Goal: Transaction & Acquisition: Purchase product/service

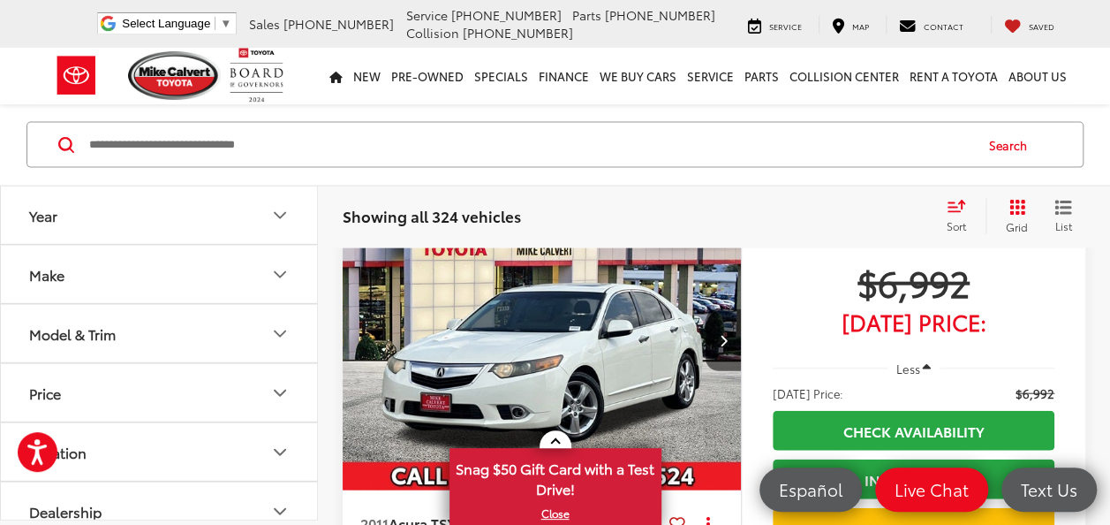
scroll to position [1876, 0]
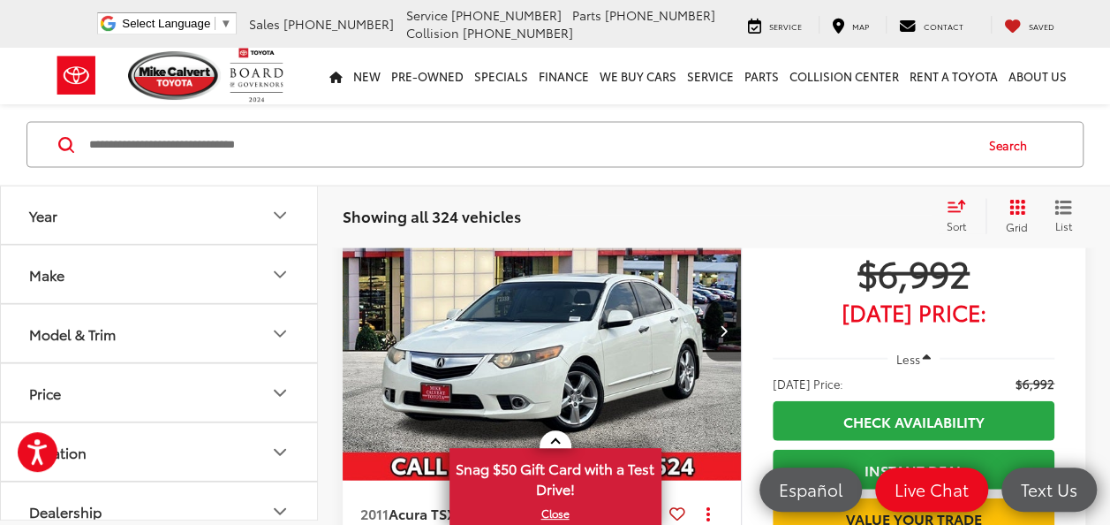
click at [272, 267] on icon "Make" at bounding box center [279, 274] width 21 height 21
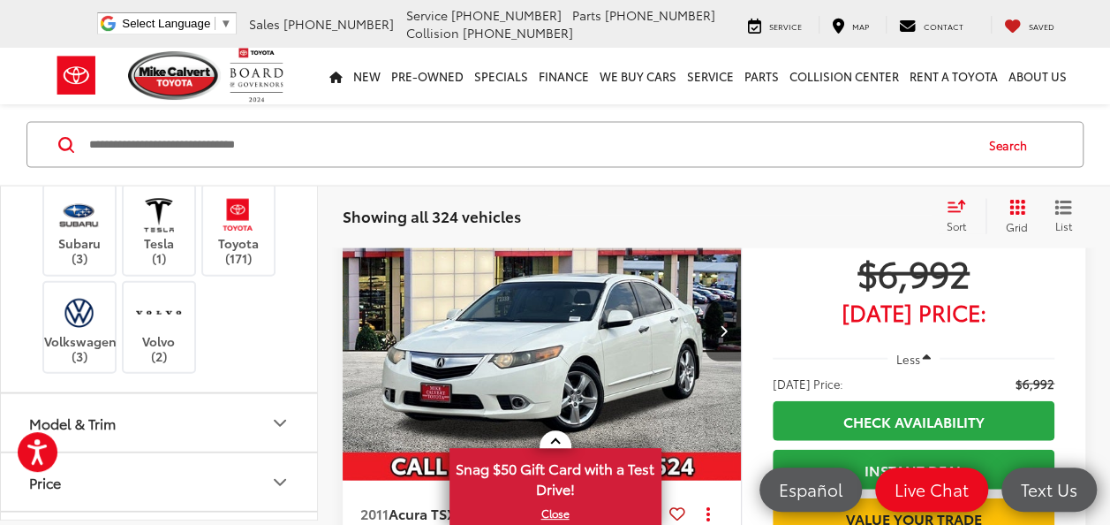
scroll to position [766, 0]
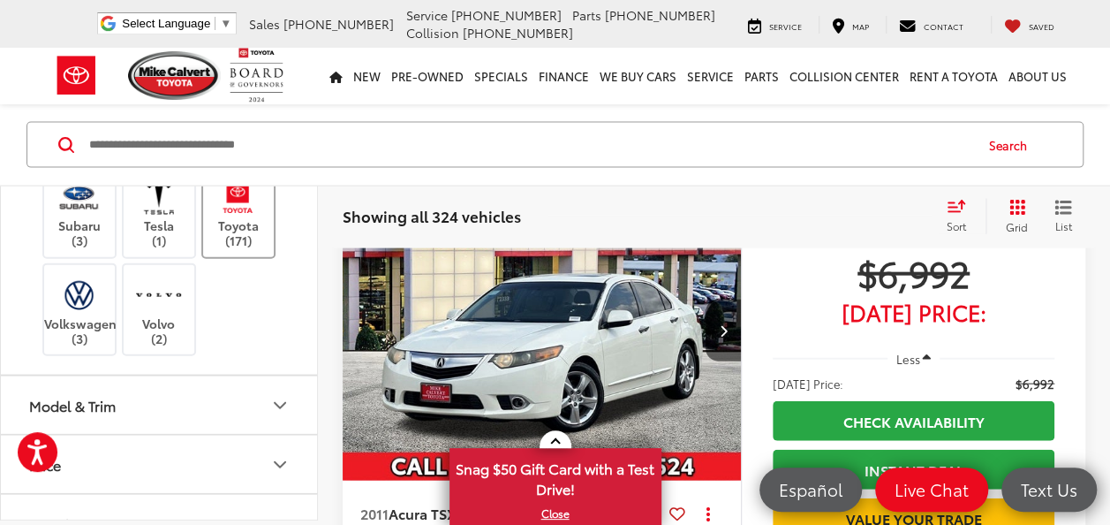
click at [239, 248] on label "Toyota (171)" at bounding box center [239, 213] width 72 height 72
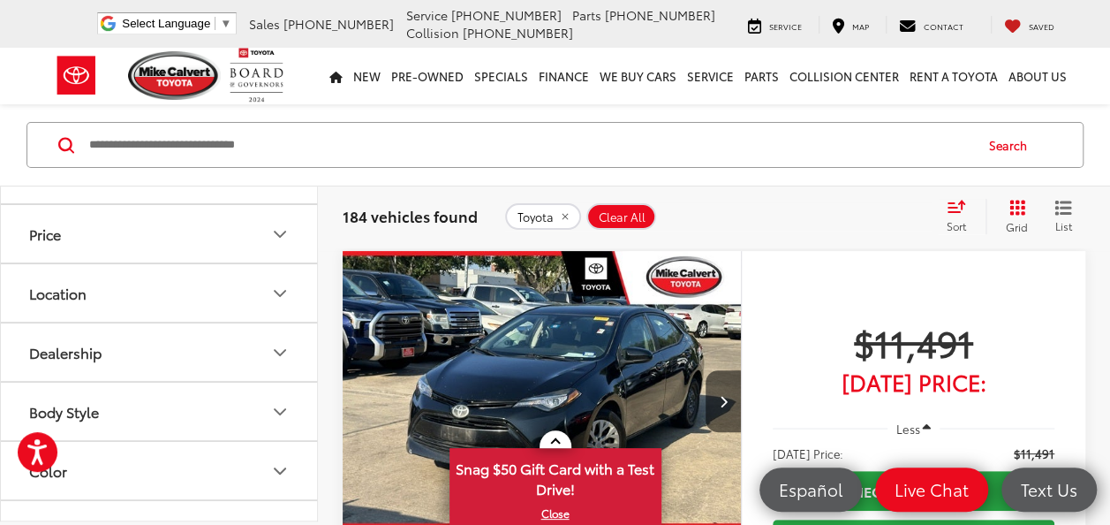
scroll to position [1058, 0]
click at [281, 125] on icon "Model & Trim" at bounding box center [279, 114] width 21 height 21
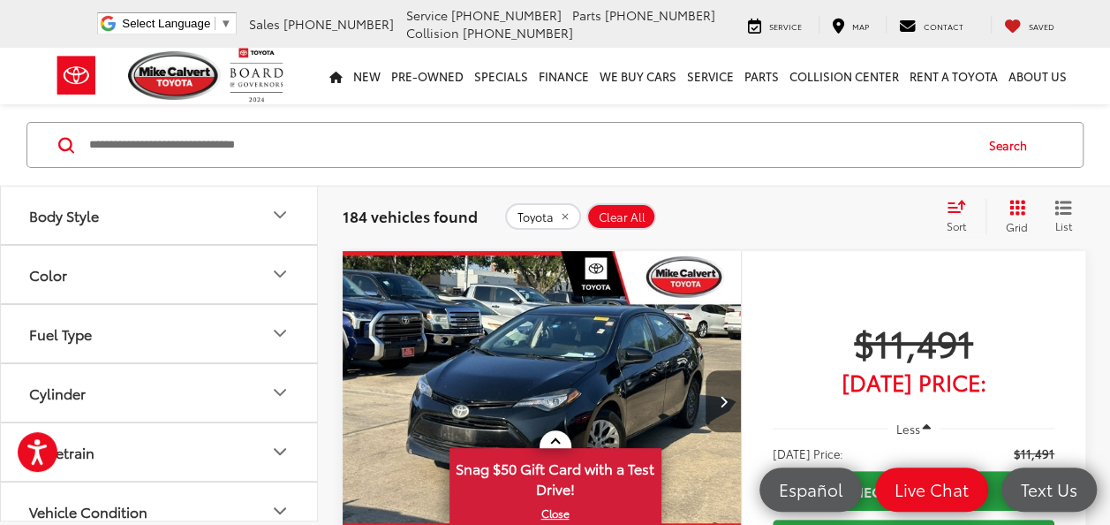
scroll to position [1621, 0]
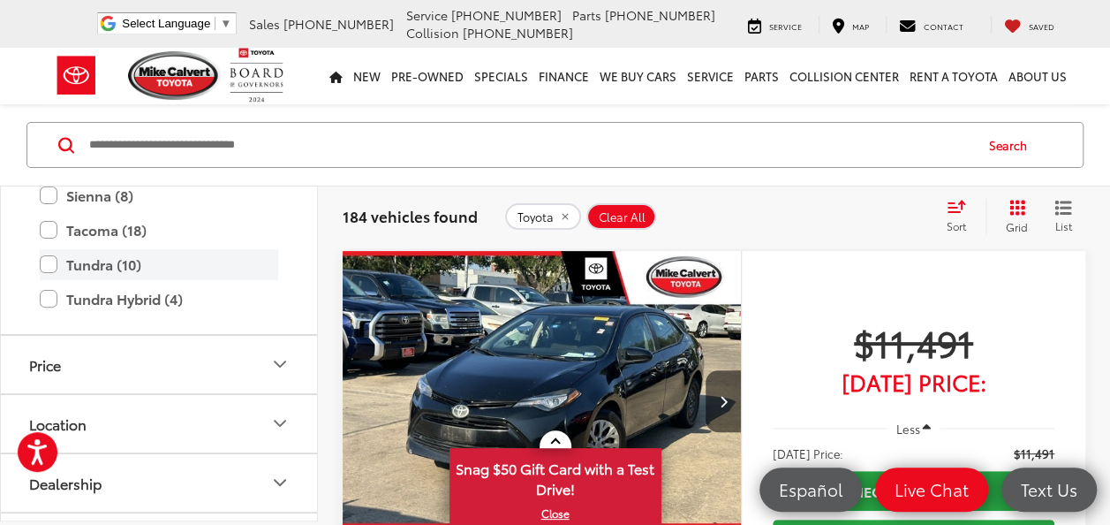
click at [55, 280] on label "Tundra (10)" at bounding box center [159, 264] width 238 height 31
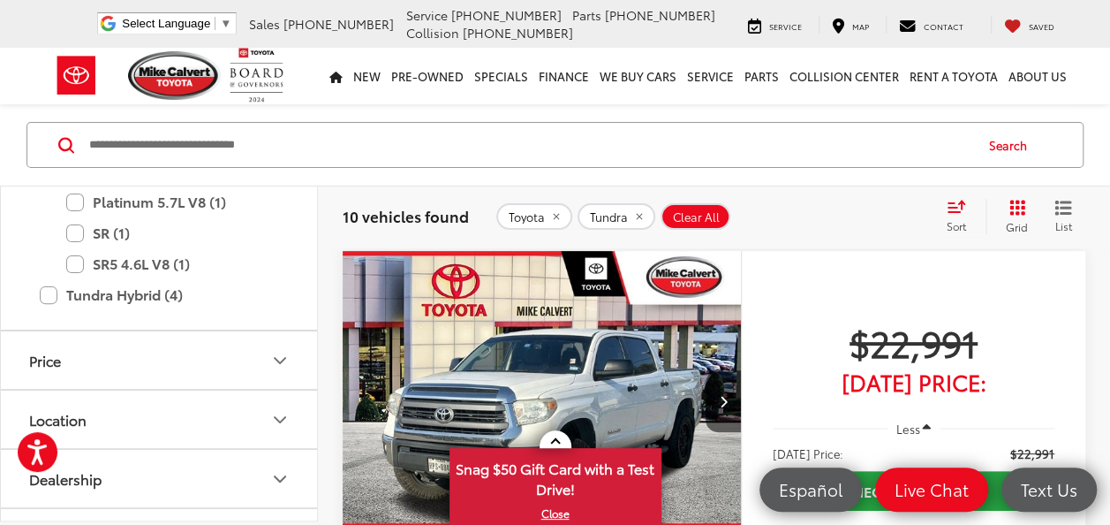
scroll to position [1911, 0]
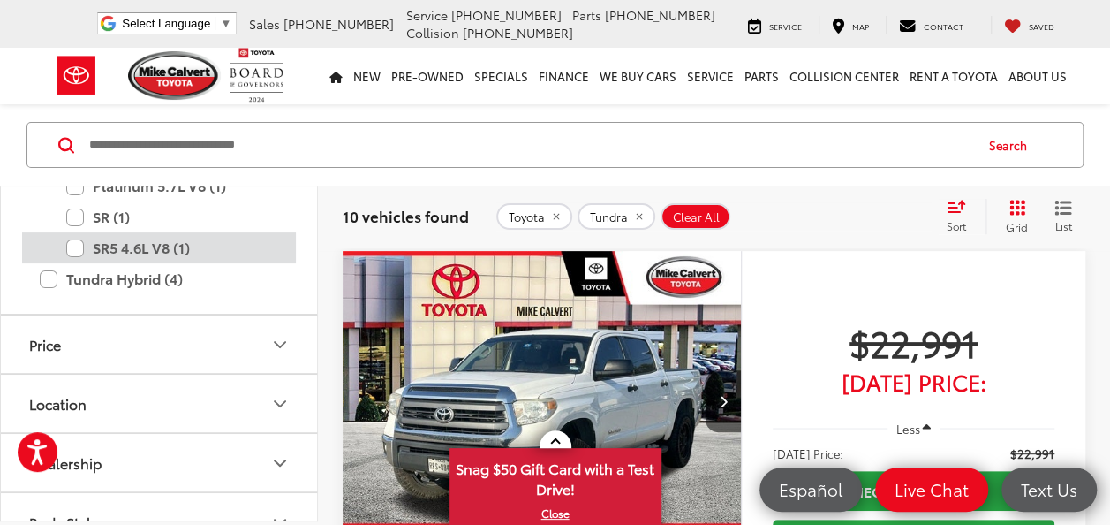
click at [71, 263] on label "SR5 4.6L V8 (1)" at bounding box center [172, 247] width 212 height 31
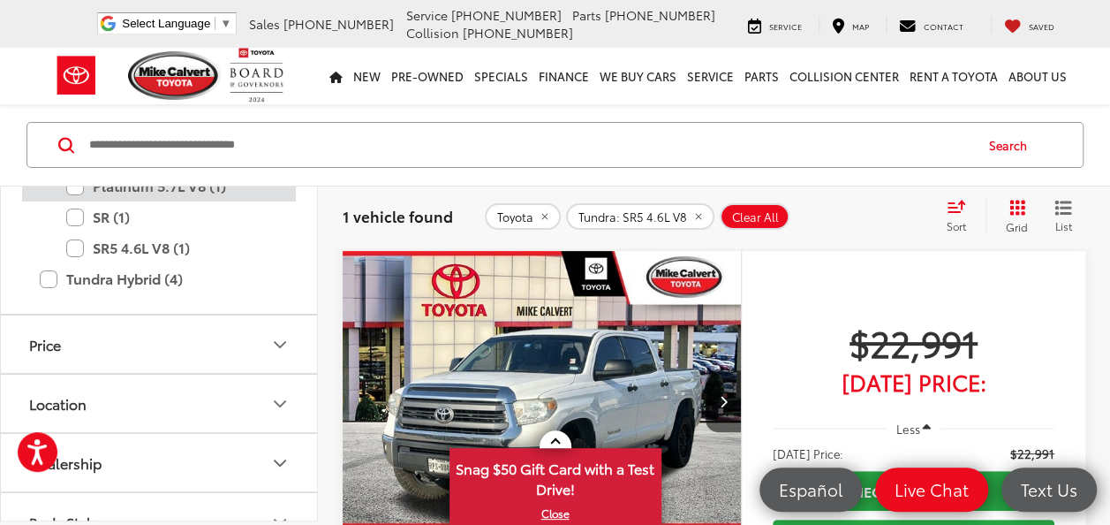
click at [74, 201] on label "Platinum 5.7L V8 (1)" at bounding box center [172, 185] width 212 height 31
click at [72, 170] on label "1794 (1)" at bounding box center [172, 155] width 212 height 31
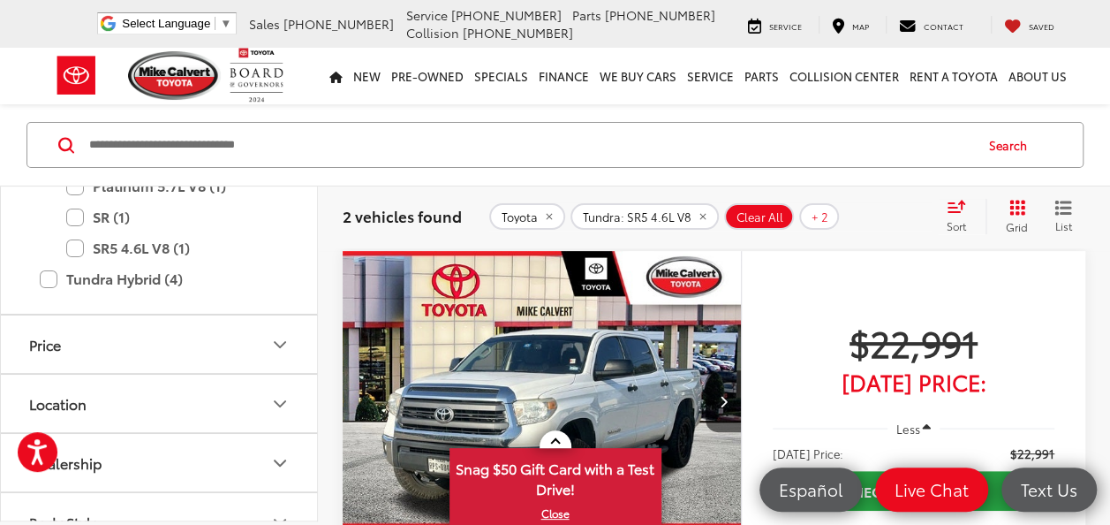
click at [70, 140] on label "SR5 (3)" at bounding box center [172, 124] width 212 height 31
click at [72, 109] on label "Limited (3)" at bounding box center [172, 93] width 212 height 31
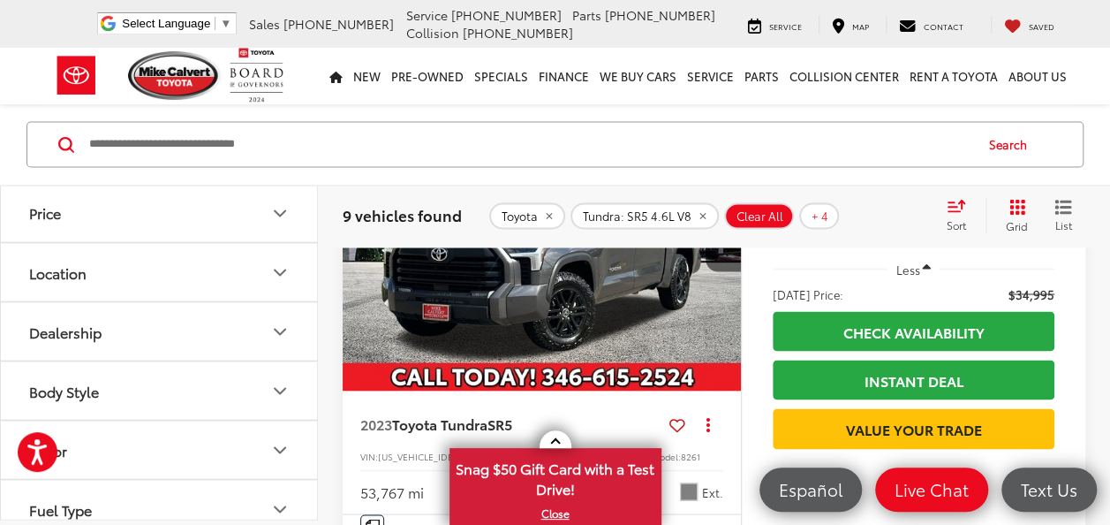
scroll to position [1406, 0]
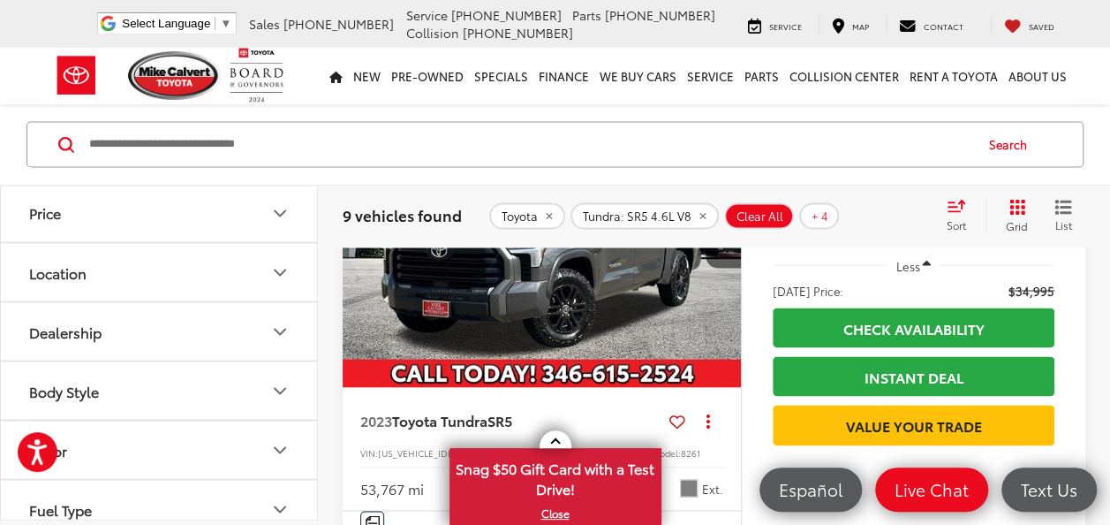
click at [686, 329] on img "2023 Toyota Tundra SR5 0" at bounding box center [542, 237] width 401 height 300
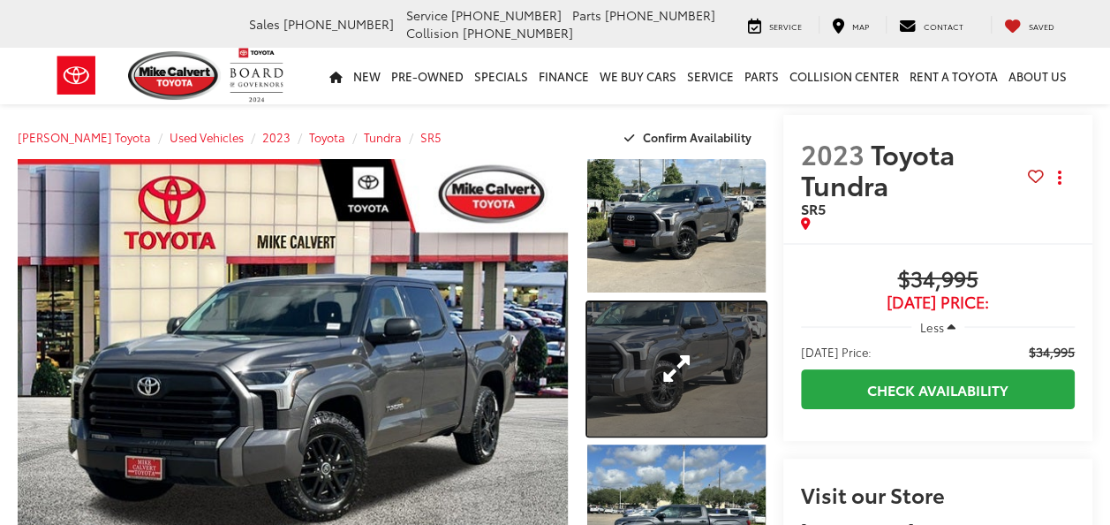
click at [671, 364] on link "Expand Photo 2" at bounding box center [675, 368] width 177 height 133
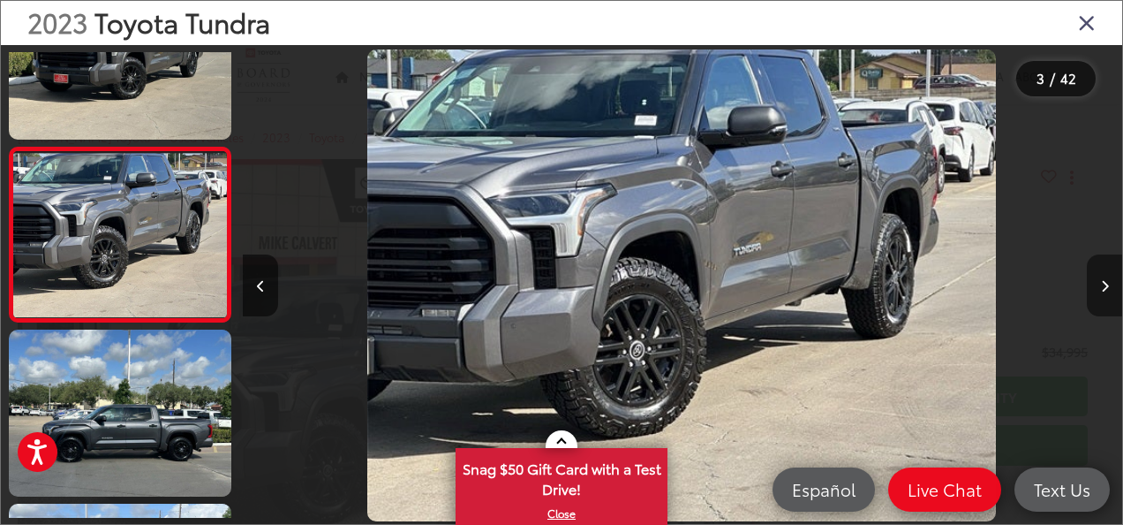
click at [1091, 274] on button "Next image" at bounding box center [1104, 285] width 35 height 62
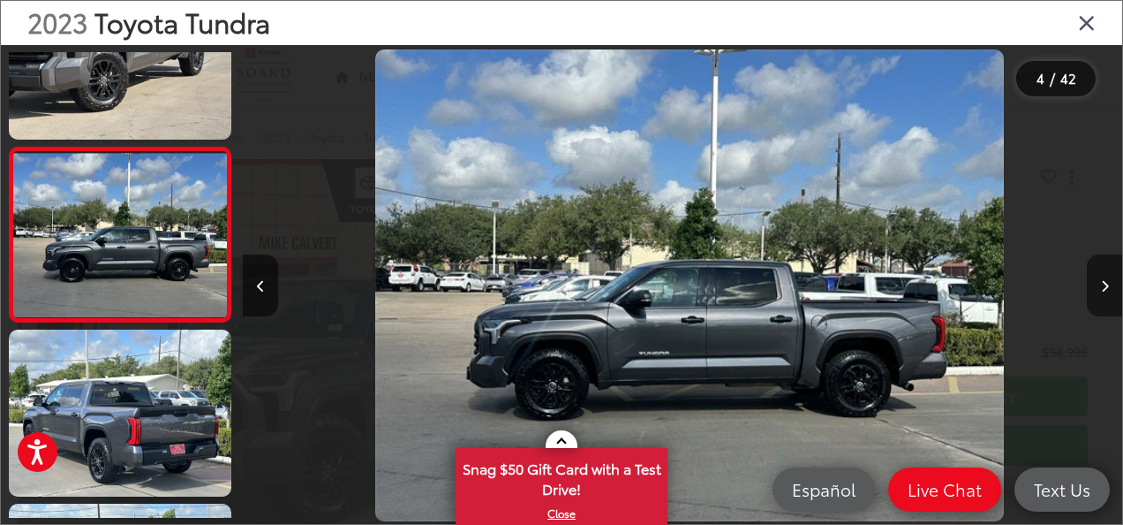
scroll to position [0, 2639]
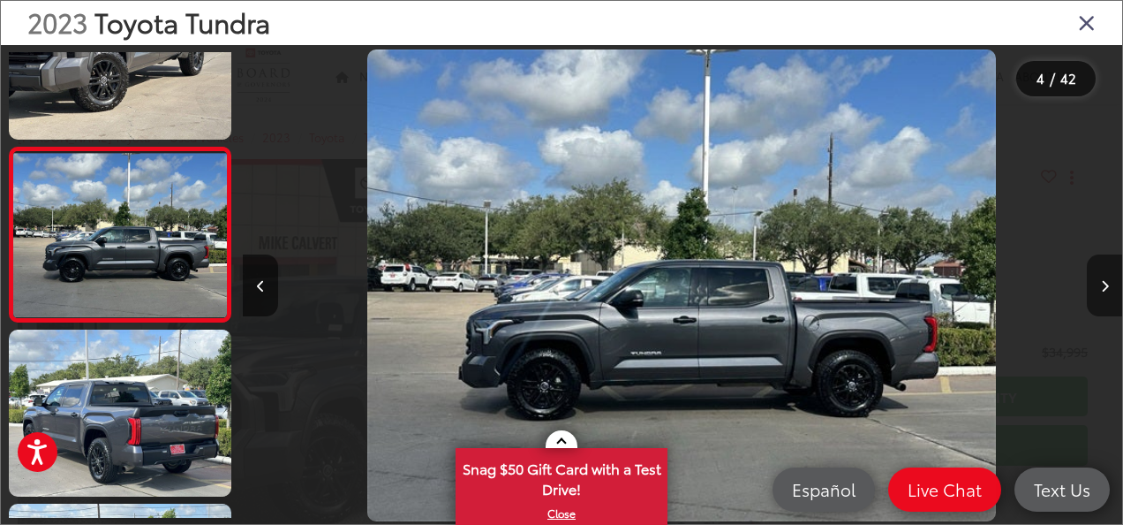
click at [1103, 291] on icon "Next image" at bounding box center [1105, 286] width 8 height 12
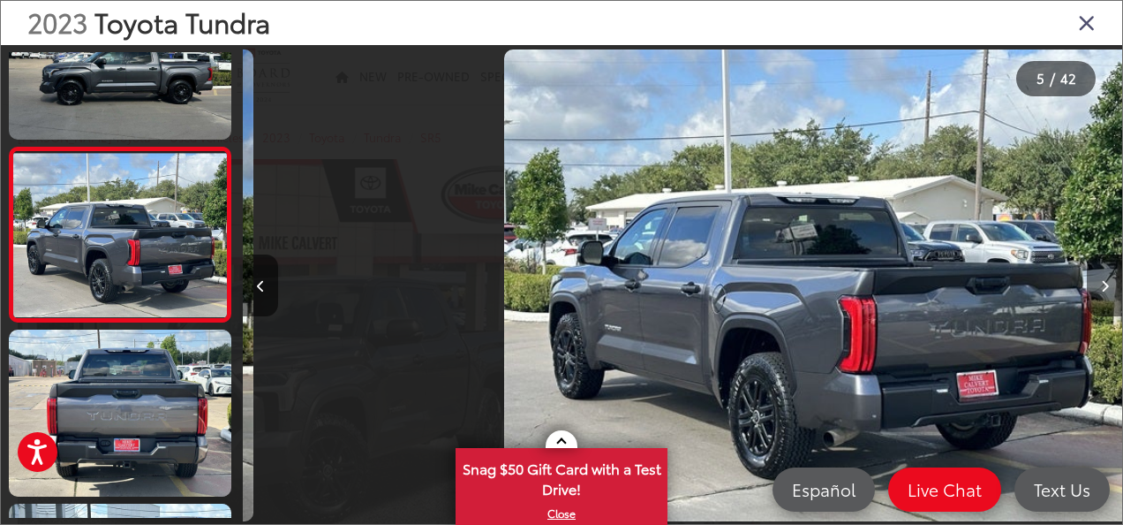
scroll to position [0, 3520]
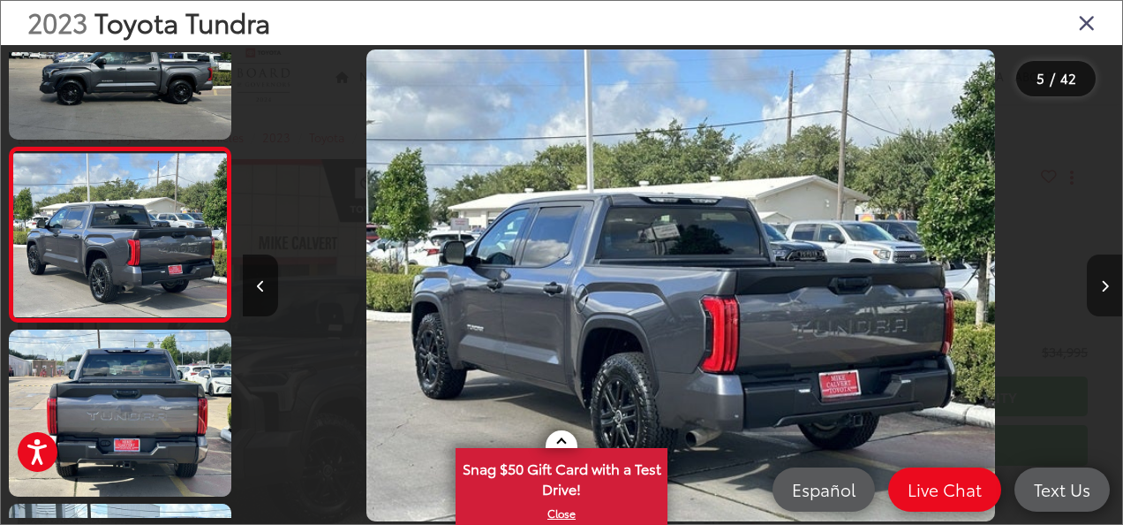
click at [1101, 283] on icon "Next image" at bounding box center [1105, 286] width 8 height 12
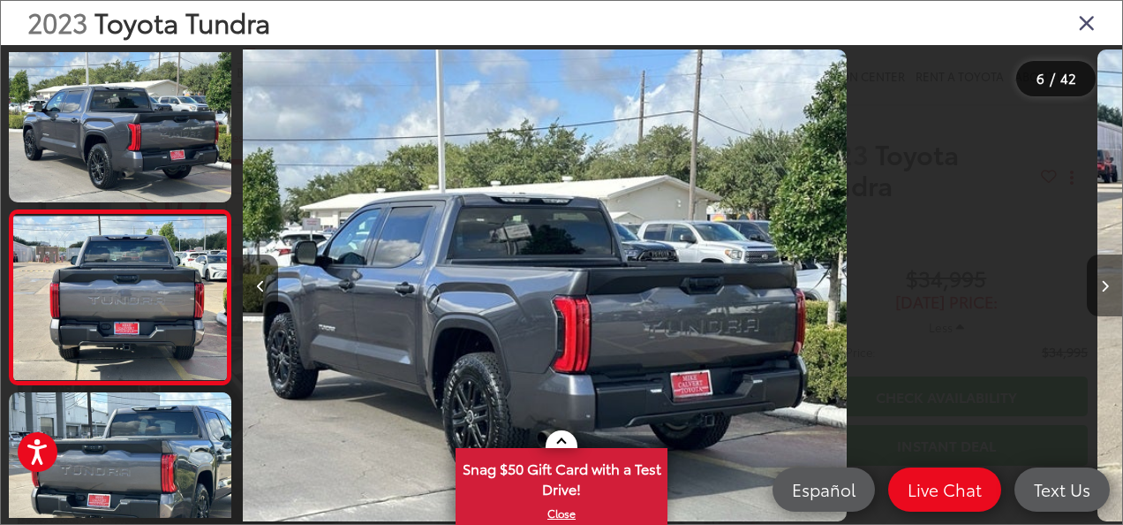
scroll to position [776, 0]
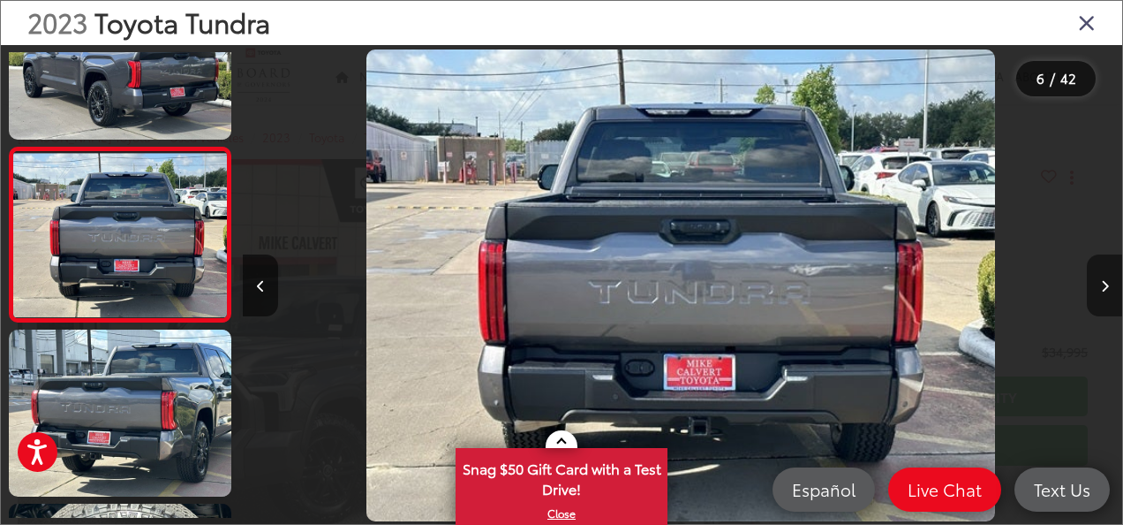
click at [1103, 291] on icon "Next image" at bounding box center [1105, 286] width 8 height 12
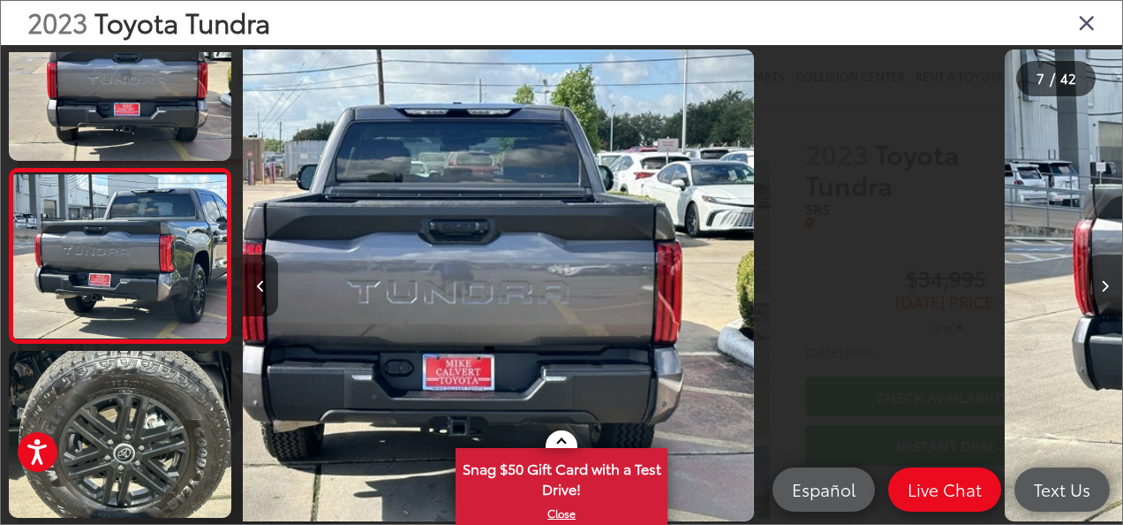
scroll to position [951, 0]
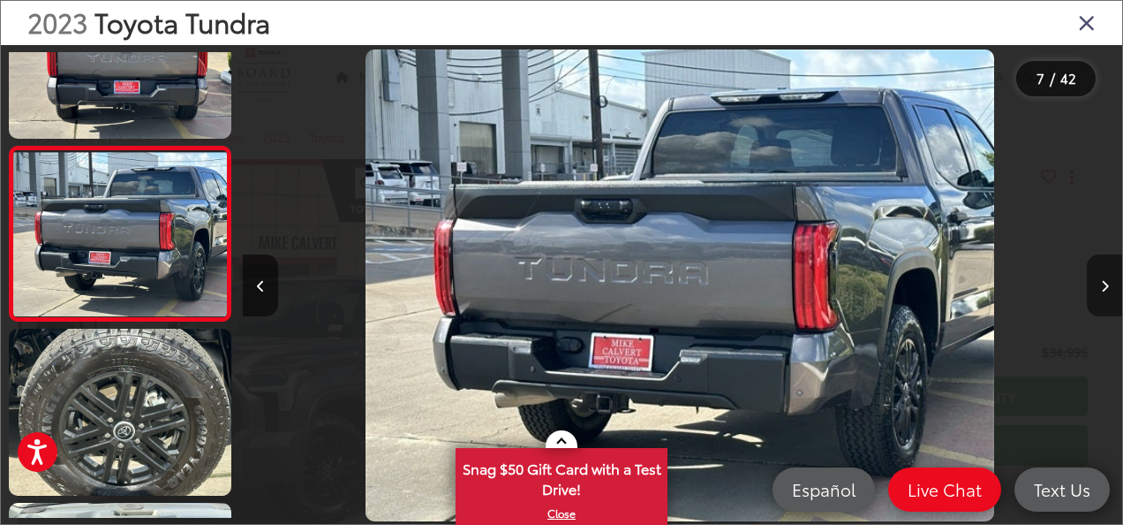
click at [1103, 291] on icon "Next image" at bounding box center [1105, 286] width 8 height 12
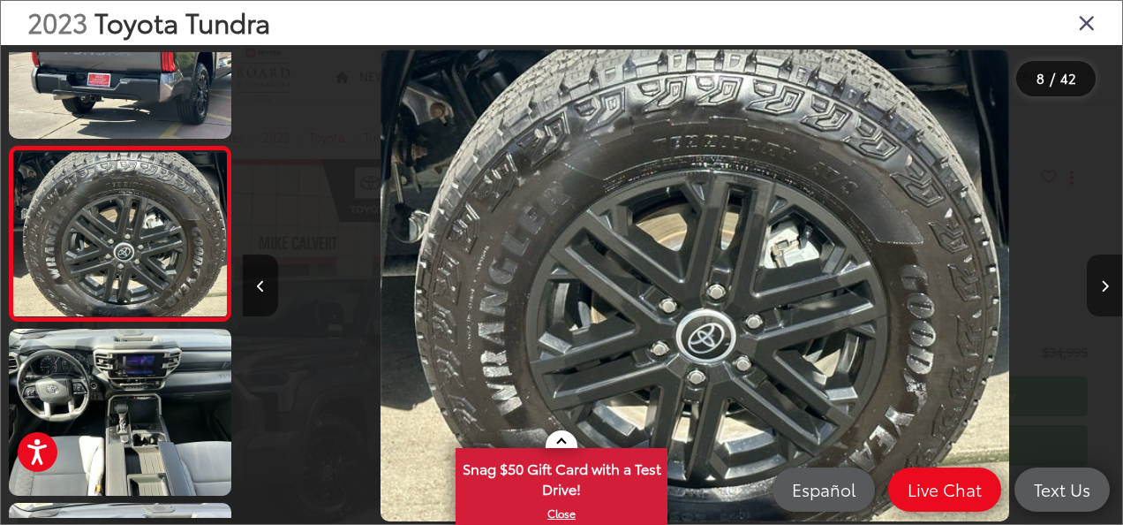
scroll to position [0, 6160]
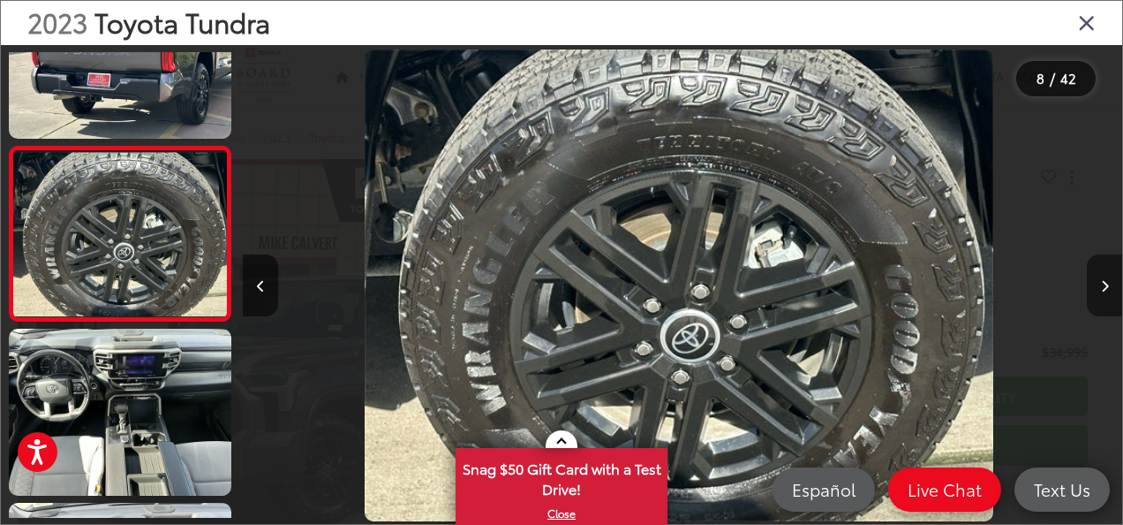
click at [1103, 291] on icon "Next image" at bounding box center [1105, 286] width 8 height 12
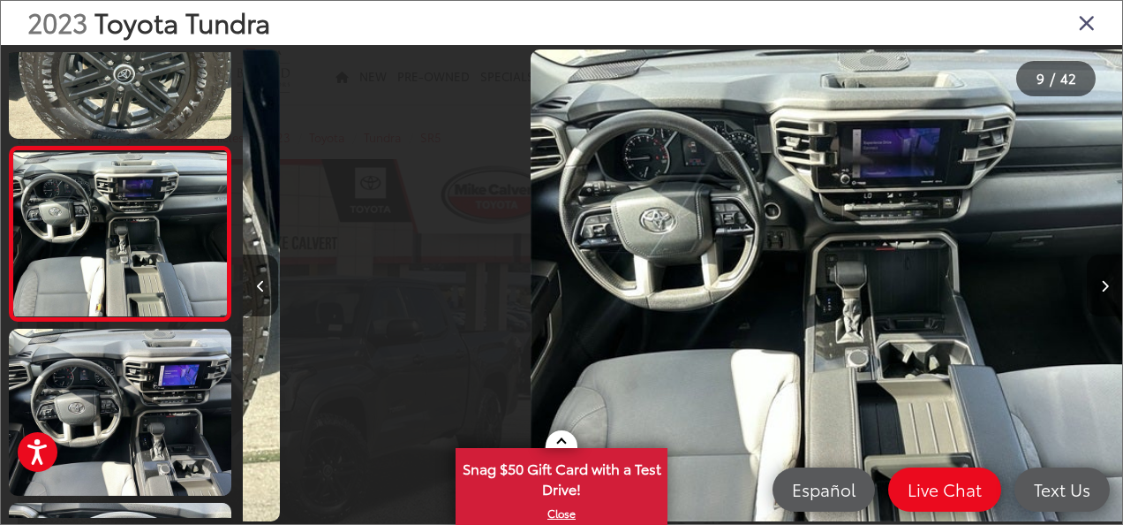
scroll to position [0, 7039]
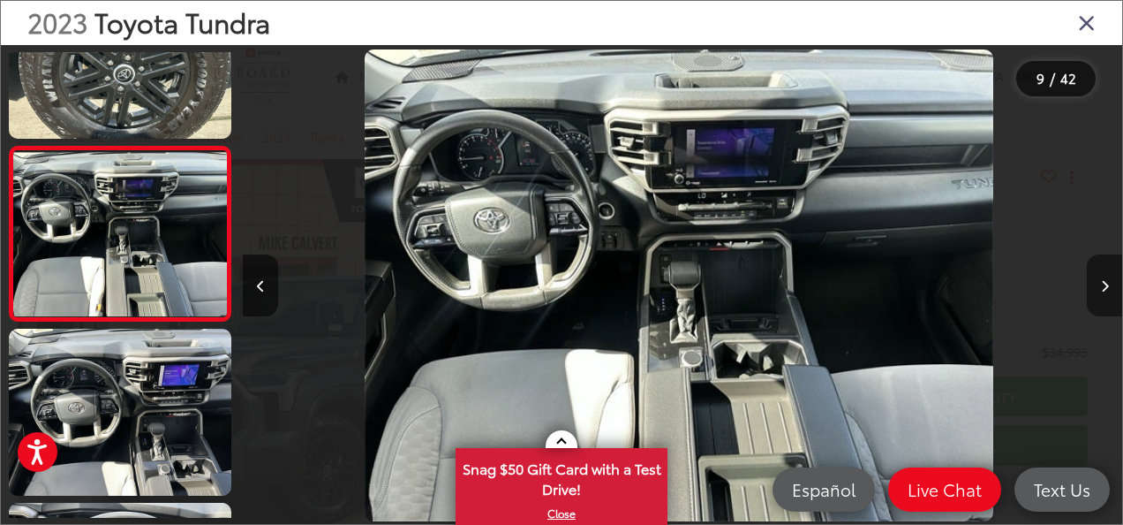
click at [1103, 291] on icon "Next image" at bounding box center [1105, 286] width 8 height 12
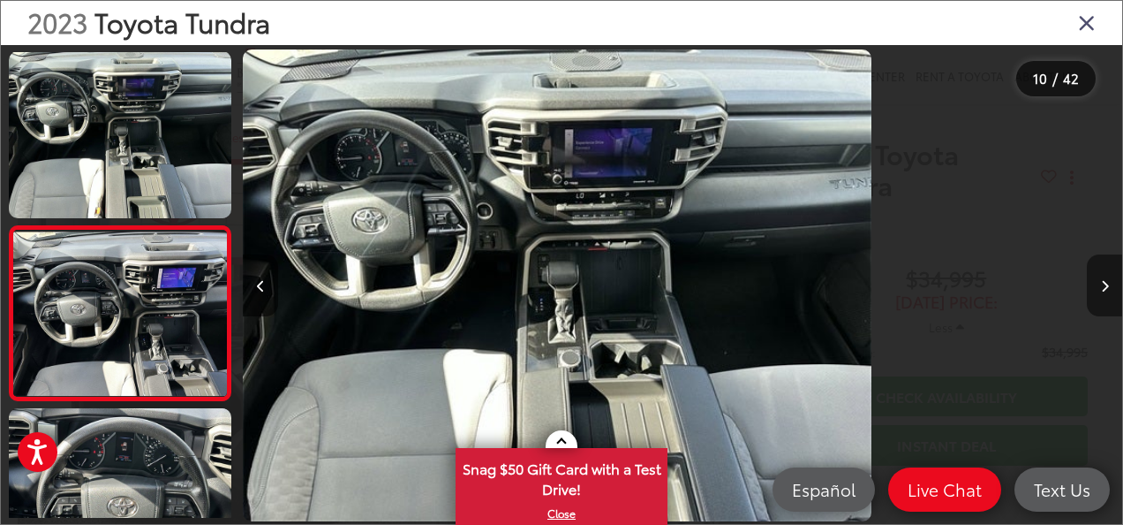
scroll to position [0, 0]
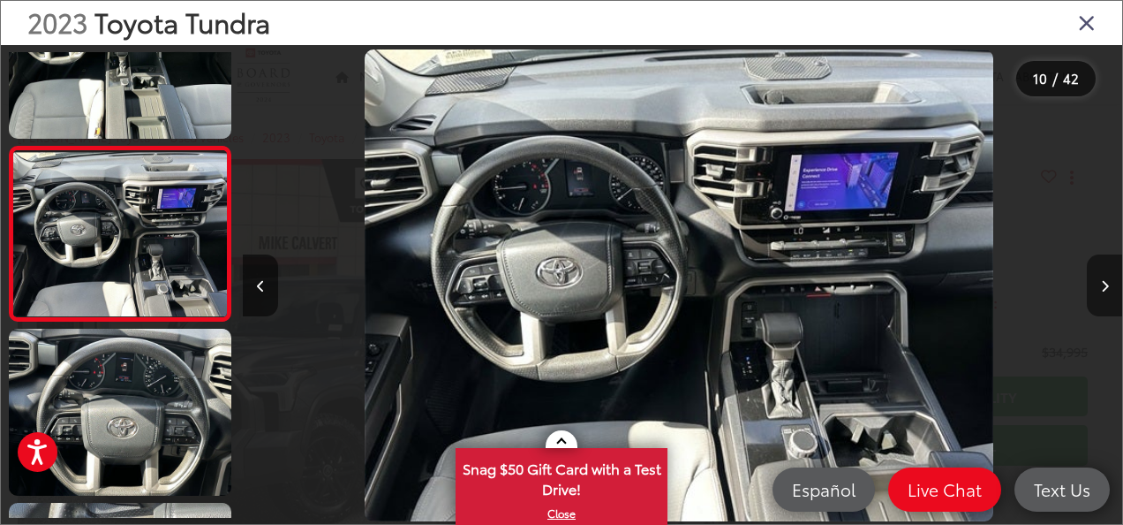
click at [1103, 291] on icon "Next image" at bounding box center [1105, 286] width 8 height 12
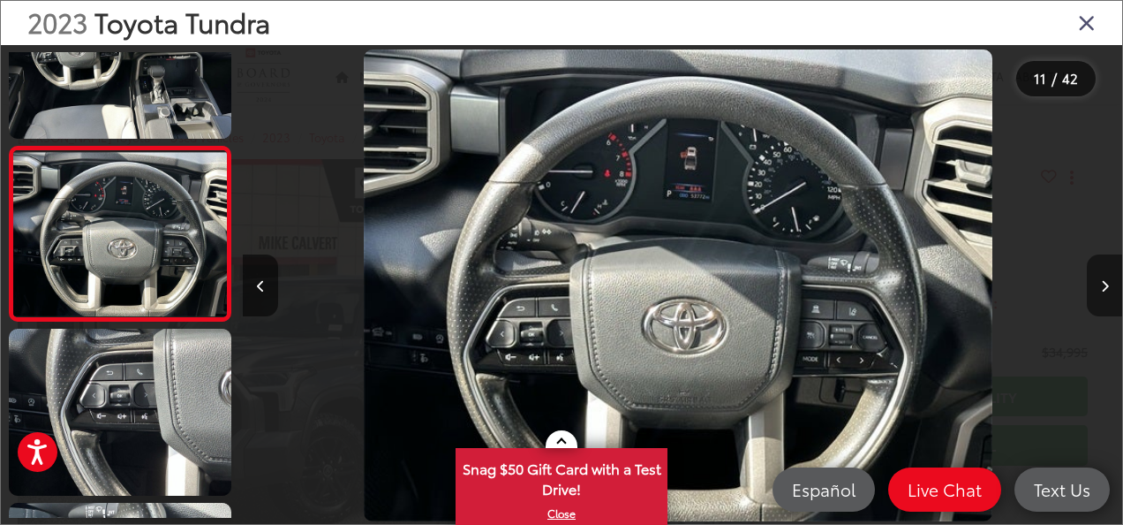
click at [1103, 291] on icon "Next image" at bounding box center [1105, 286] width 8 height 12
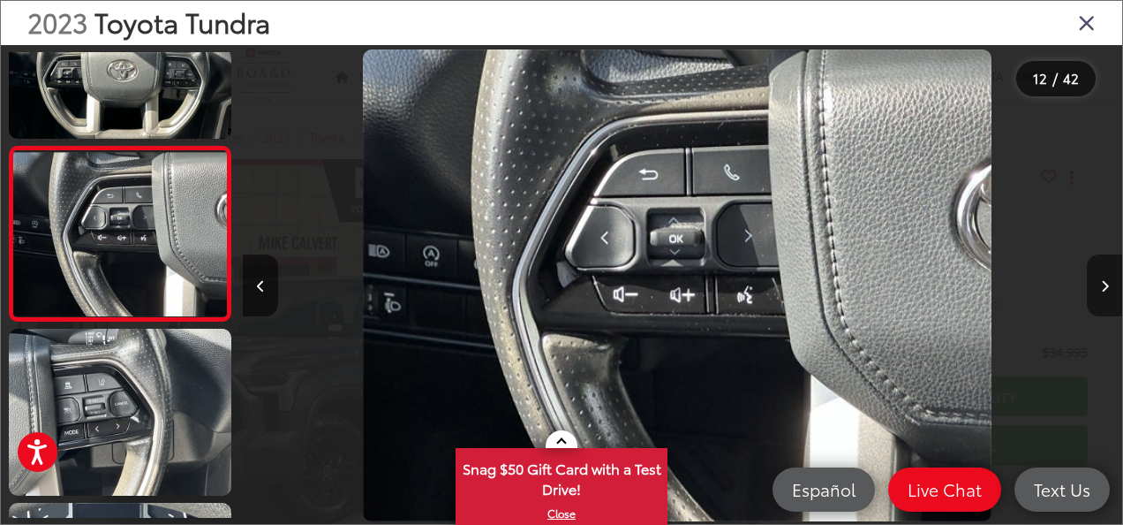
click at [1093, 291] on button "Next image" at bounding box center [1104, 285] width 35 height 62
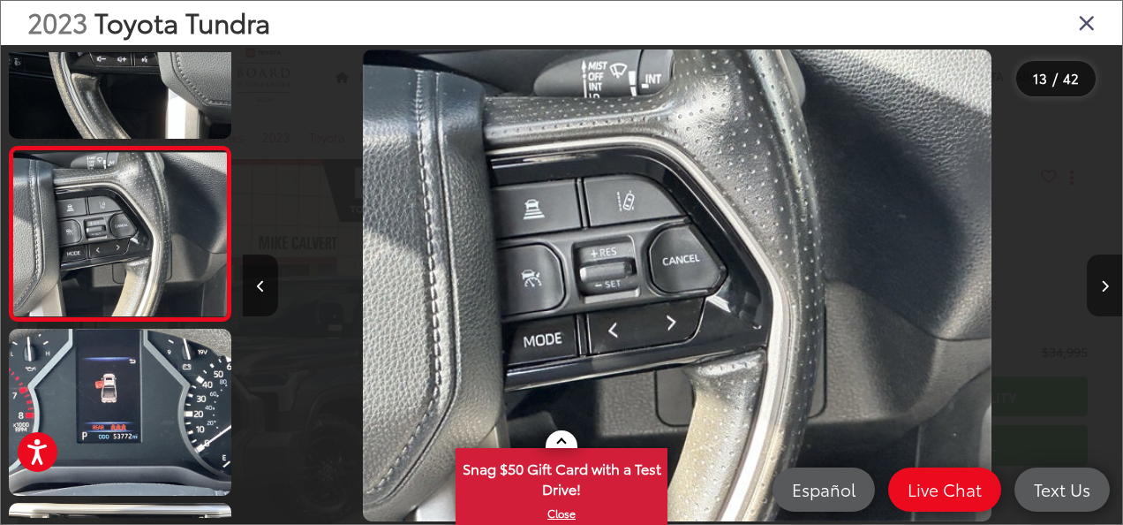
click at [1095, 276] on button "Next image" at bounding box center [1104, 285] width 35 height 62
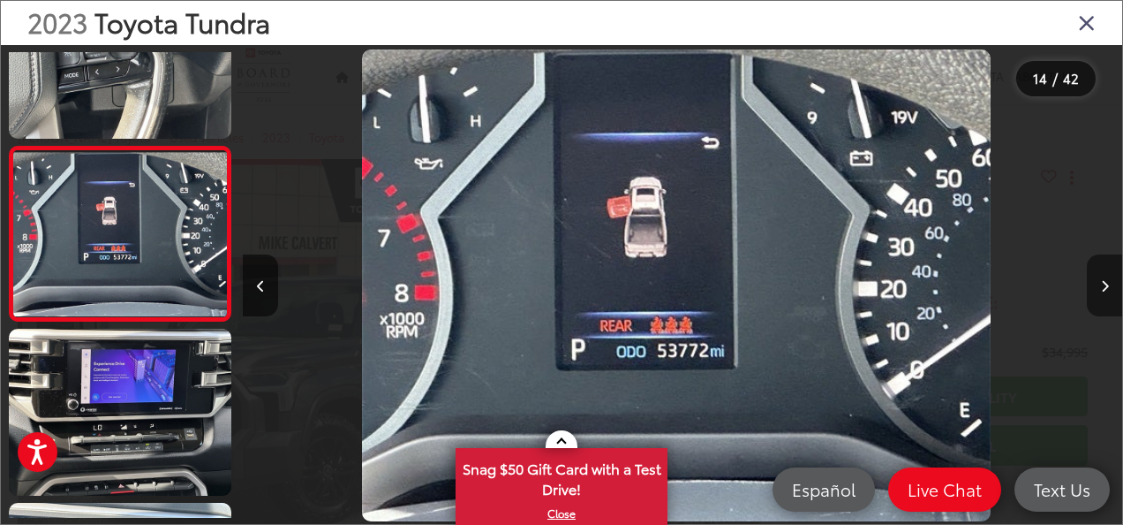
click at [1089, 293] on button "Next image" at bounding box center [1104, 285] width 35 height 62
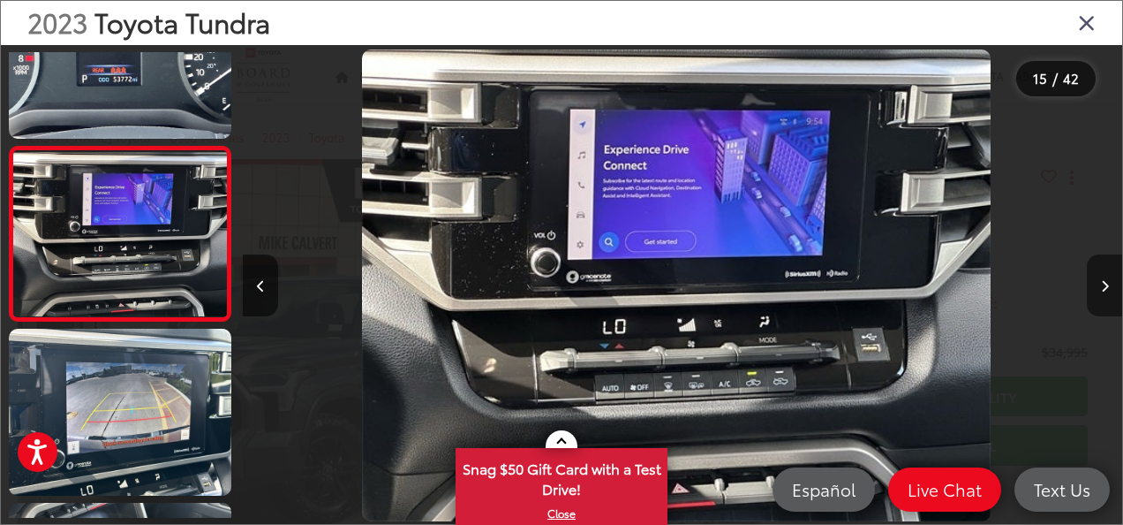
click at [1089, 280] on button "Next image" at bounding box center [1104, 285] width 35 height 62
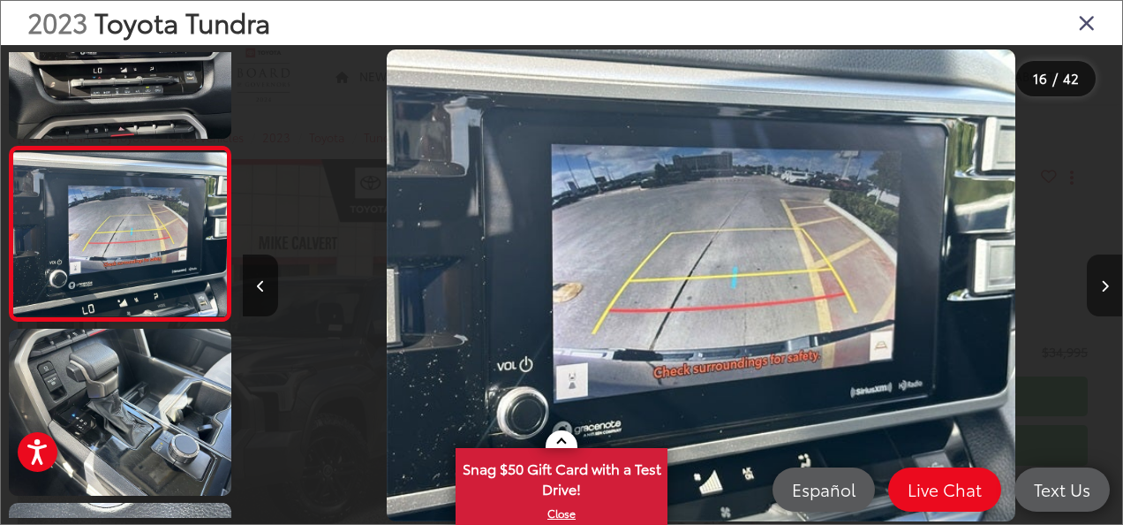
click at [1089, 280] on button "Next image" at bounding box center [1104, 285] width 35 height 62
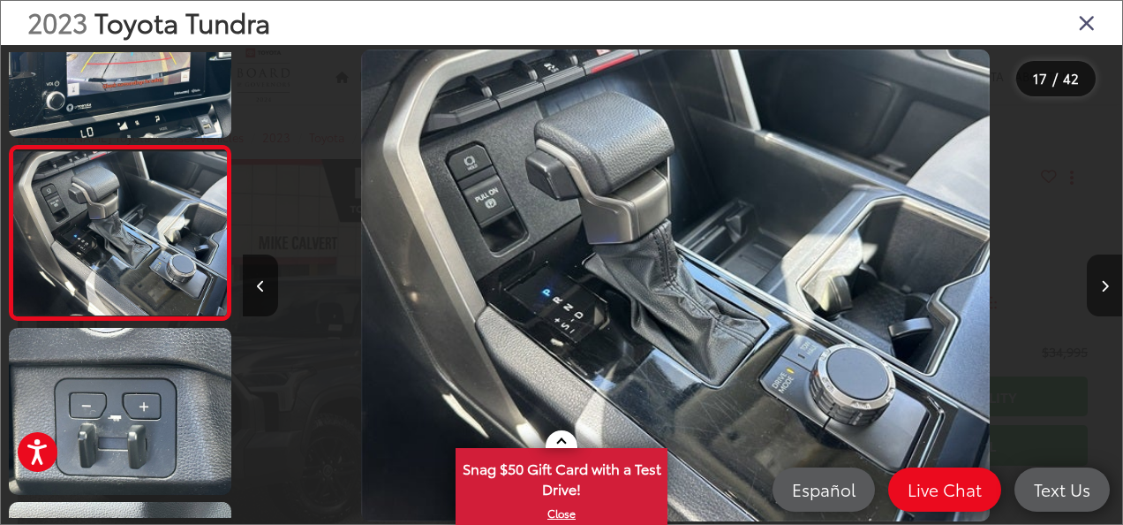
click at [1092, 291] on button "Next image" at bounding box center [1104, 285] width 35 height 62
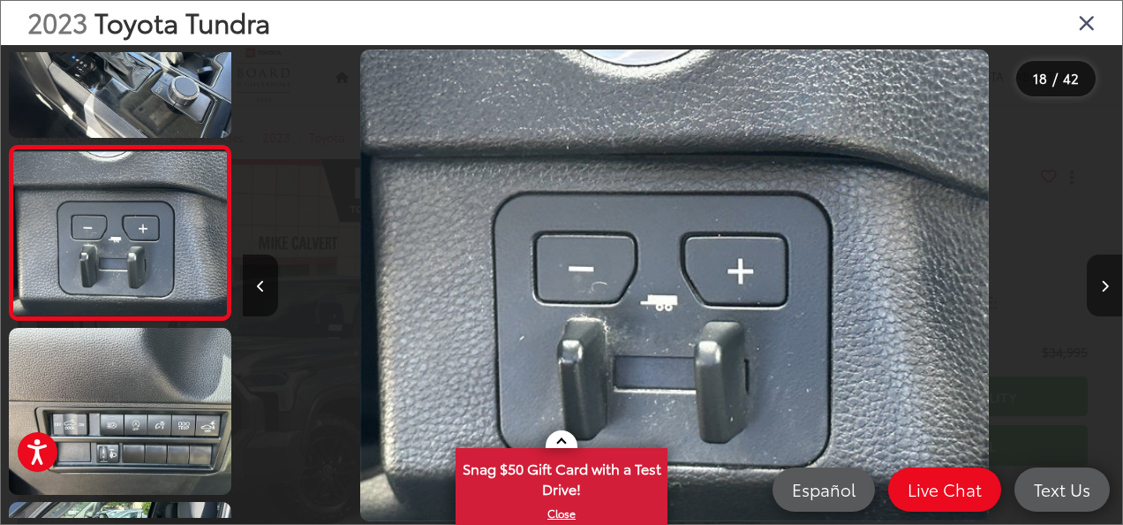
click at [1092, 291] on button "Next image" at bounding box center [1104, 285] width 35 height 62
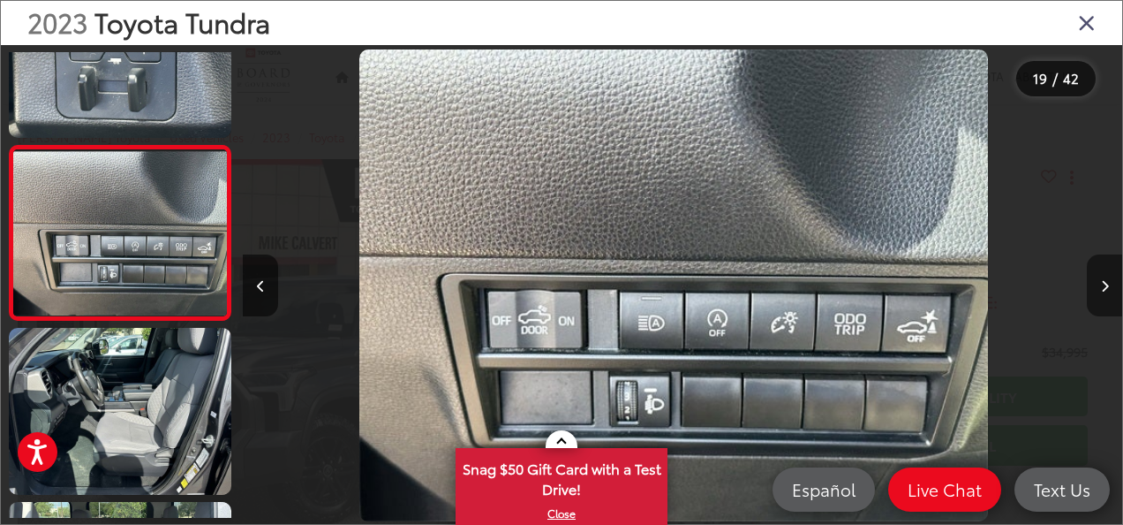
click at [1092, 291] on button "Next image" at bounding box center [1104, 285] width 35 height 62
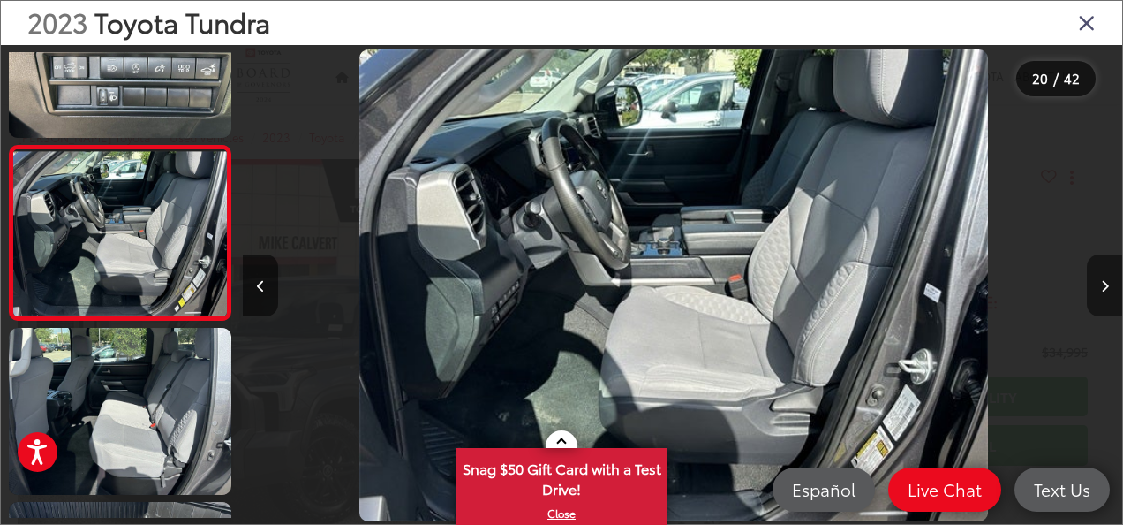
click at [1092, 291] on button "Next image" at bounding box center [1104, 285] width 35 height 62
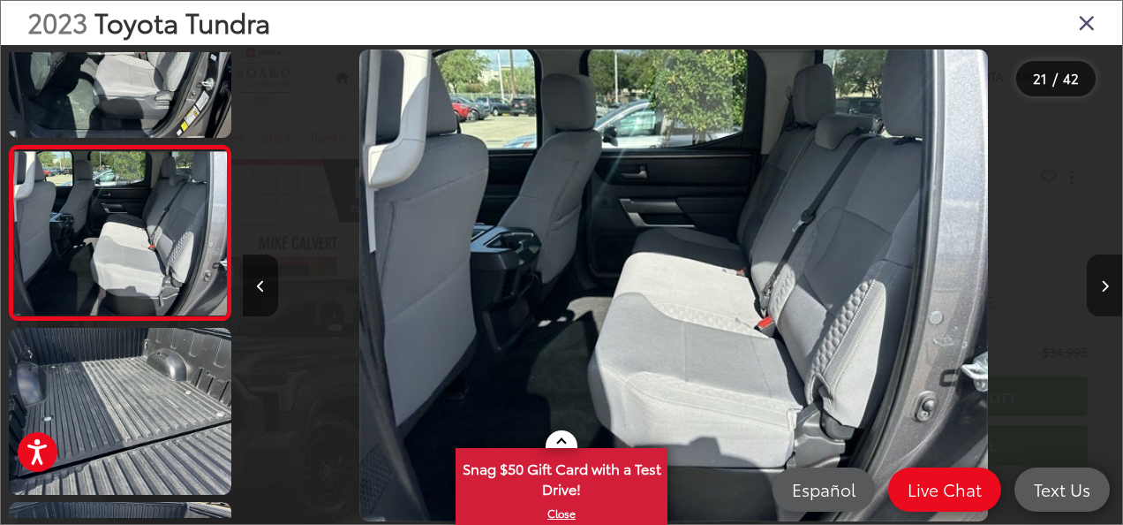
click at [1092, 291] on button "Next image" at bounding box center [1104, 285] width 35 height 62
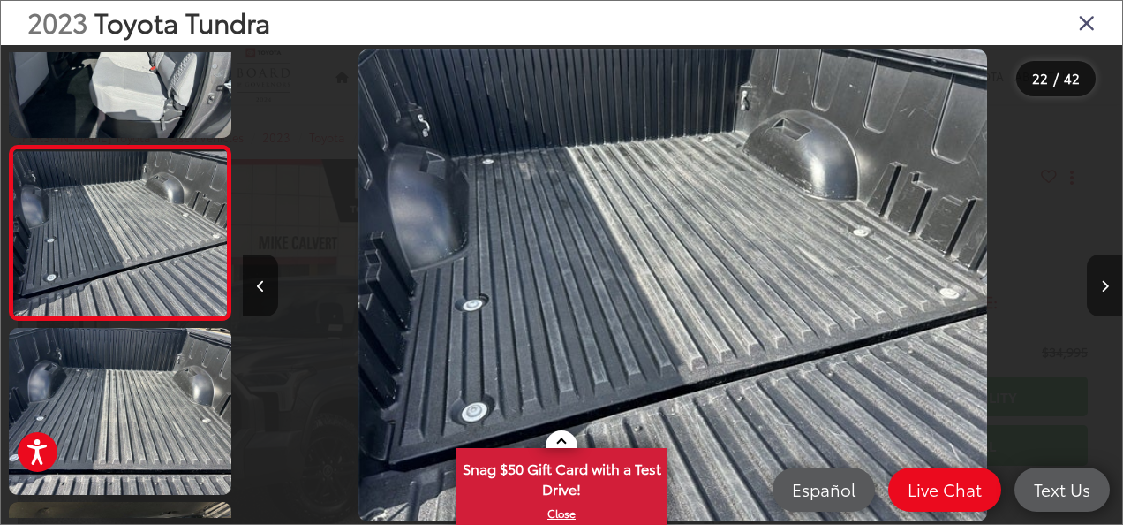
click at [1092, 291] on button "Next image" at bounding box center [1104, 285] width 35 height 62
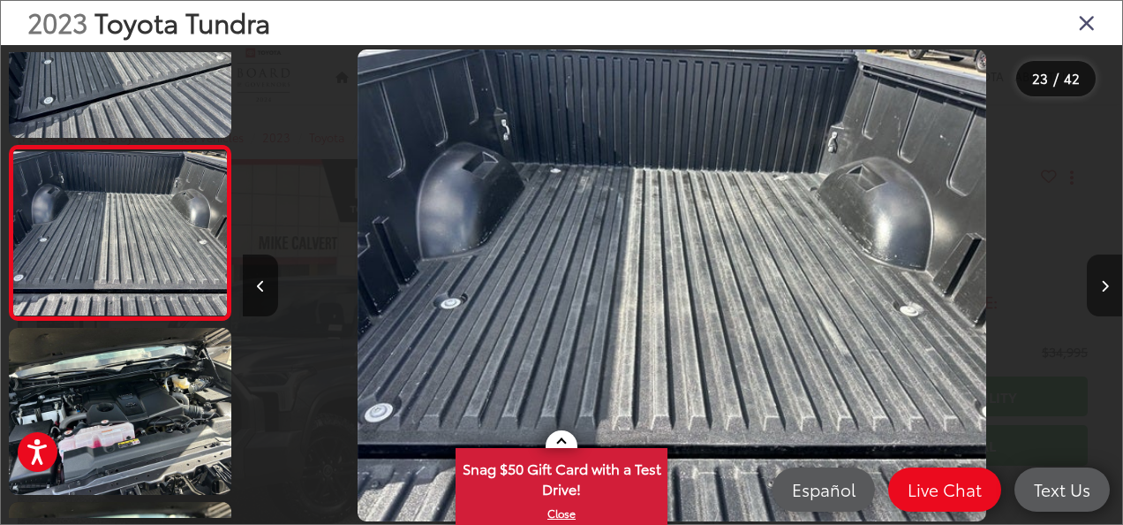
click at [1092, 291] on button "Next image" at bounding box center [1104, 285] width 35 height 62
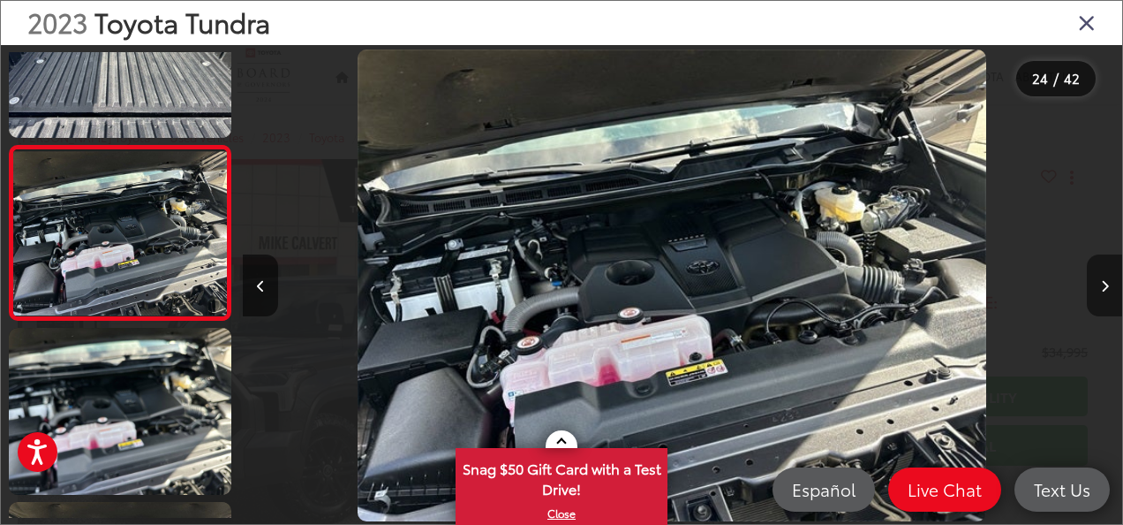
click at [1092, 291] on button "Next image" at bounding box center [1104, 285] width 35 height 62
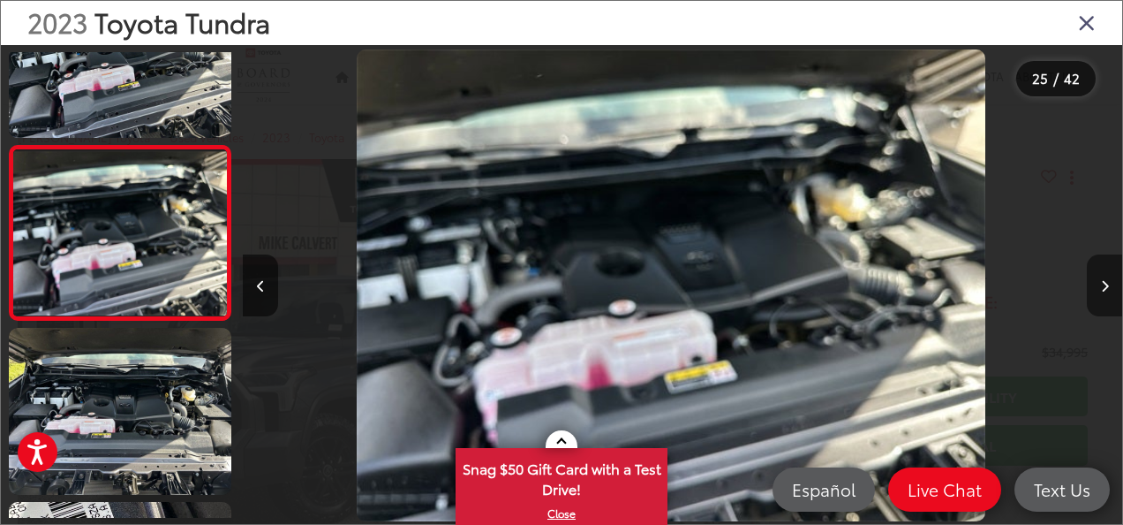
click at [1092, 291] on button "Next image" at bounding box center [1104, 285] width 35 height 62
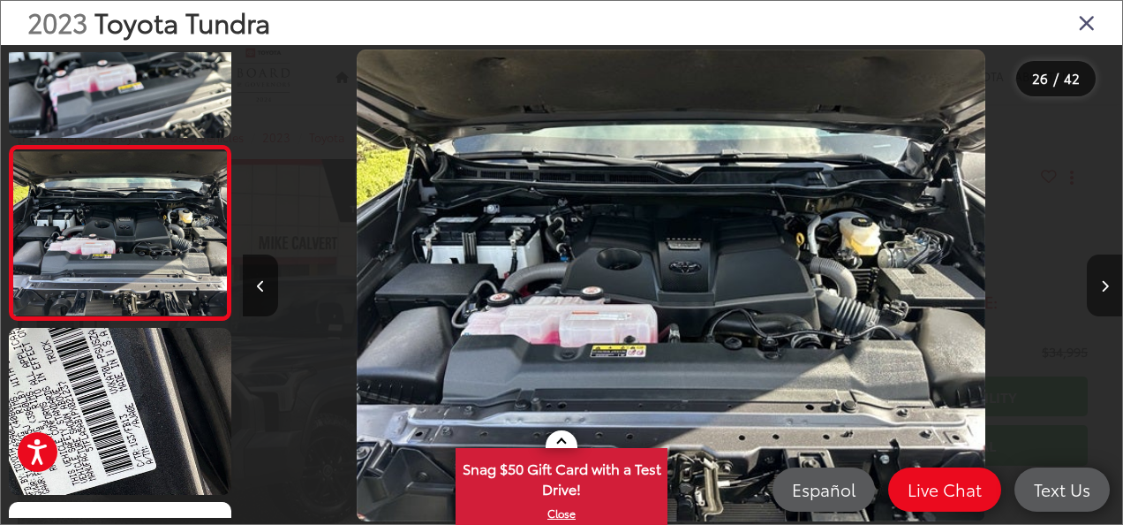
click at [1105, 286] on icon "Next image" at bounding box center [1105, 286] width 8 height 12
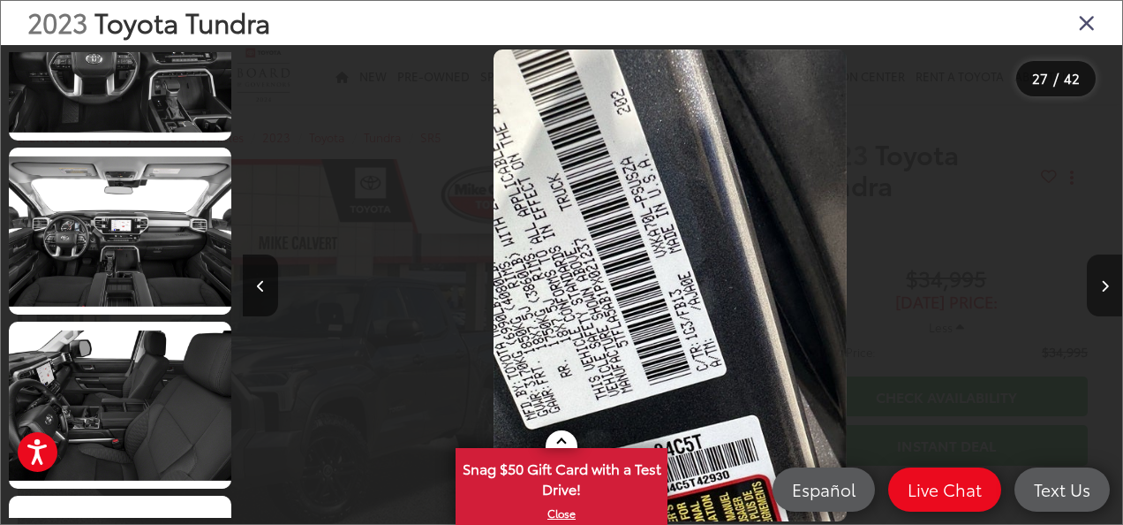
click at [1106, 265] on button "Next image" at bounding box center [1104, 285] width 35 height 62
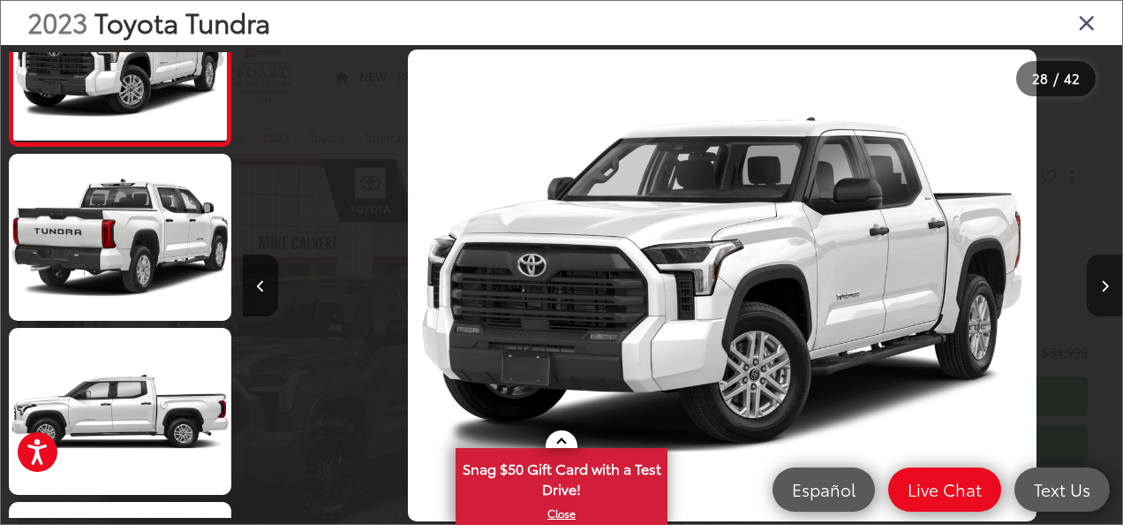
click at [1104, 276] on button "Next image" at bounding box center [1104, 285] width 35 height 62
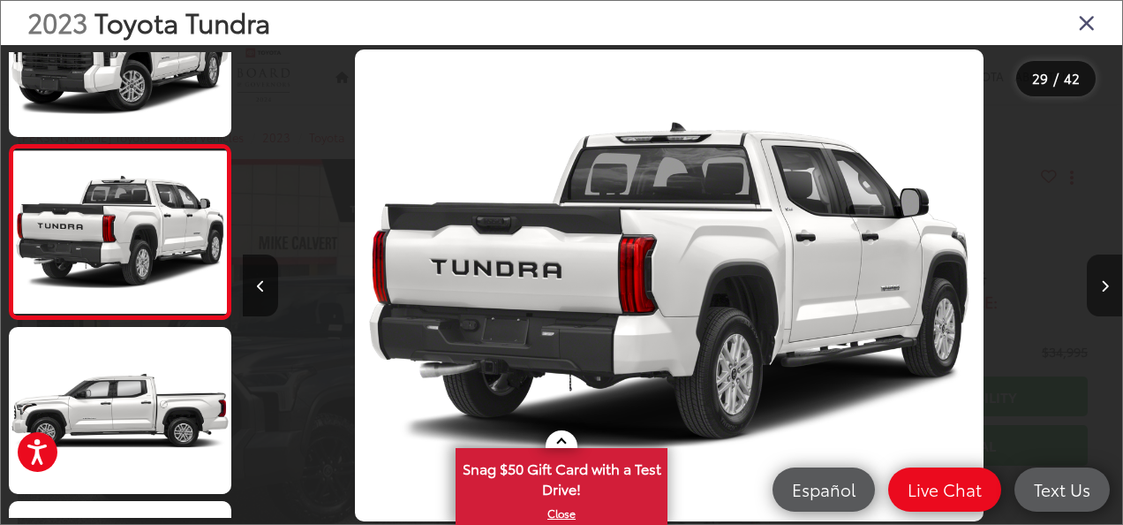
click at [1093, 263] on button "Next image" at bounding box center [1104, 285] width 35 height 62
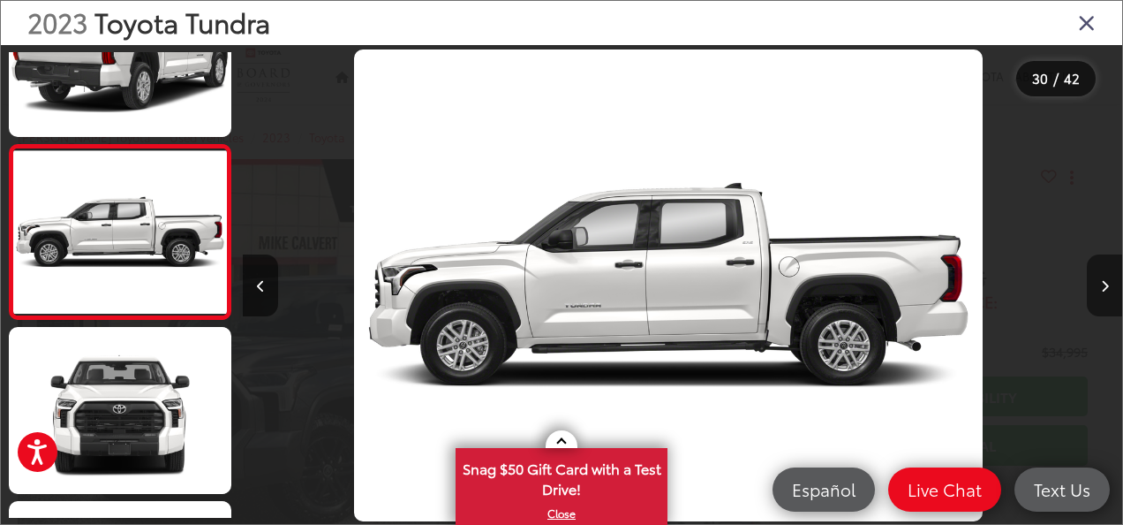
click at [1093, 263] on button "Next image" at bounding box center [1104, 285] width 35 height 62
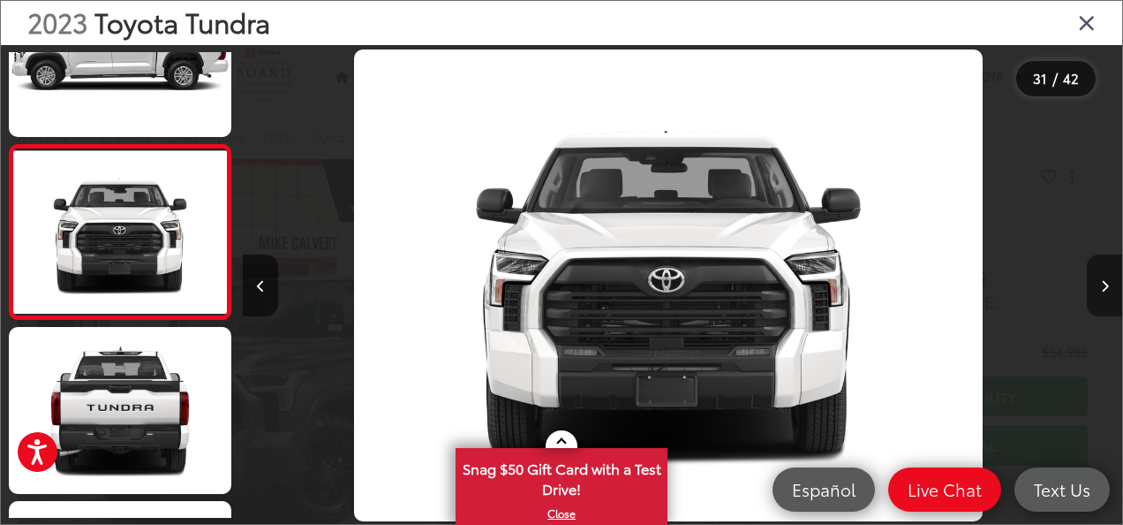
click at [1093, 263] on button "Next image" at bounding box center [1104, 285] width 35 height 62
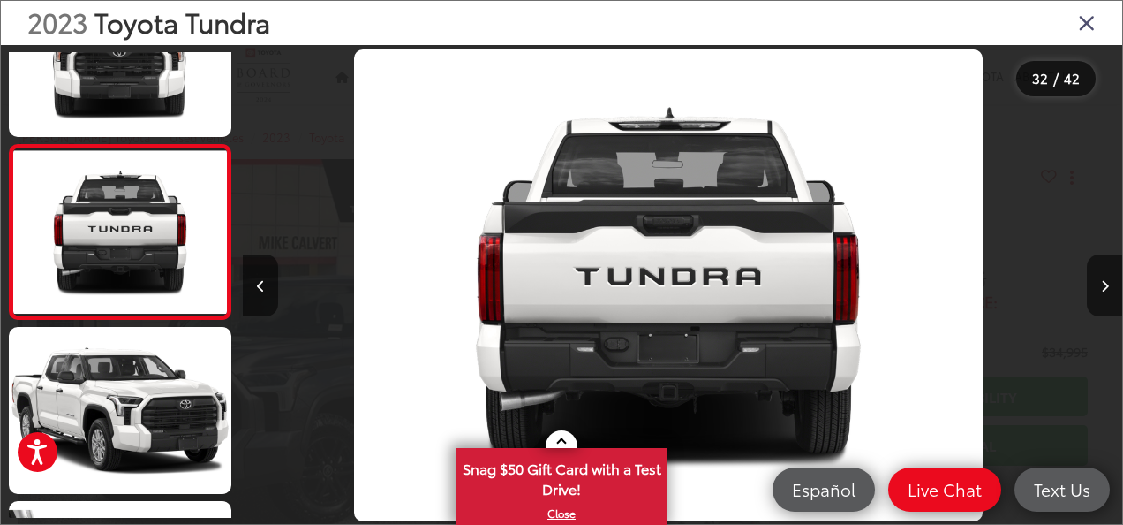
click at [1083, 34] on icon "Close gallery" at bounding box center [1087, 22] width 18 height 23
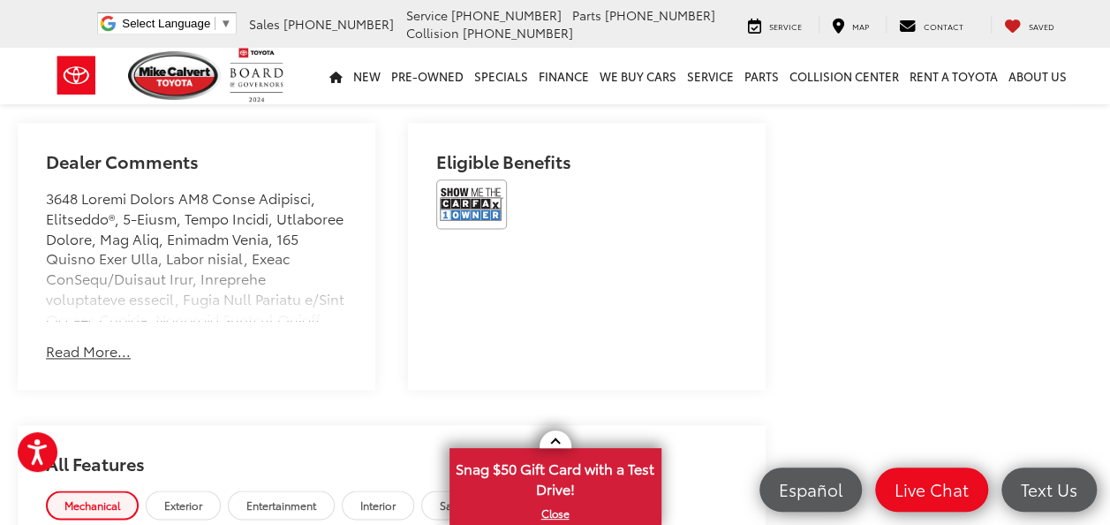
click at [69, 342] on button "Read More..." at bounding box center [88, 351] width 85 height 20
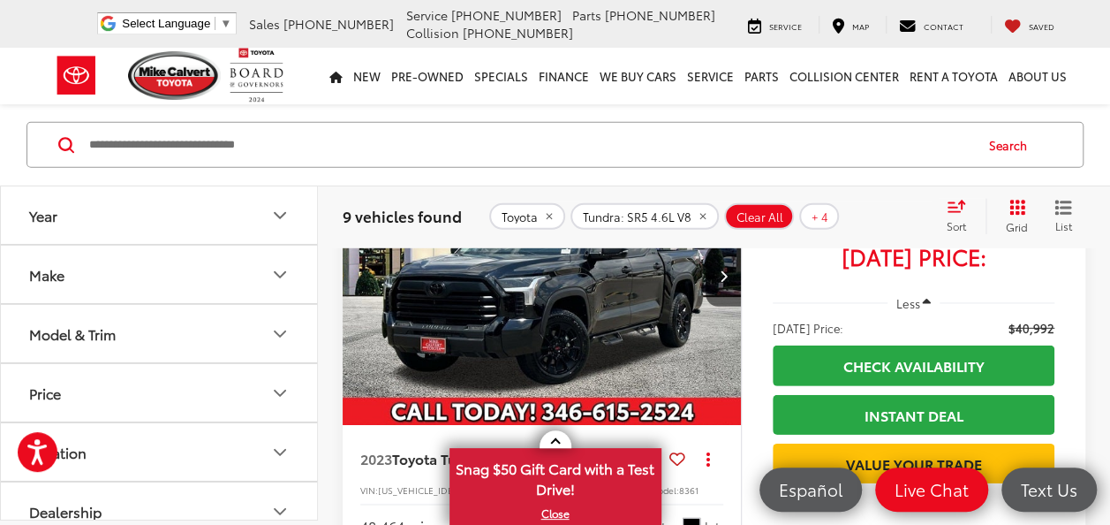
scroll to position [2495, 0]
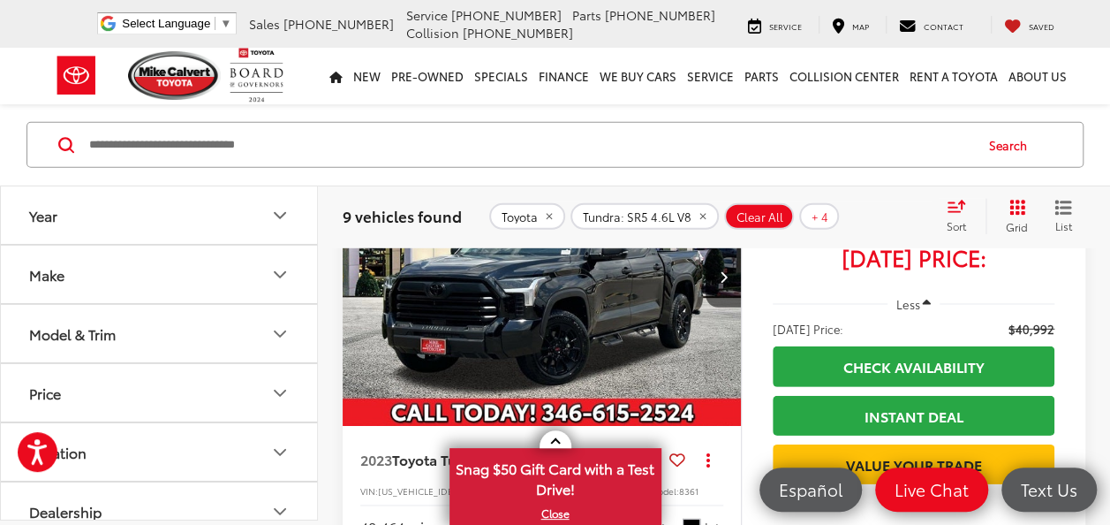
click at [703, 268] on img "2023 Toyota Tundra SR5 0" at bounding box center [542, 276] width 401 height 300
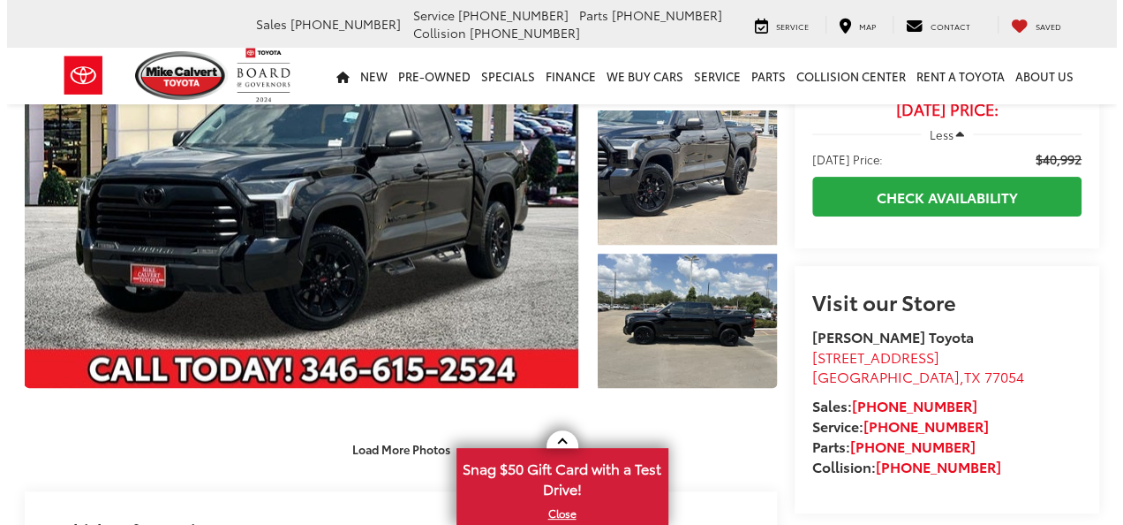
scroll to position [211, 0]
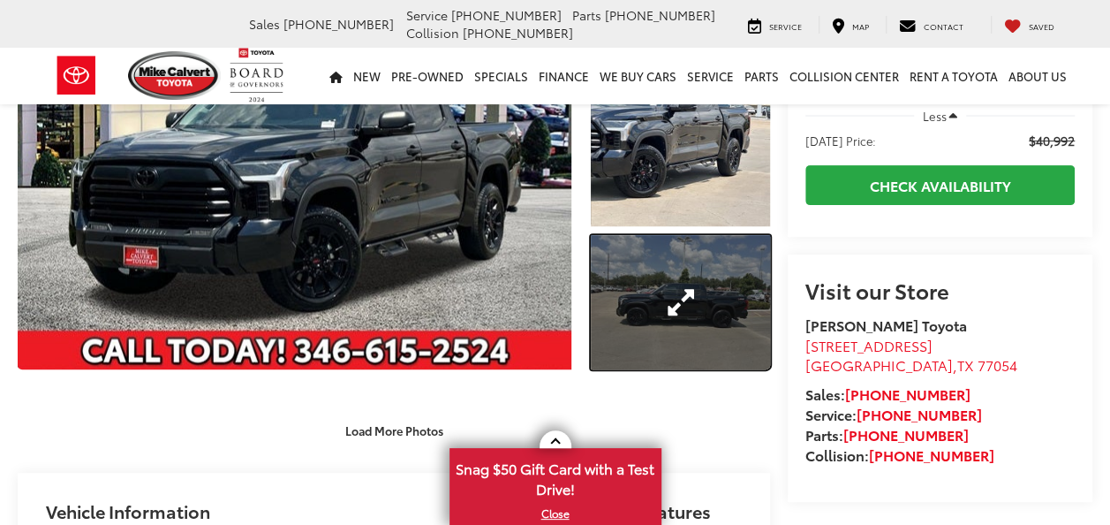
click at [744, 316] on link "Expand Photo 3" at bounding box center [680, 302] width 178 height 134
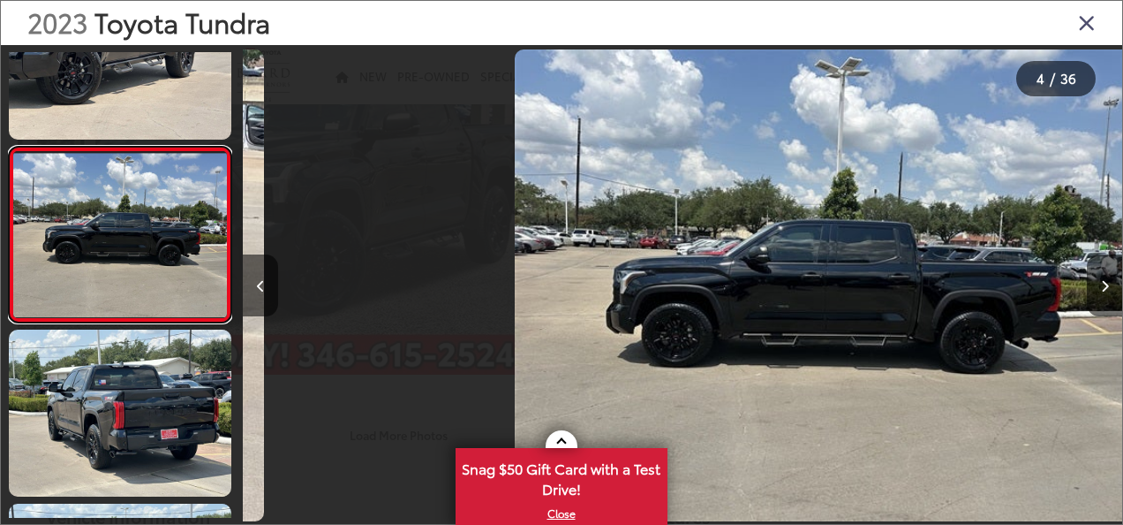
scroll to position [0, 2639]
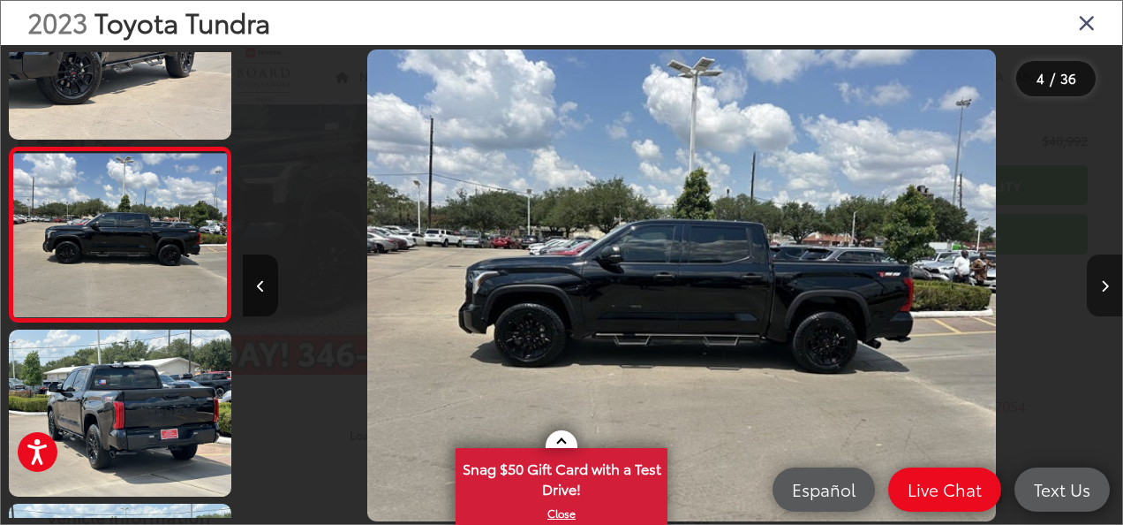
click at [1109, 273] on button "Next image" at bounding box center [1104, 285] width 35 height 62
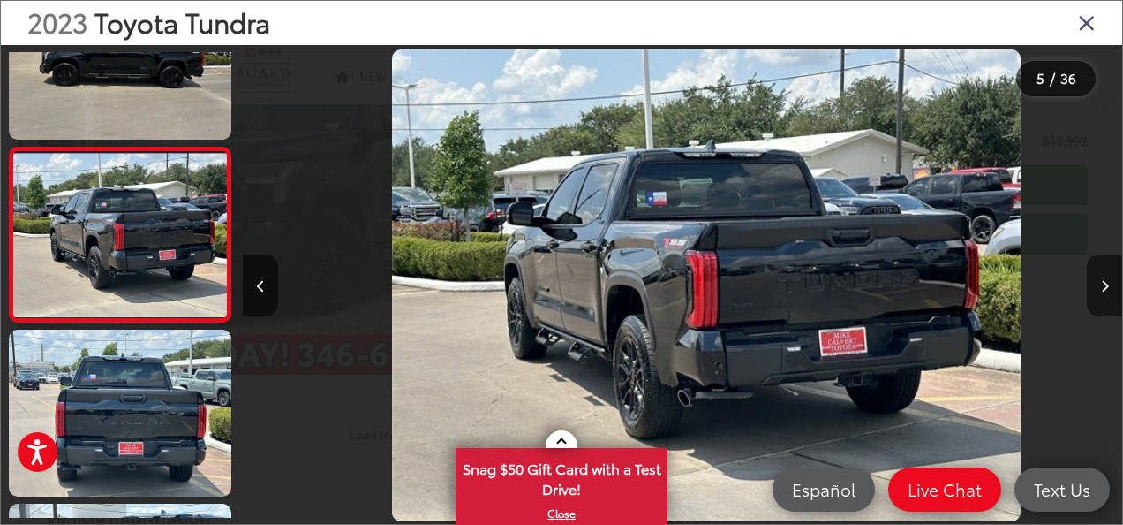
scroll to position [0, 3520]
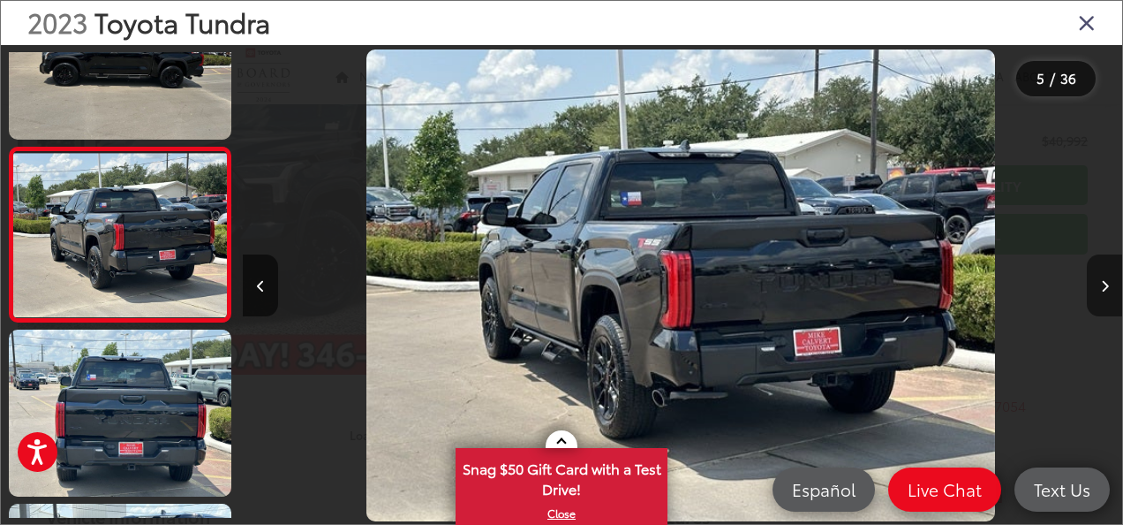
click at [1091, 288] on button "Next image" at bounding box center [1104, 285] width 35 height 62
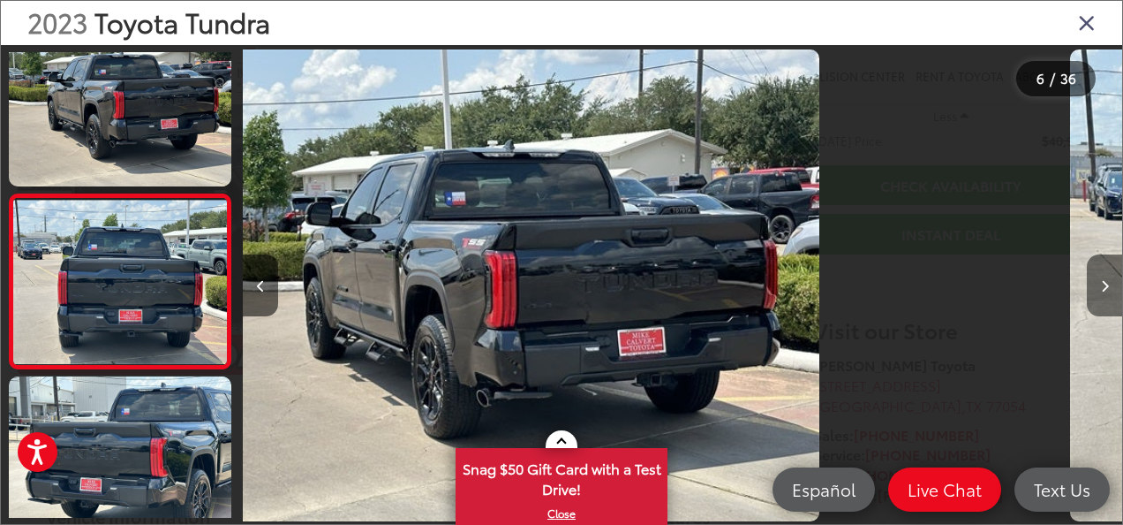
scroll to position [776, 0]
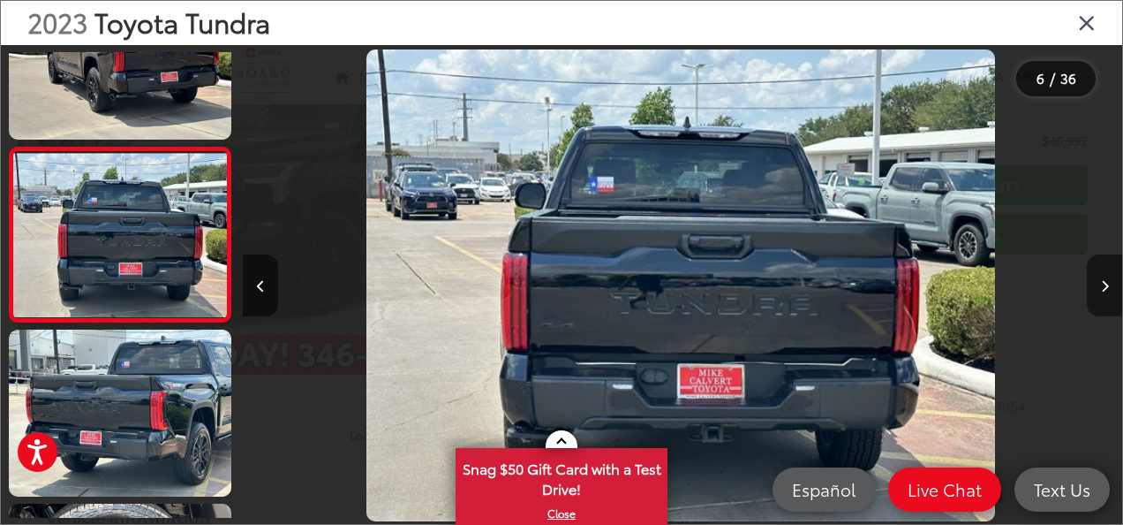
click at [1091, 288] on button "Next image" at bounding box center [1104, 285] width 35 height 62
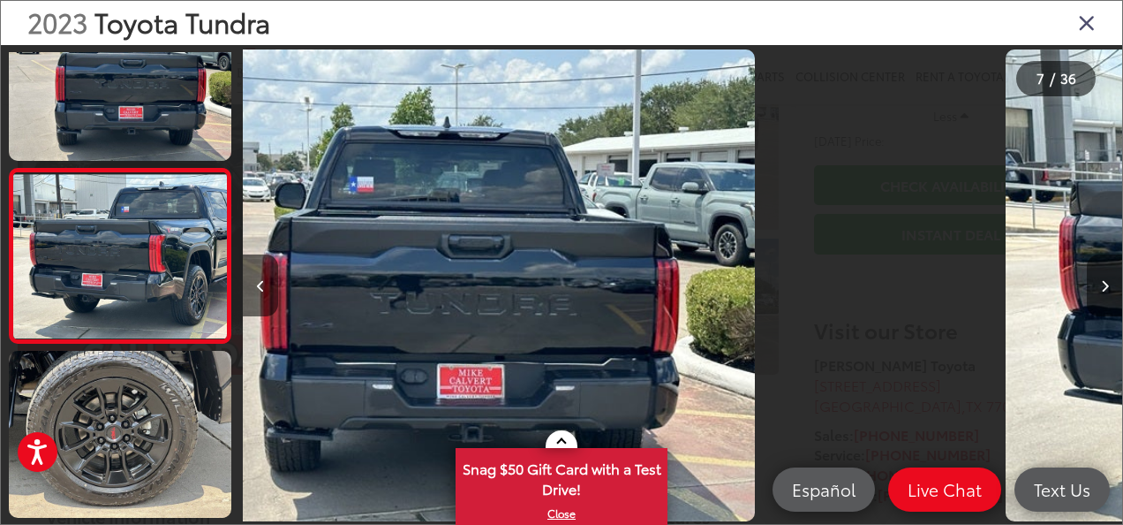
scroll to position [951, 0]
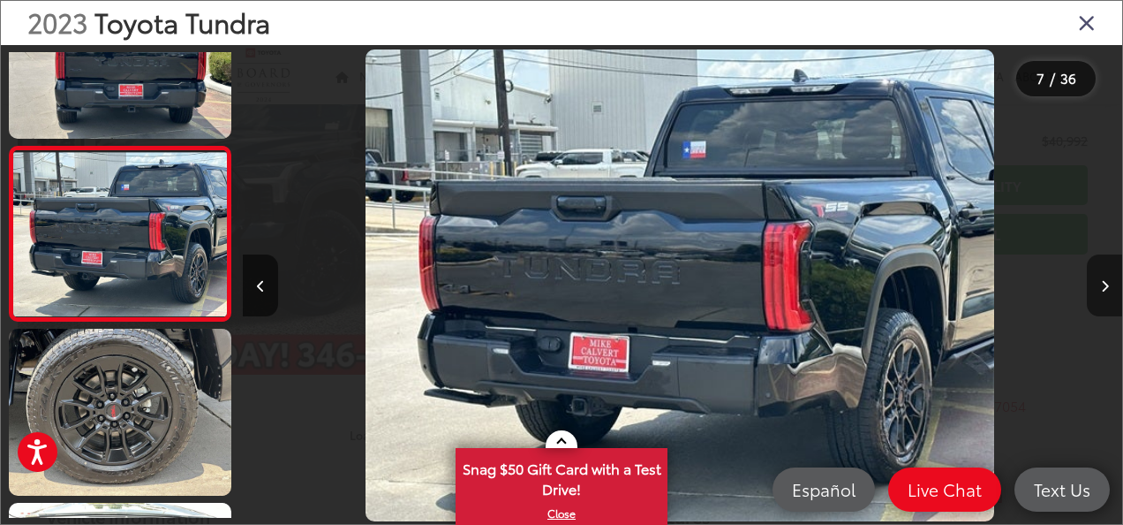
click at [1107, 270] on button "Next image" at bounding box center [1104, 285] width 35 height 62
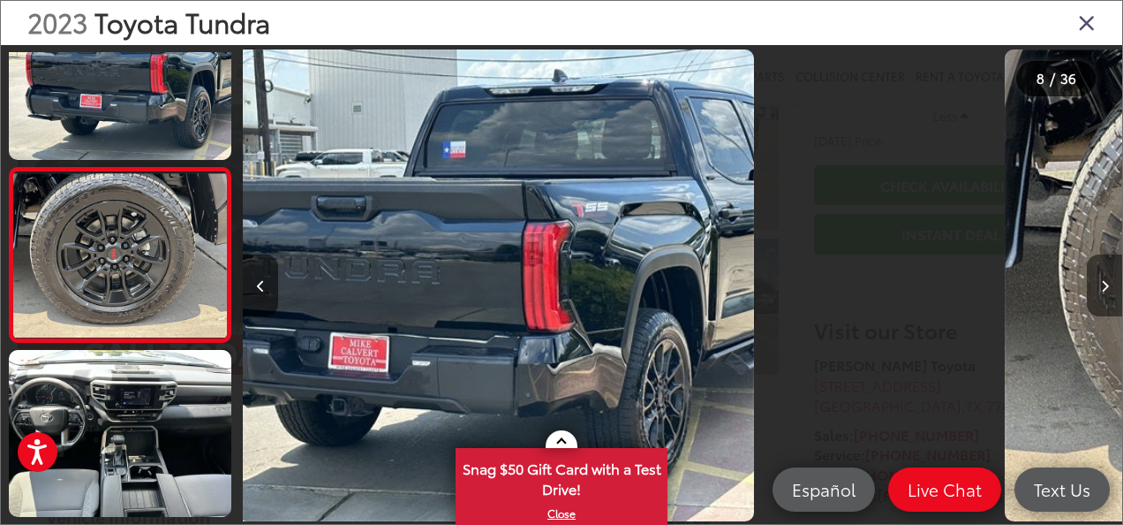
scroll to position [1125, 0]
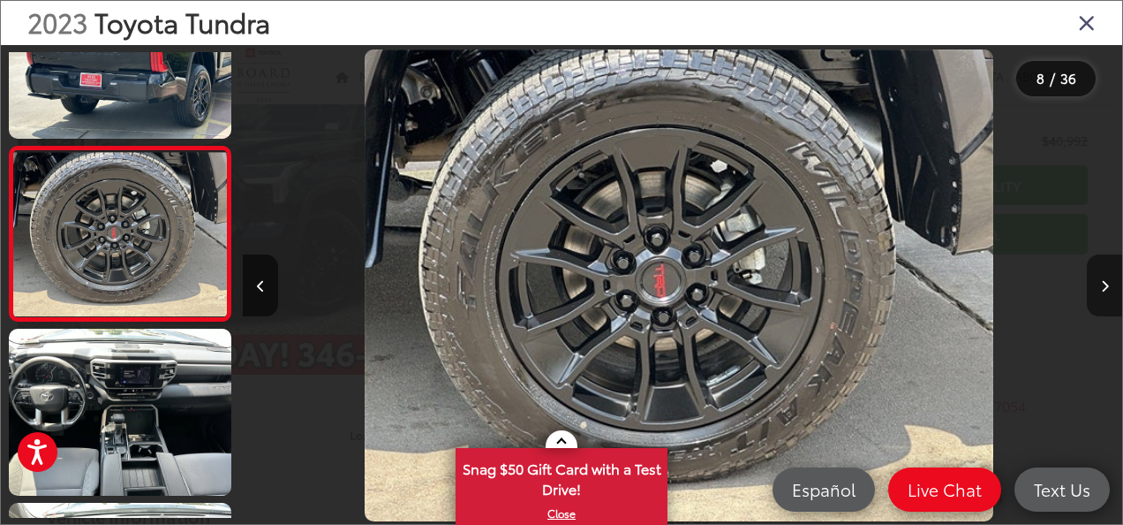
click at [1107, 270] on button "Next image" at bounding box center [1104, 285] width 35 height 62
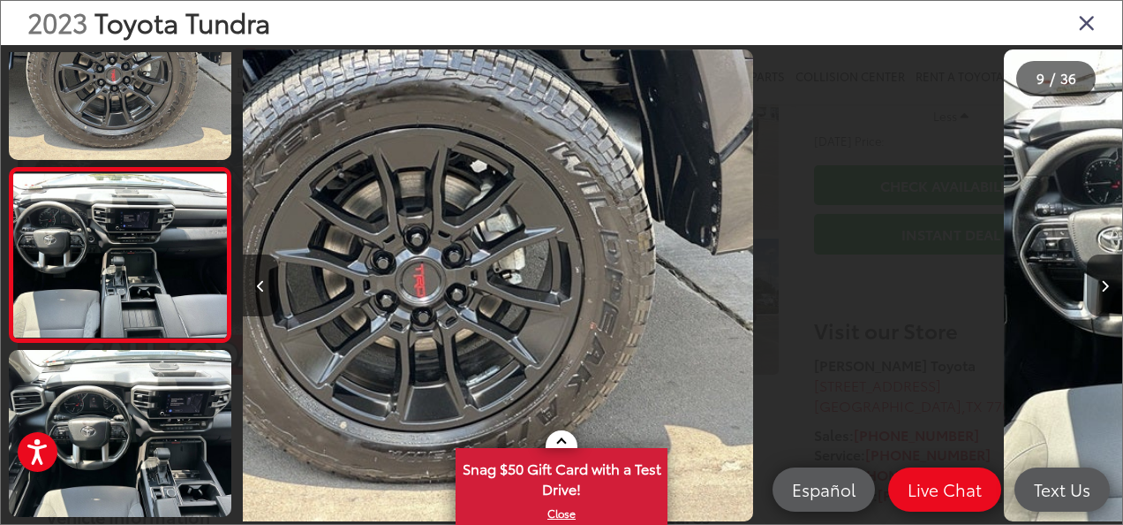
scroll to position [1299, 0]
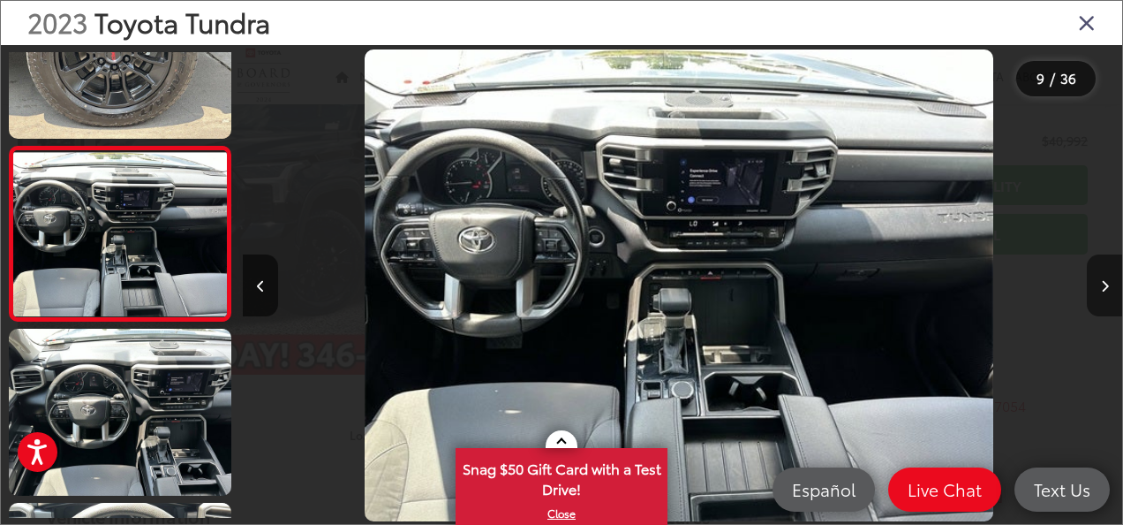
click at [1107, 270] on button "Next image" at bounding box center [1104, 285] width 35 height 62
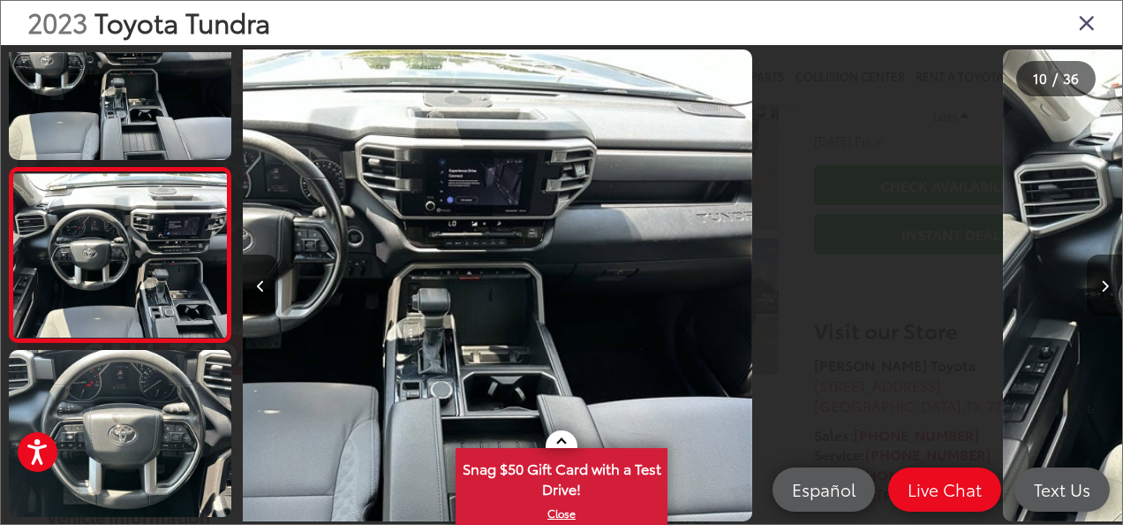
scroll to position [1473, 0]
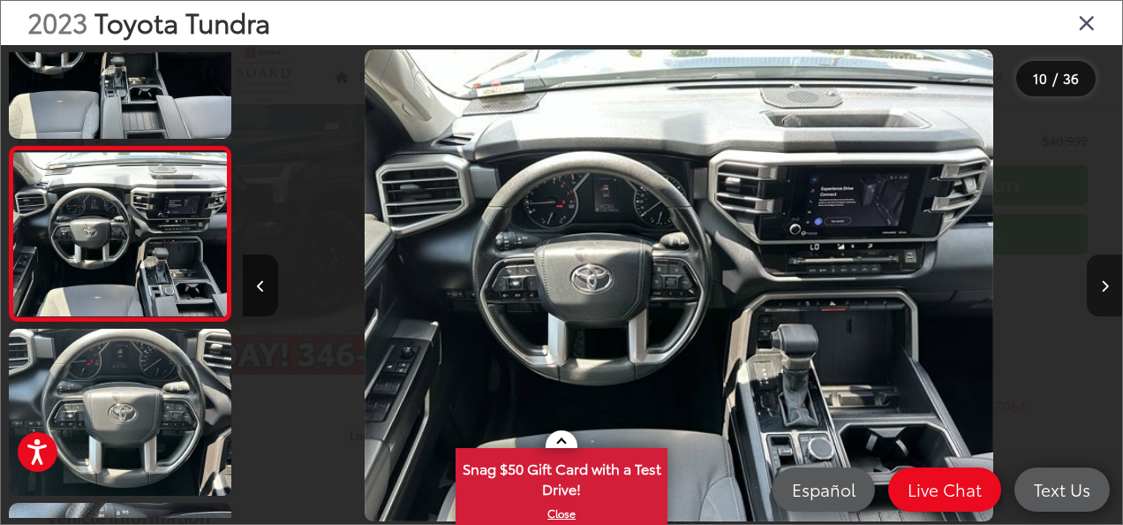
click at [1097, 274] on button "Next image" at bounding box center [1104, 285] width 35 height 62
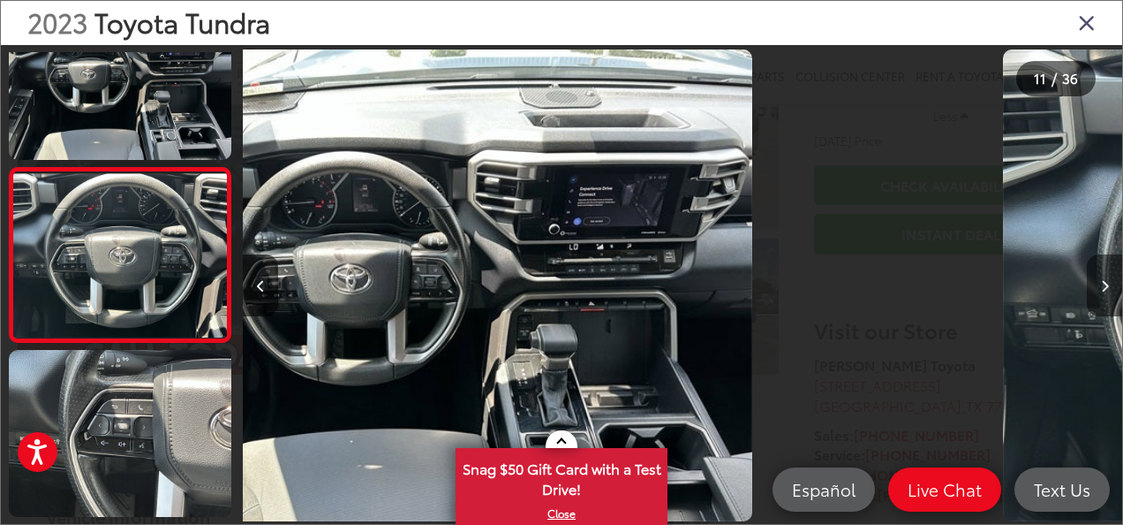
scroll to position [1647, 0]
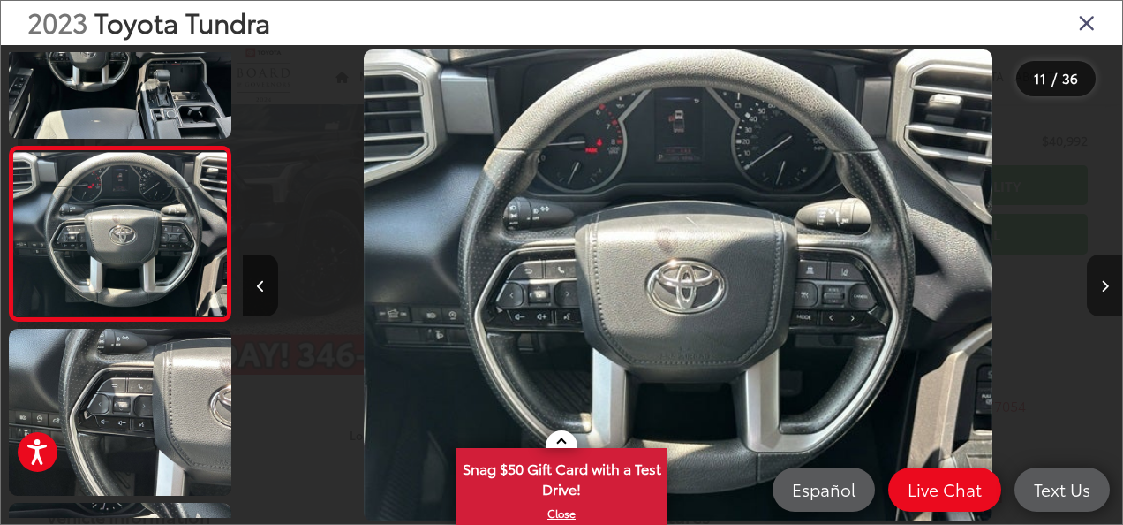
click at [1097, 274] on button "Next image" at bounding box center [1104, 285] width 35 height 62
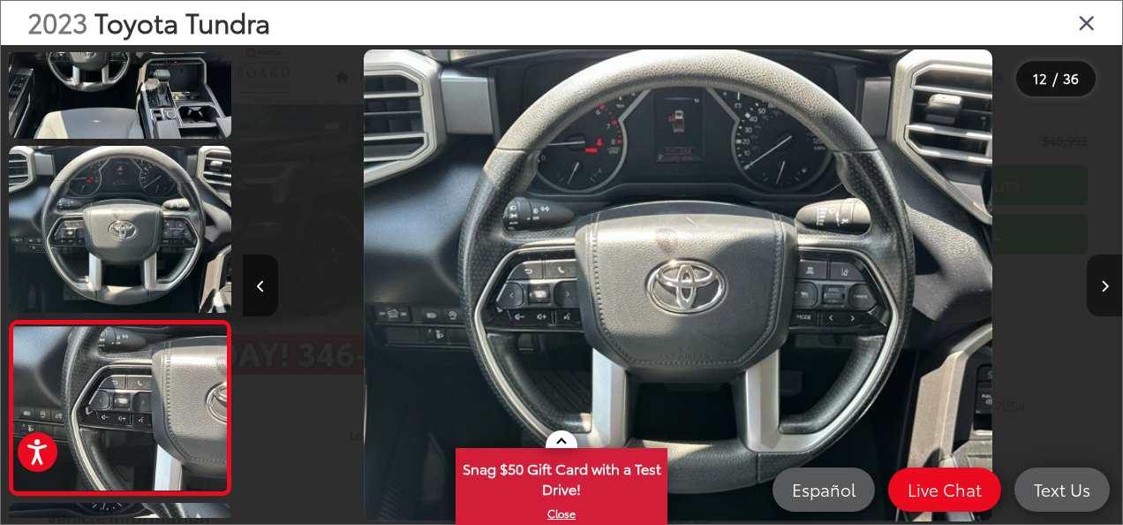
scroll to position [0, 0]
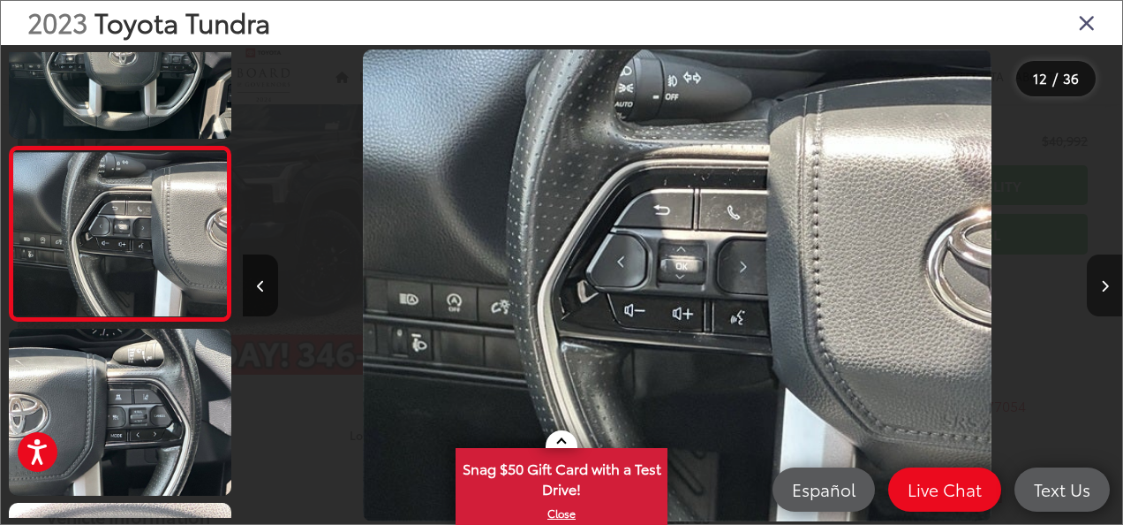
click at [1097, 274] on button "Next image" at bounding box center [1104, 285] width 35 height 62
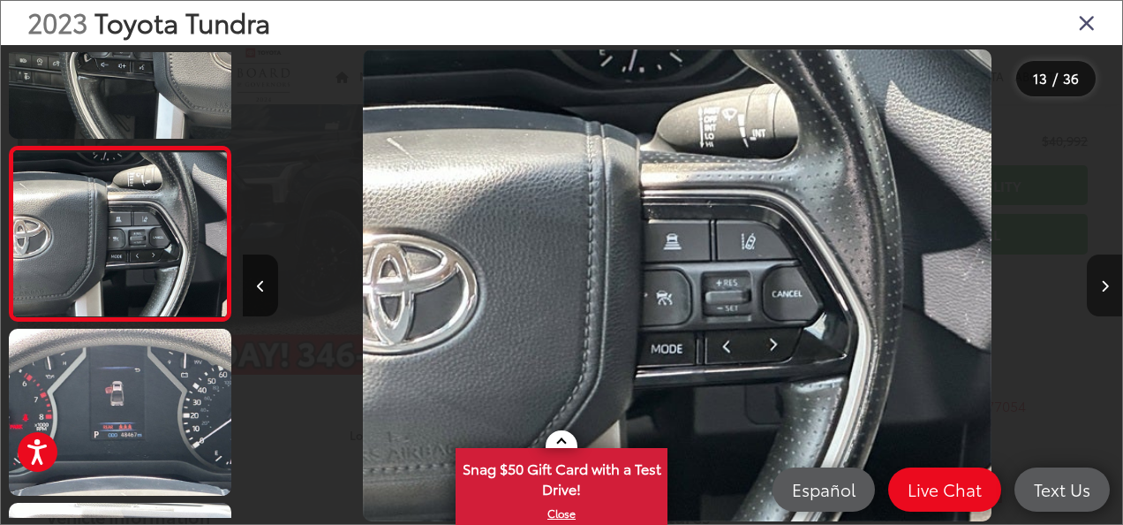
click at [1097, 274] on button "Next image" at bounding box center [1104, 285] width 35 height 62
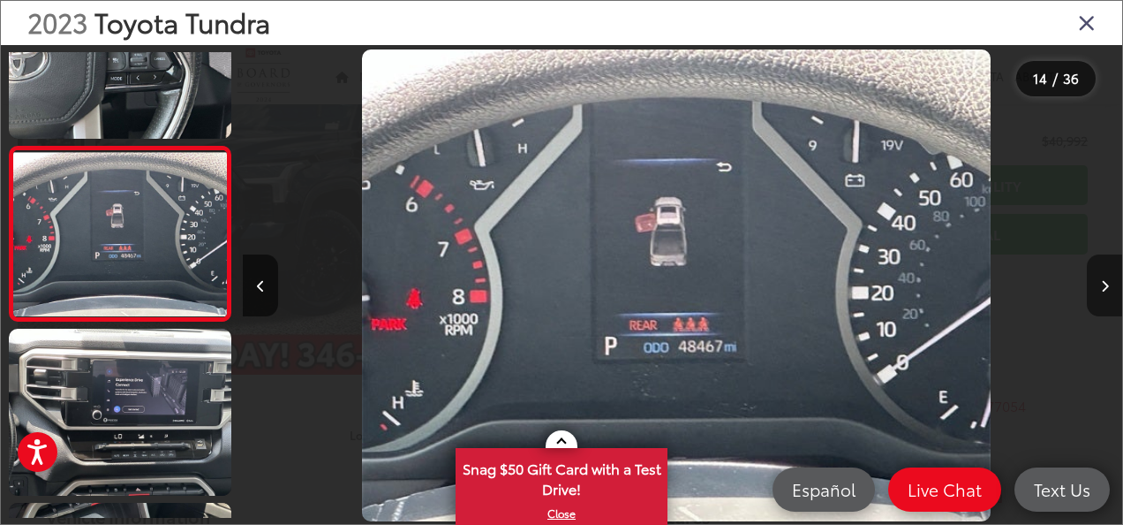
click at [1097, 274] on button "Next image" at bounding box center [1104, 285] width 35 height 62
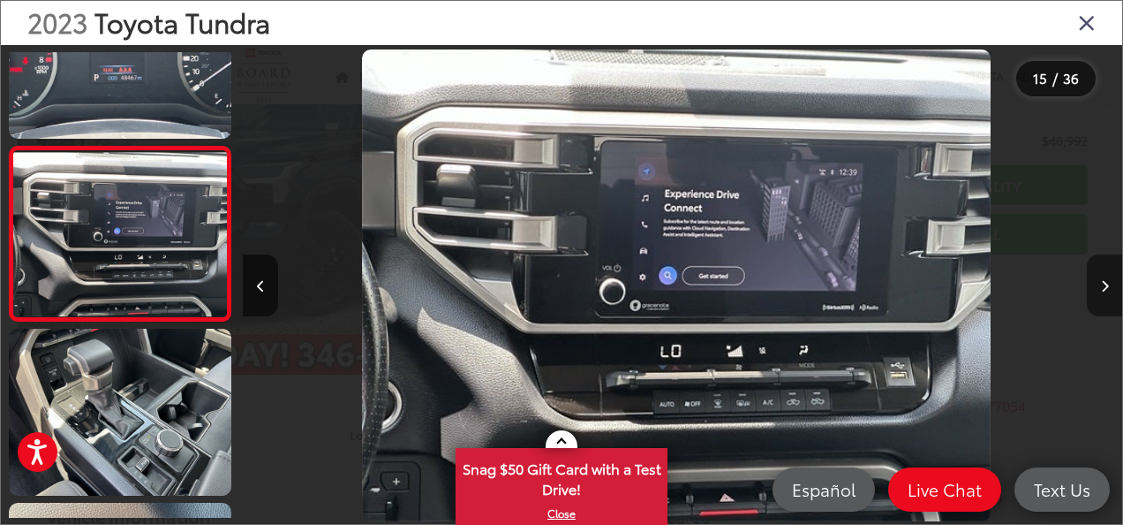
click at [1097, 274] on button "Next image" at bounding box center [1104, 285] width 35 height 62
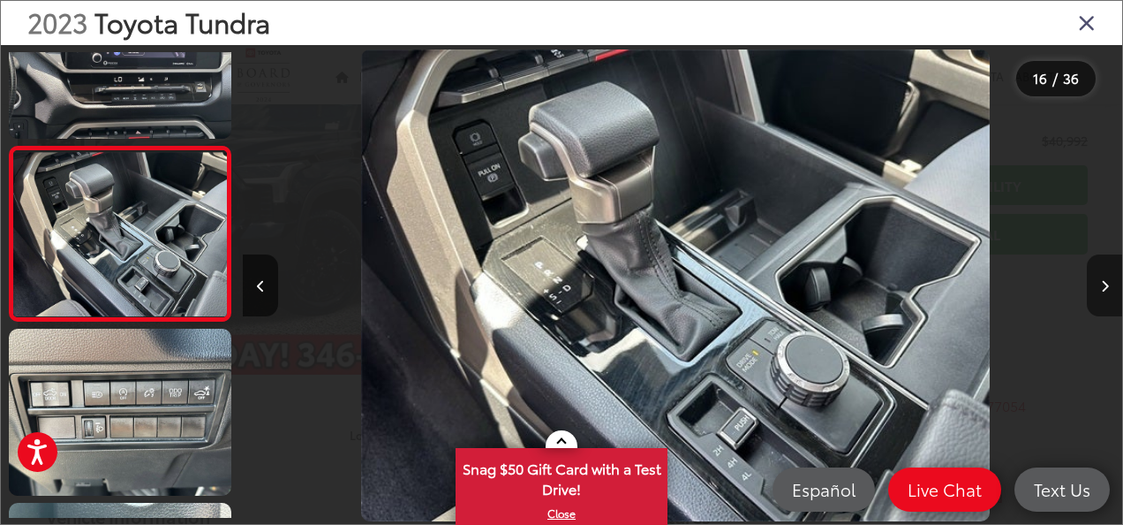
click at [1102, 284] on icon "Next image" at bounding box center [1105, 286] width 8 height 12
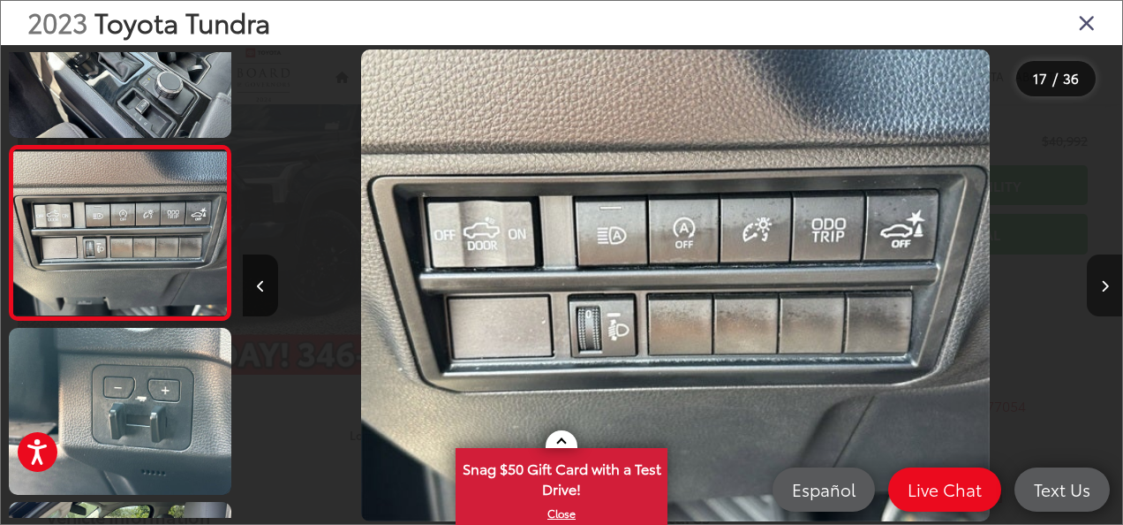
click at [1102, 284] on icon "Next image" at bounding box center [1105, 286] width 8 height 12
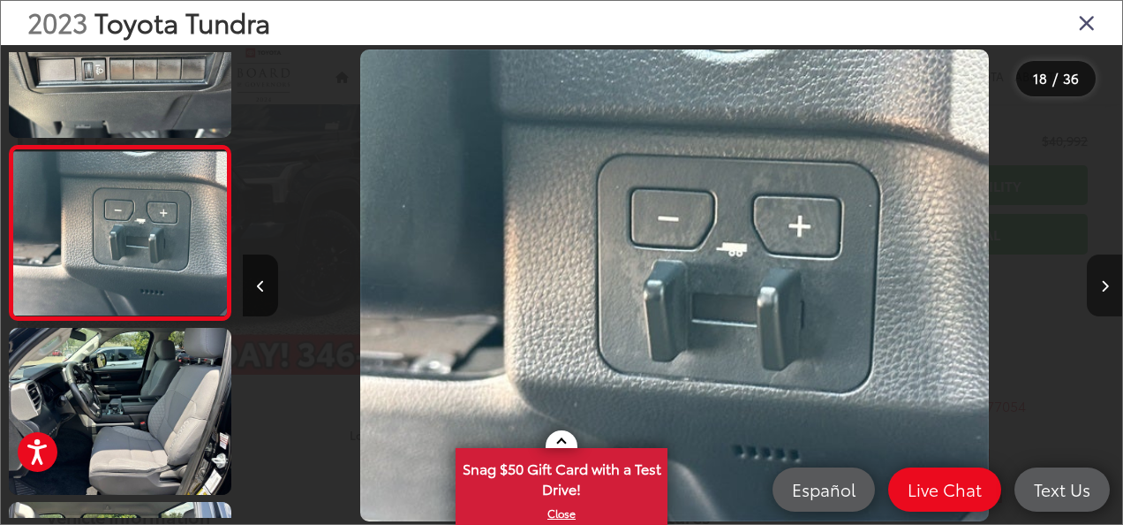
click at [1102, 284] on icon "Next image" at bounding box center [1105, 286] width 8 height 12
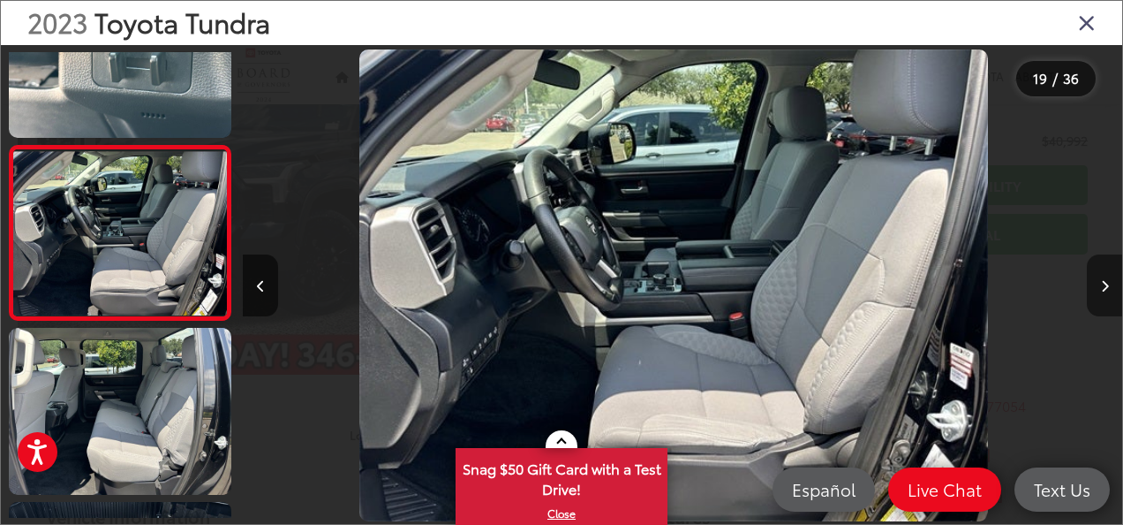
click at [1102, 284] on icon "Next image" at bounding box center [1105, 286] width 8 height 12
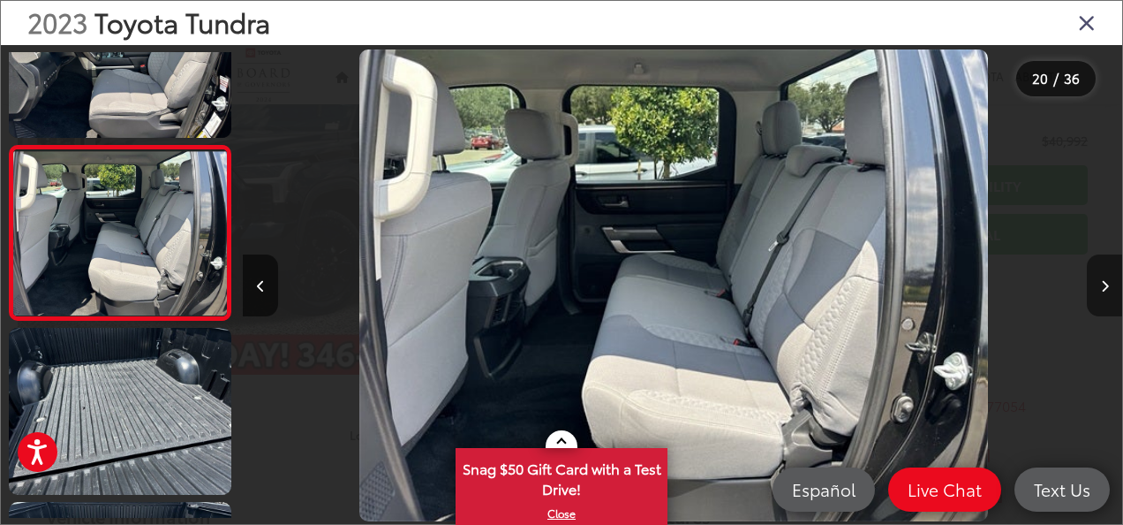
click at [1091, 281] on button "Next image" at bounding box center [1104, 285] width 35 height 62
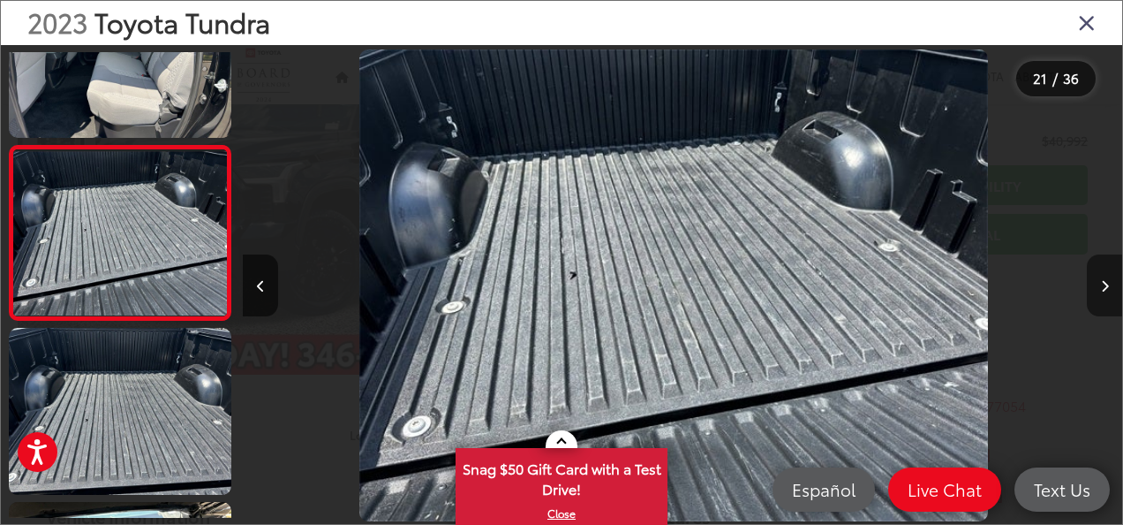
click at [1091, 270] on button "Next image" at bounding box center [1104, 285] width 35 height 62
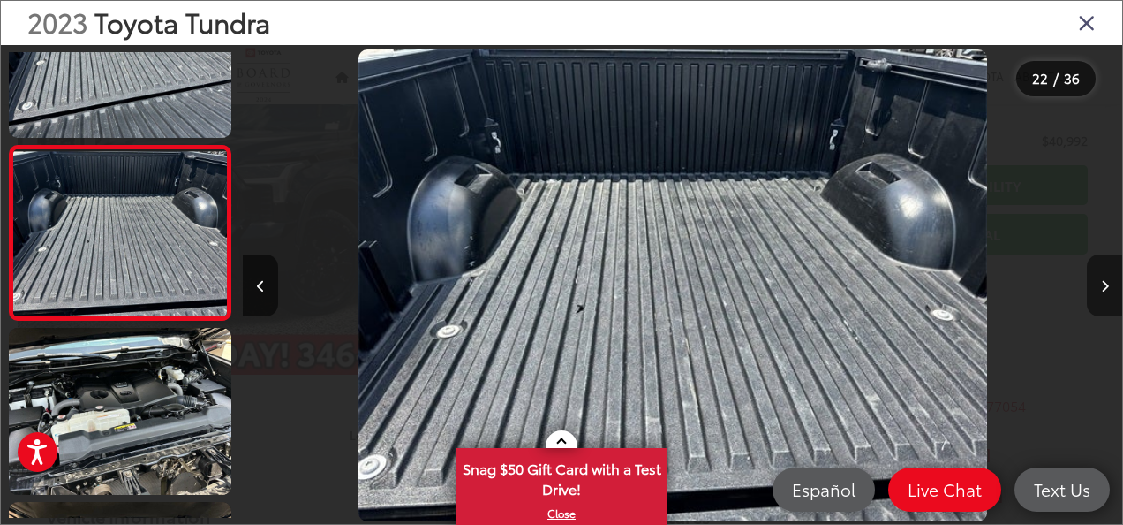
click at [1091, 270] on button "Next image" at bounding box center [1104, 285] width 35 height 62
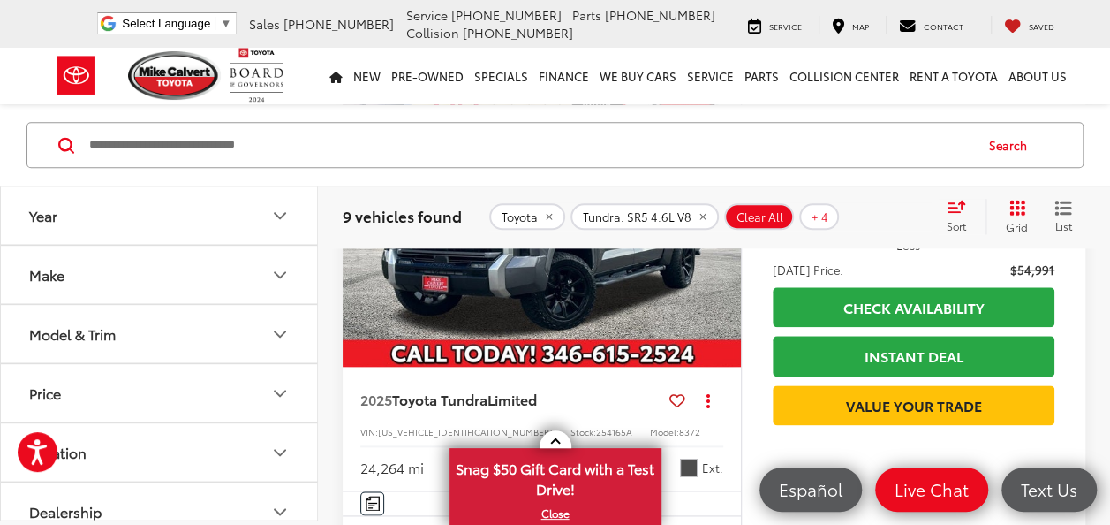
scroll to position [4216, 0]
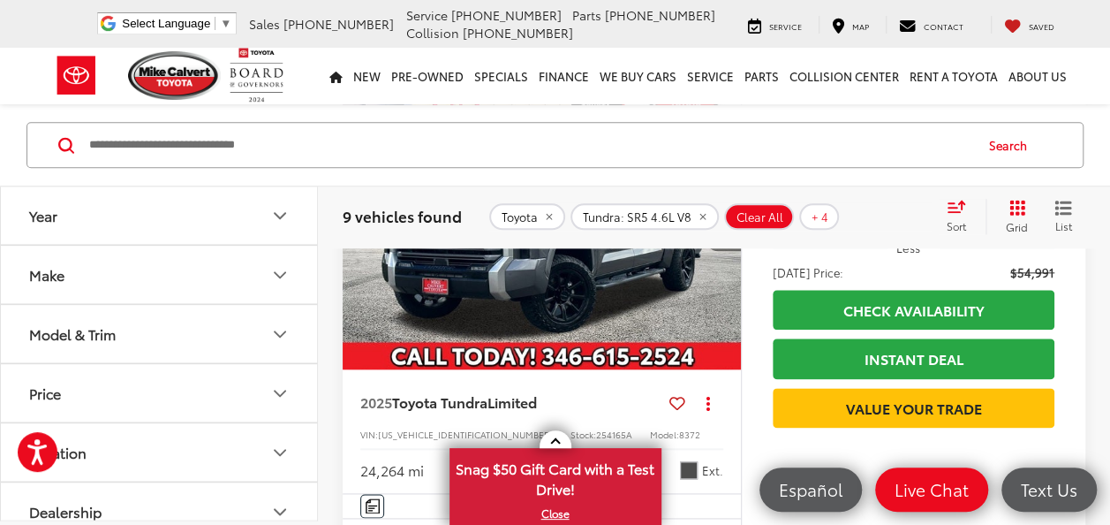
click at [717, 251] on button "Next image" at bounding box center [723, 220] width 35 height 62
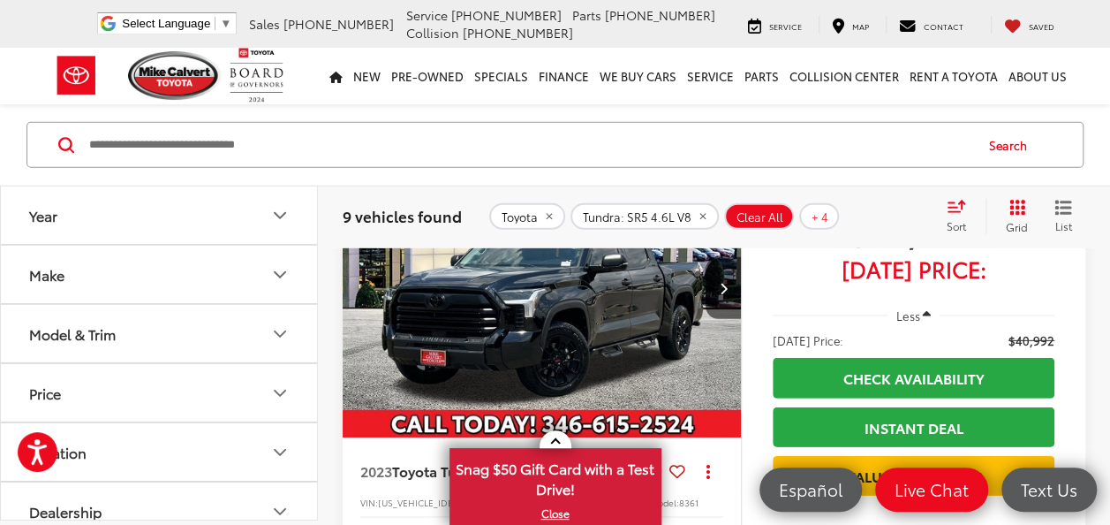
scroll to position [2472, 0]
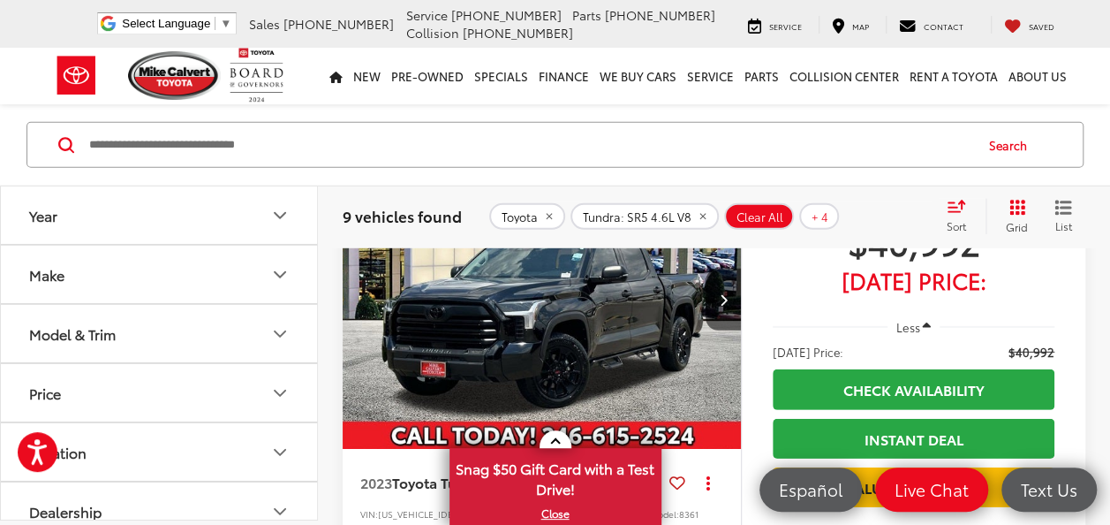
click at [673, 332] on img "2023 Toyota Tundra SR5 0" at bounding box center [542, 299] width 401 height 300
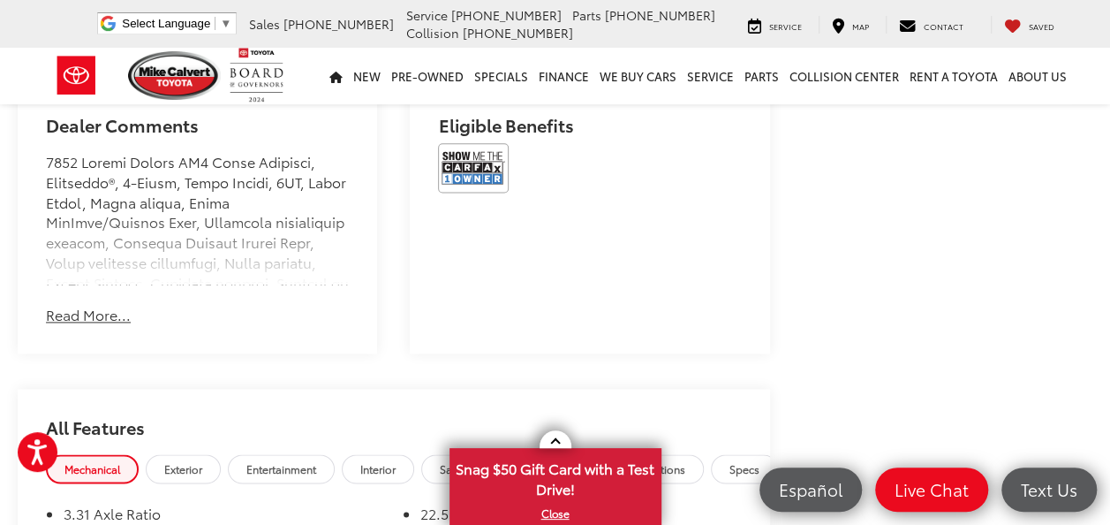
scroll to position [1103, 0]
click at [120, 324] on button "Read More..." at bounding box center [88, 314] width 85 height 20
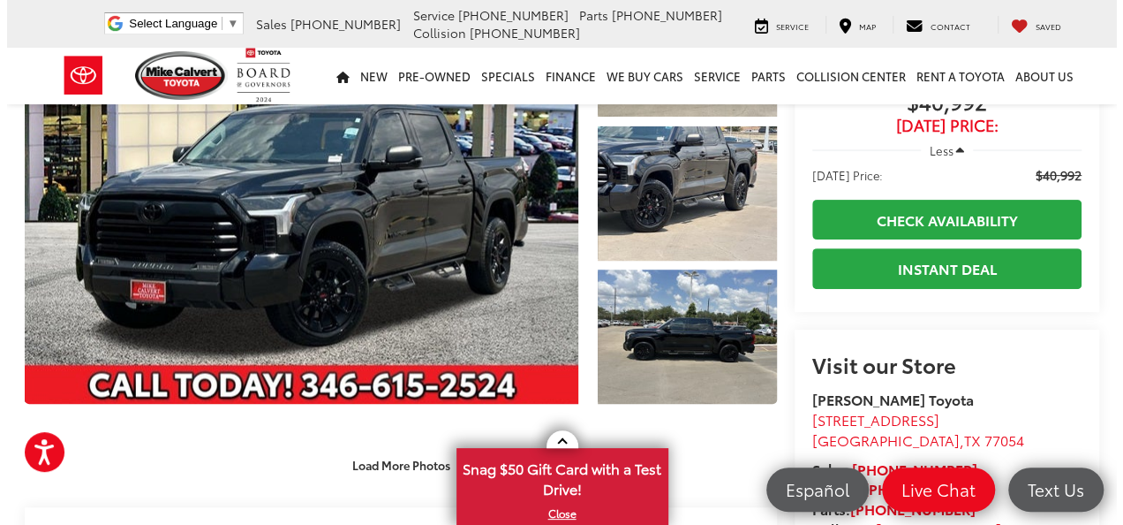
scroll to position [177, 0]
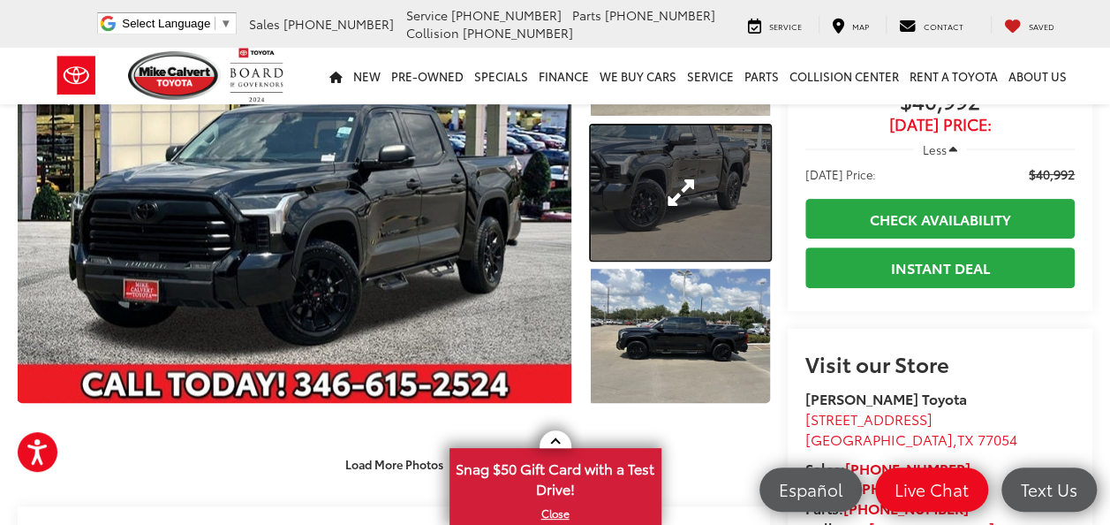
click at [703, 185] on link "Expand Photo 2" at bounding box center [680, 192] width 178 height 134
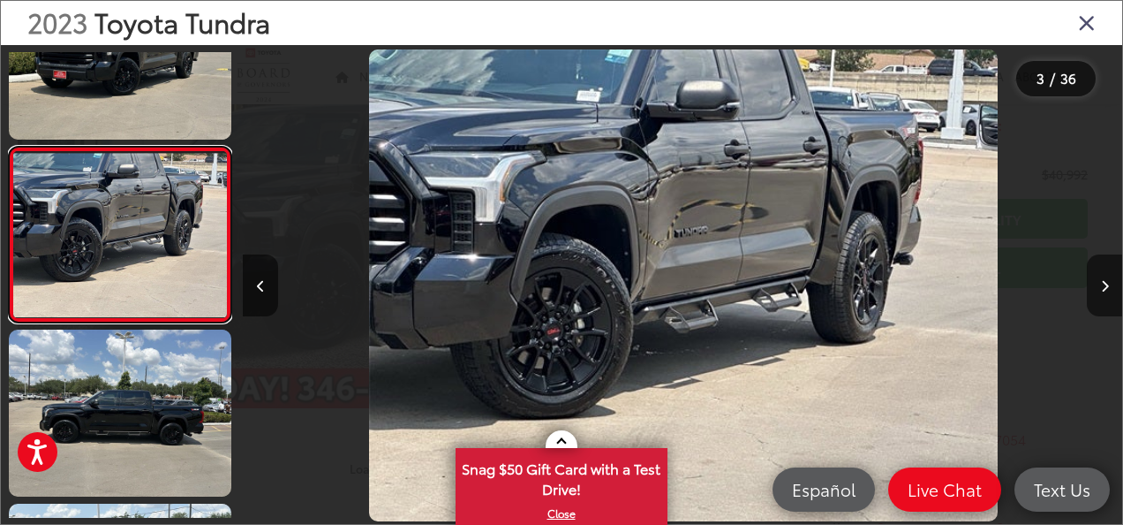
scroll to position [0, 1760]
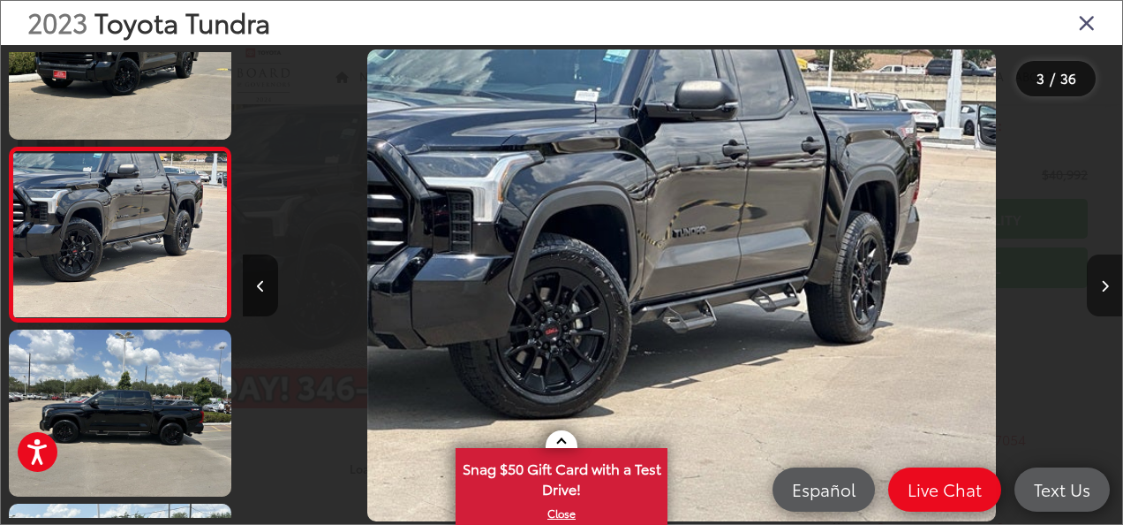
click at [1093, 291] on button "Next image" at bounding box center [1104, 285] width 35 height 62
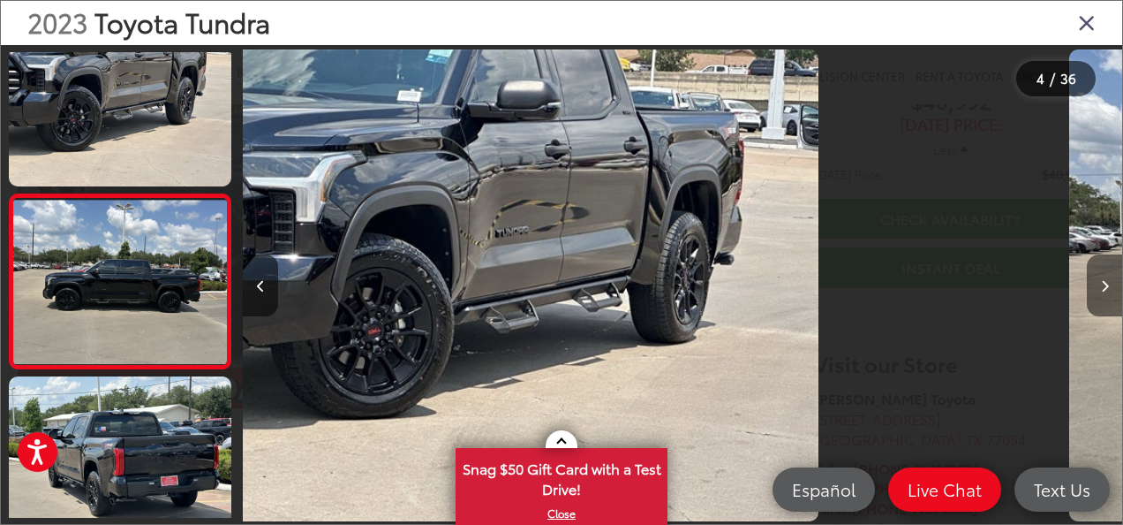
scroll to position [428, 0]
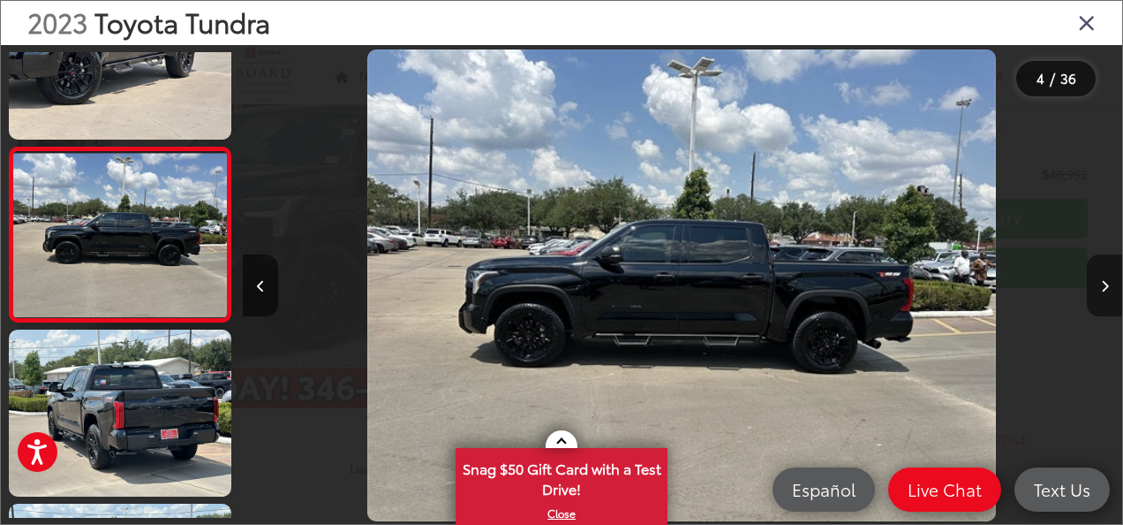
click at [1093, 291] on button "Next image" at bounding box center [1104, 285] width 35 height 62
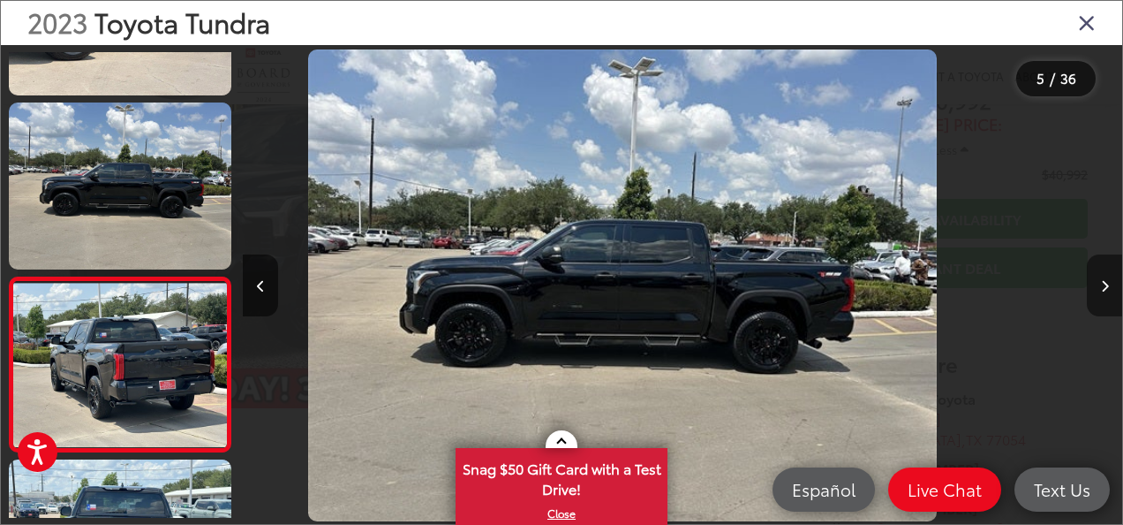
scroll to position [0, 0]
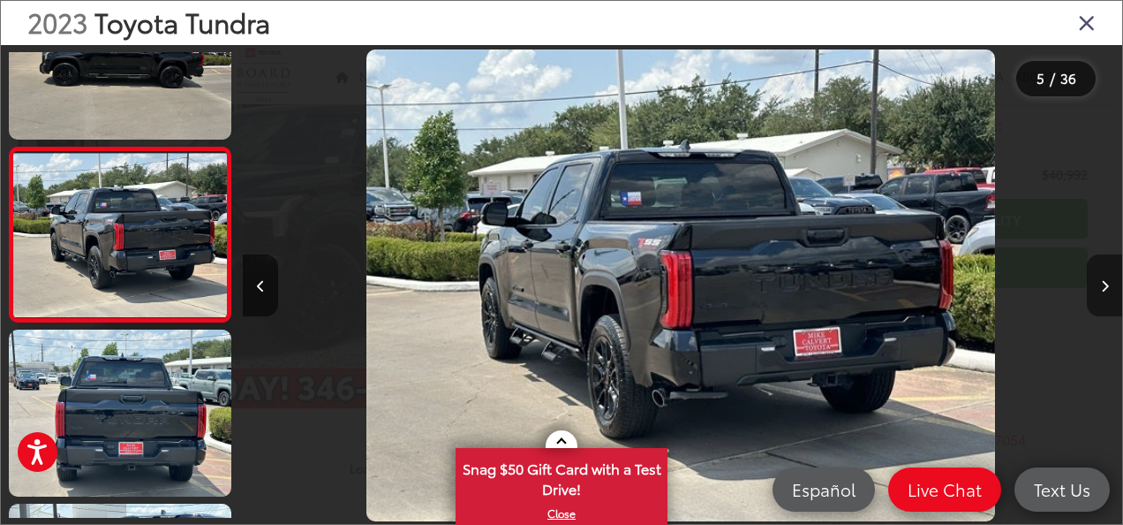
click at [1093, 291] on button "Next image" at bounding box center [1104, 285] width 35 height 62
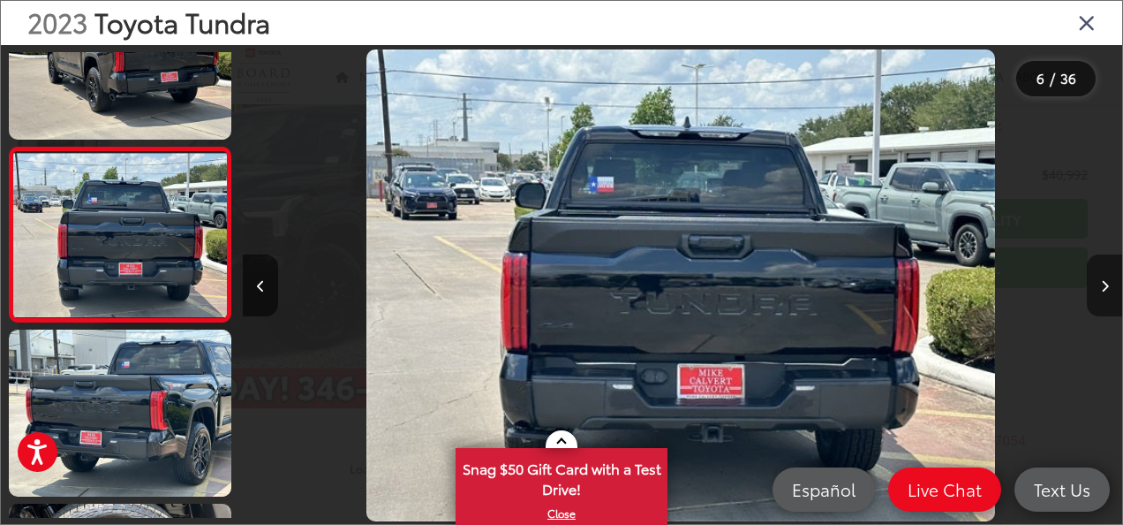
click at [1093, 291] on button "Next image" at bounding box center [1104, 285] width 35 height 62
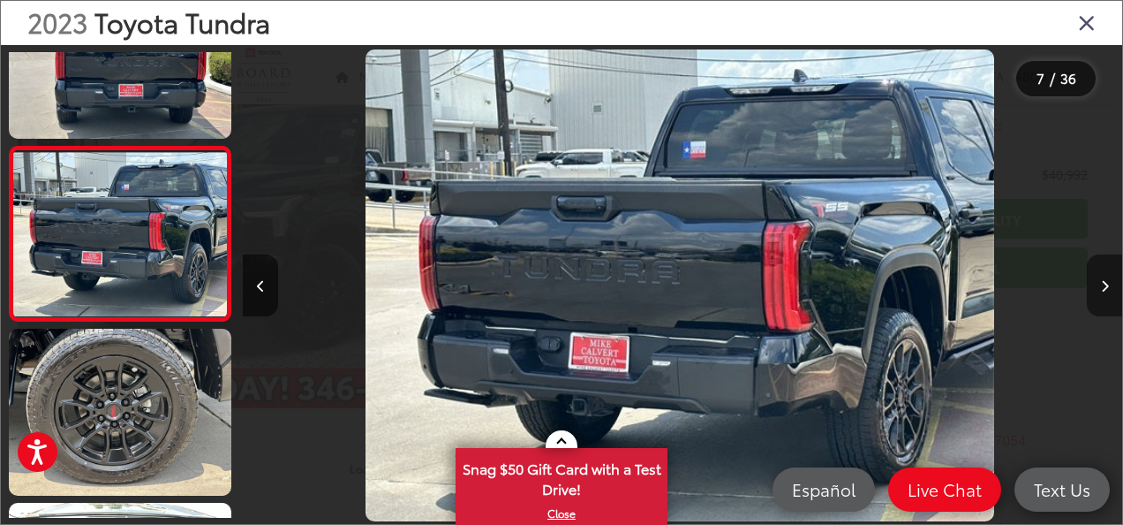
click at [1093, 291] on button "Next image" at bounding box center [1104, 285] width 35 height 62
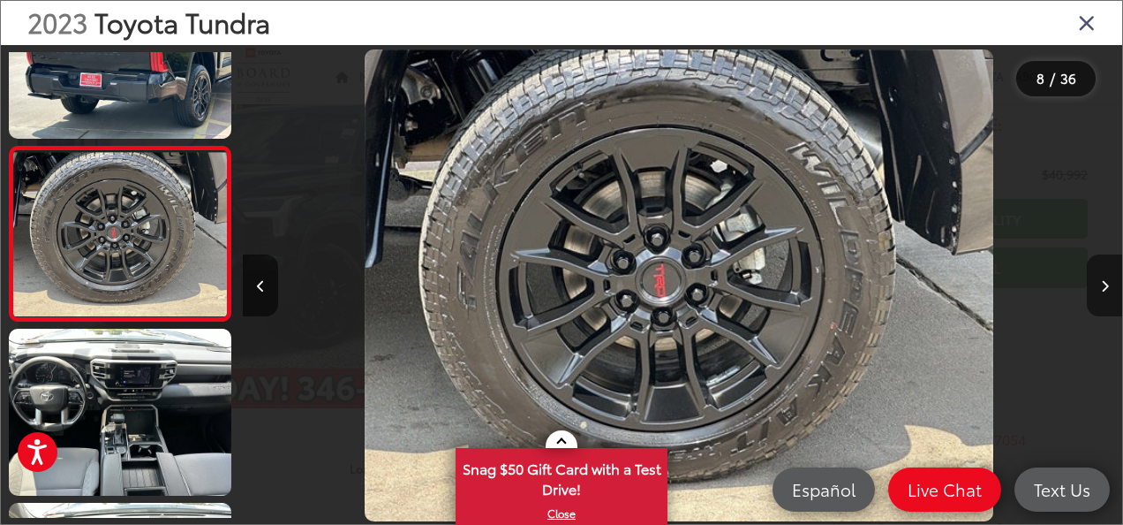
click at [1101, 290] on icon "Next image" at bounding box center [1105, 286] width 8 height 12
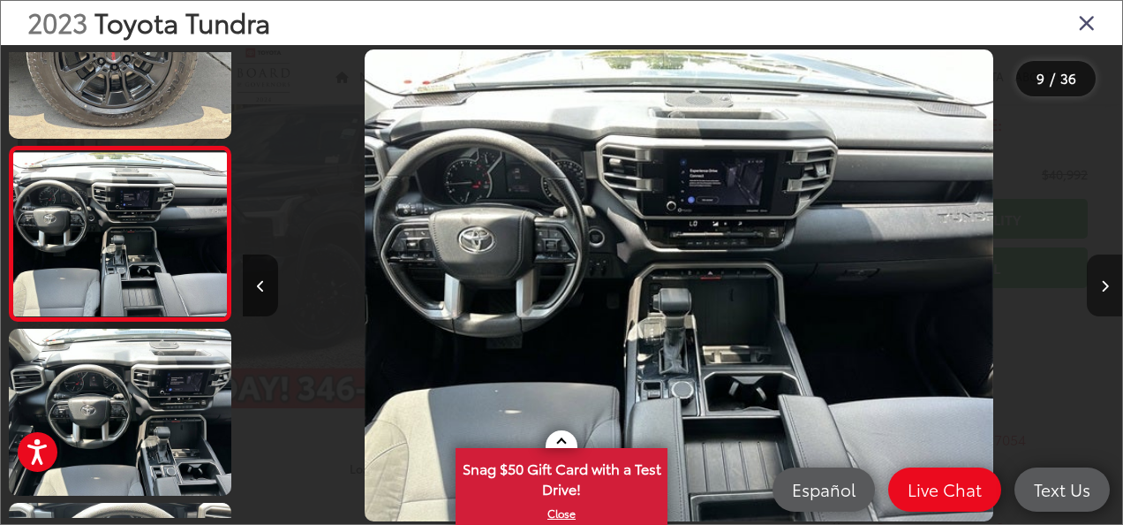
click at [1101, 290] on icon "Next image" at bounding box center [1105, 286] width 8 height 12
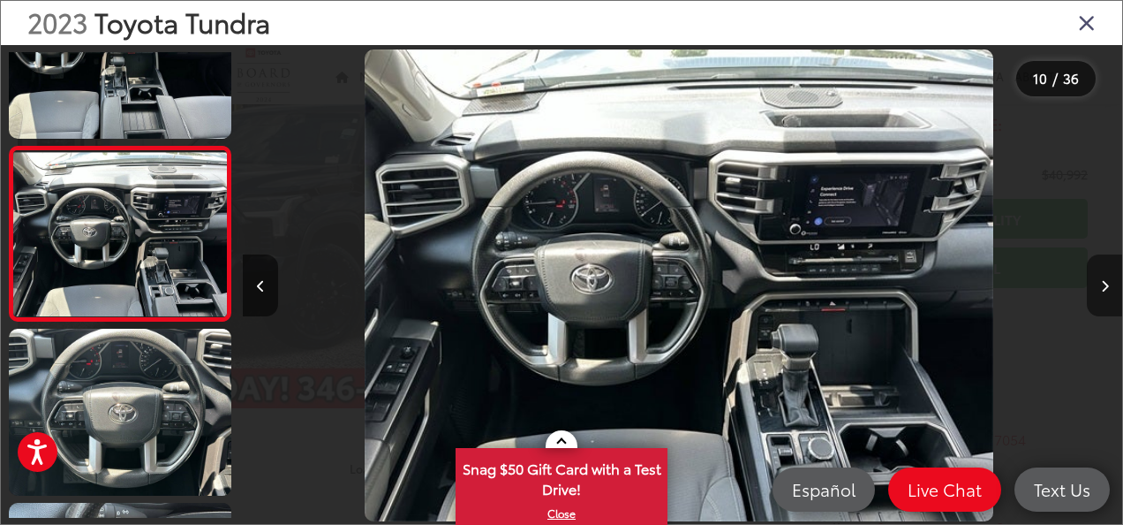
click at [1107, 300] on button "Next image" at bounding box center [1104, 285] width 35 height 62
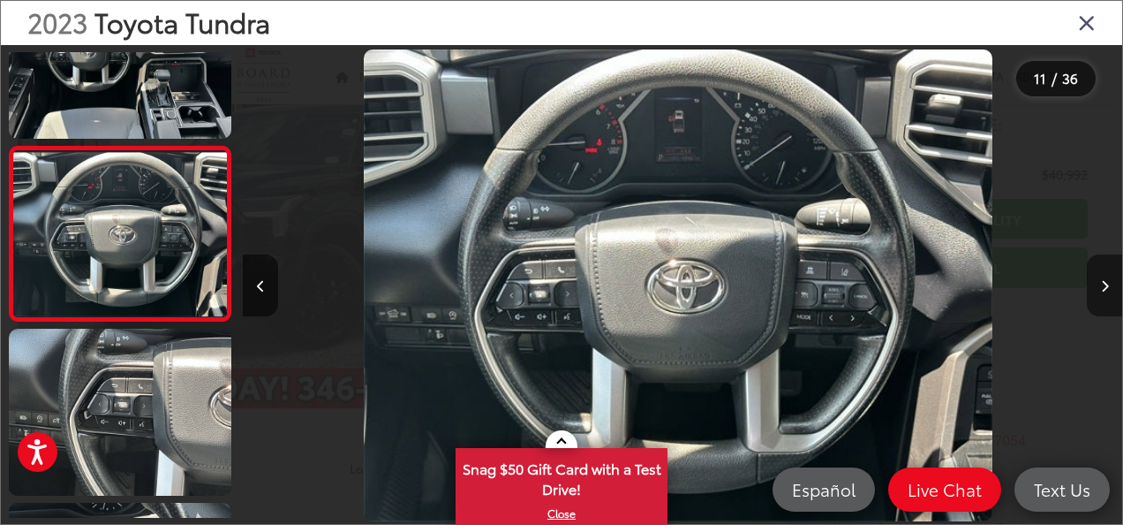
click at [1107, 300] on button "Next image" at bounding box center [1104, 285] width 35 height 62
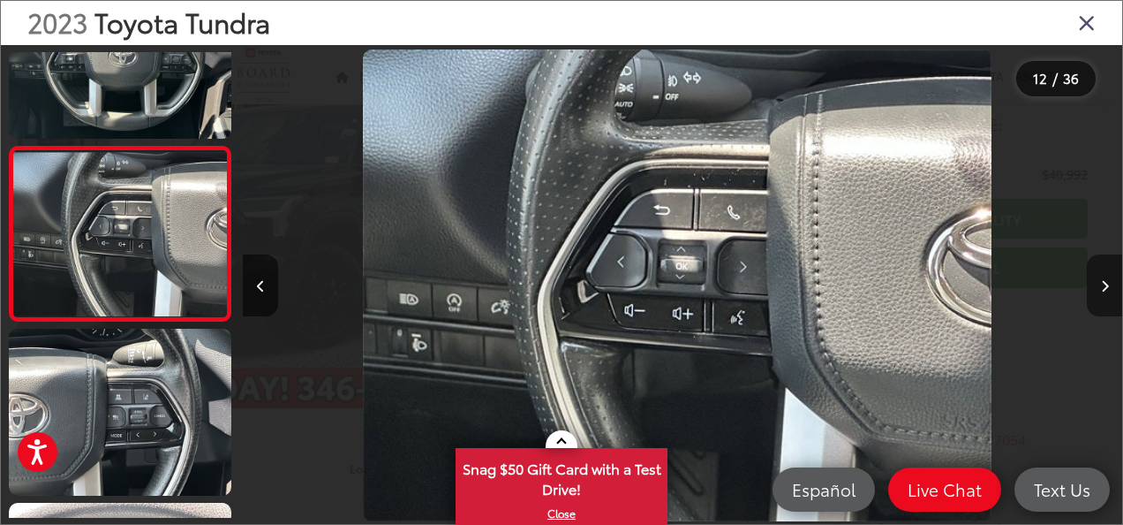
click at [1107, 300] on button "Next image" at bounding box center [1104, 285] width 35 height 62
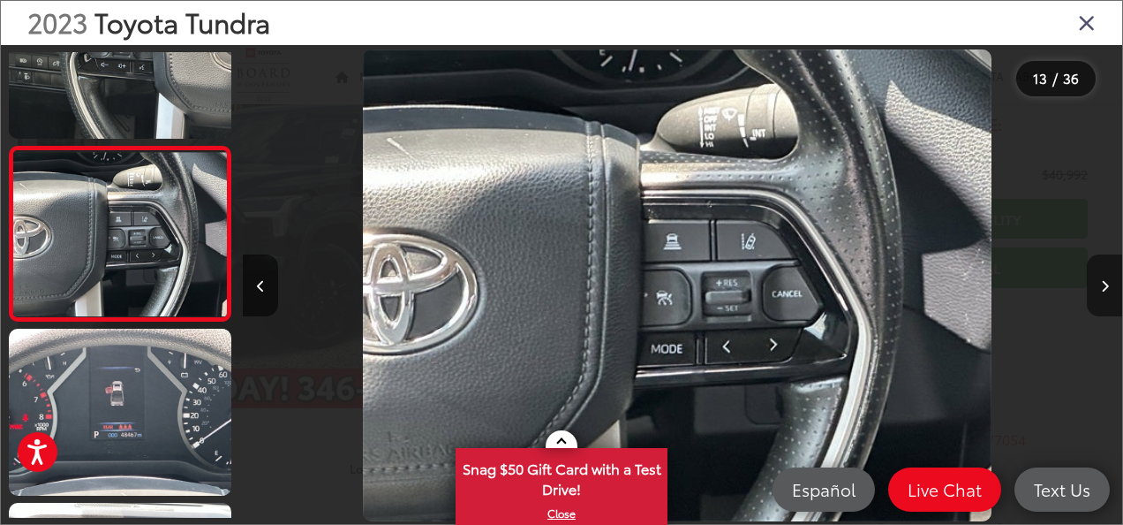
click at [1107, 300] on button "Next image" at bounding box center [1104, 285] width 35 height 62
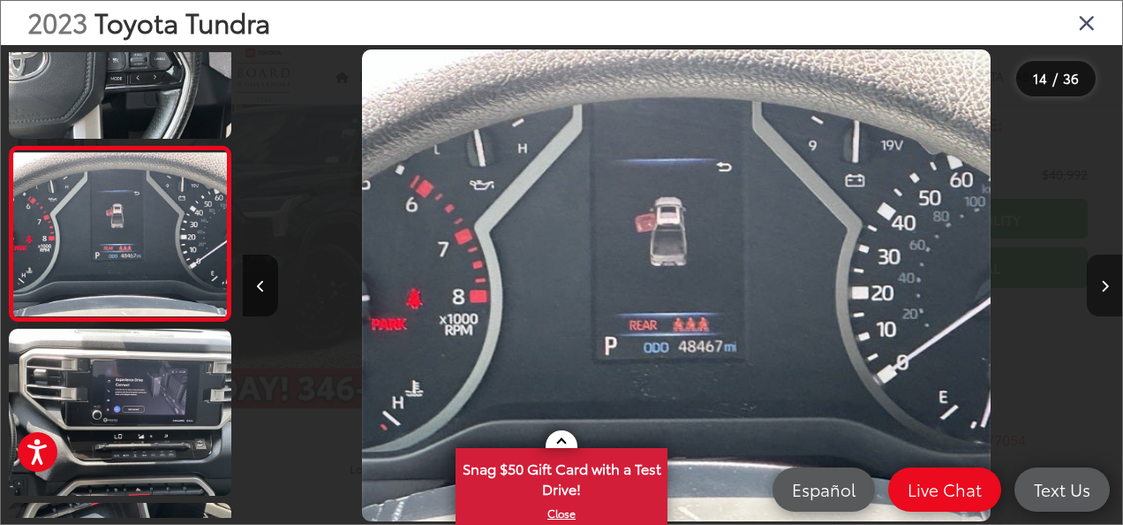
click at [1107, 300] on button "Next image" at bounding box center [1104, 285] width 35 height 62
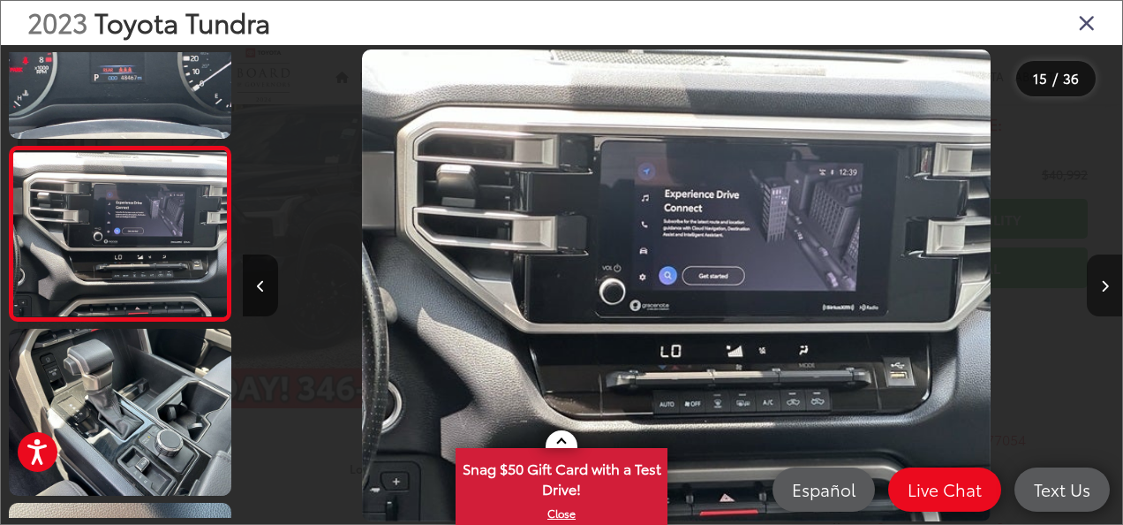
click at [1107, 300] on button "Next image" at bounding box center [1104, 285] width 35 height 62
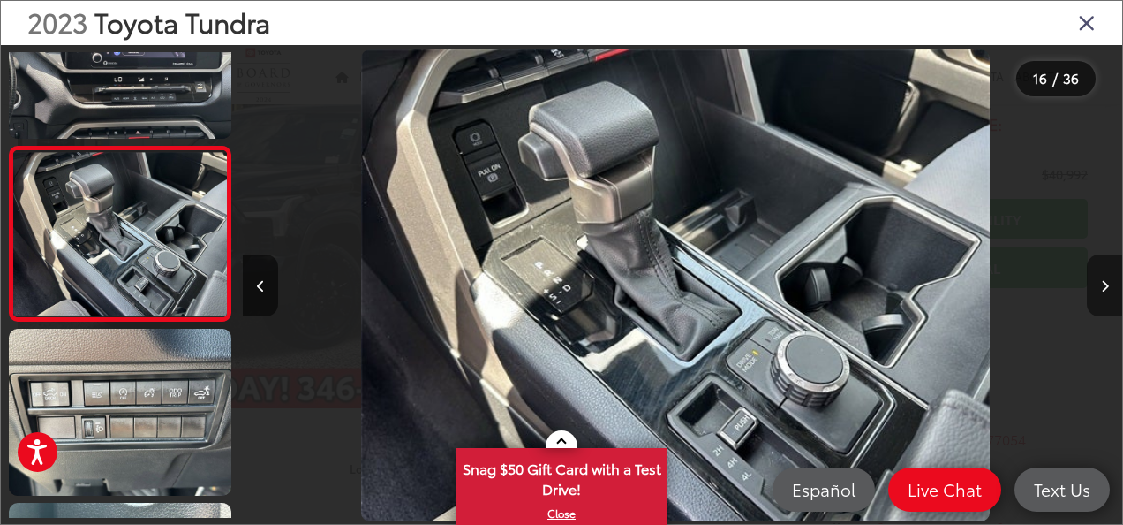
click at [1106, 296] on button "Next image" at bounding box center [1104, 285] width 35 height 62
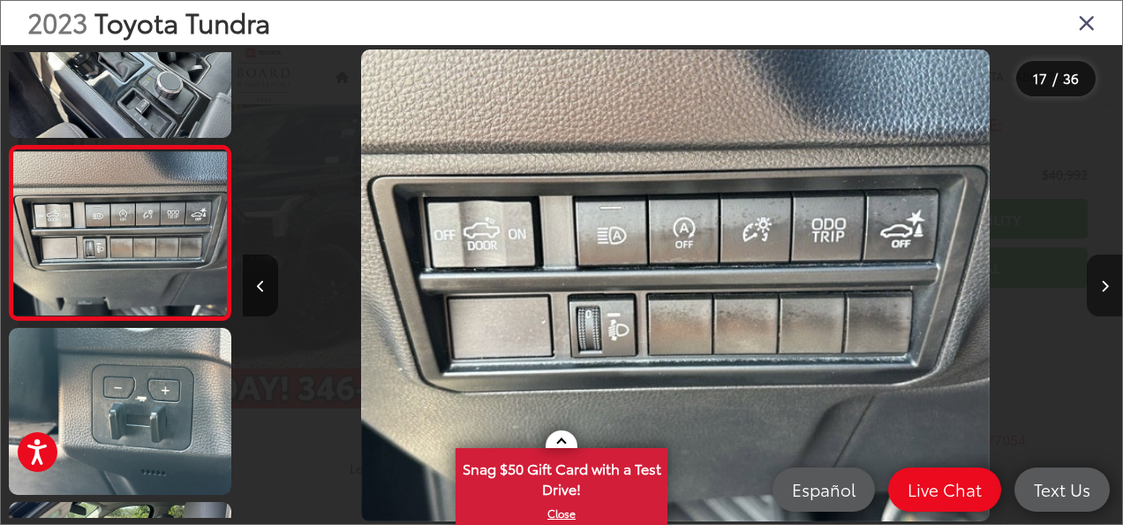
click at [1106, 296] on button "Next image" at bounding box center [1104, 285] width 35 height 62
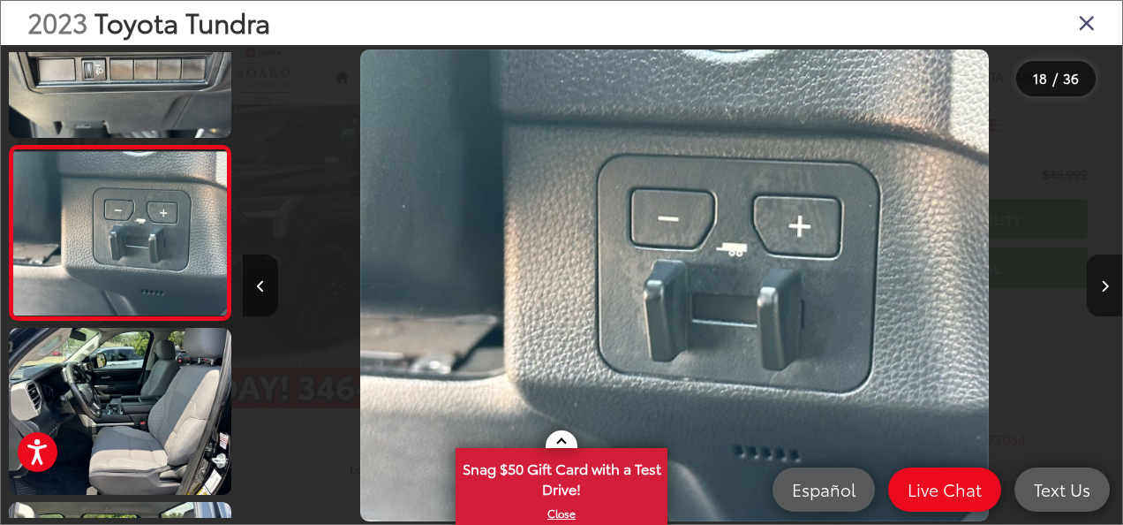
click at [1106, 296] on button "Next image" at bounding box center [1104, 285] width 35 height 62
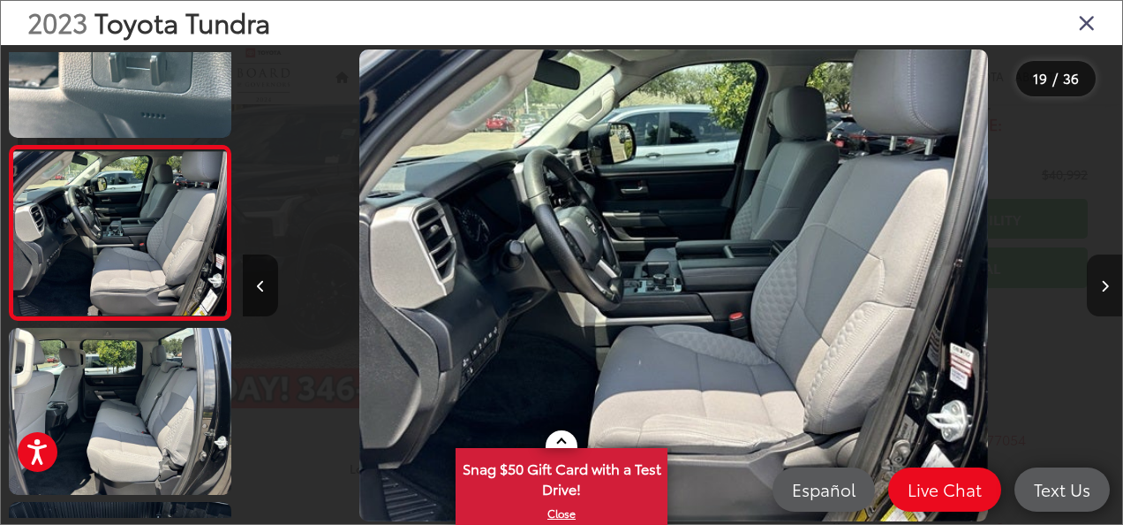
click at [1106, 296] on button "Next image" at bounding box center [1104, 285] width 35 height 62
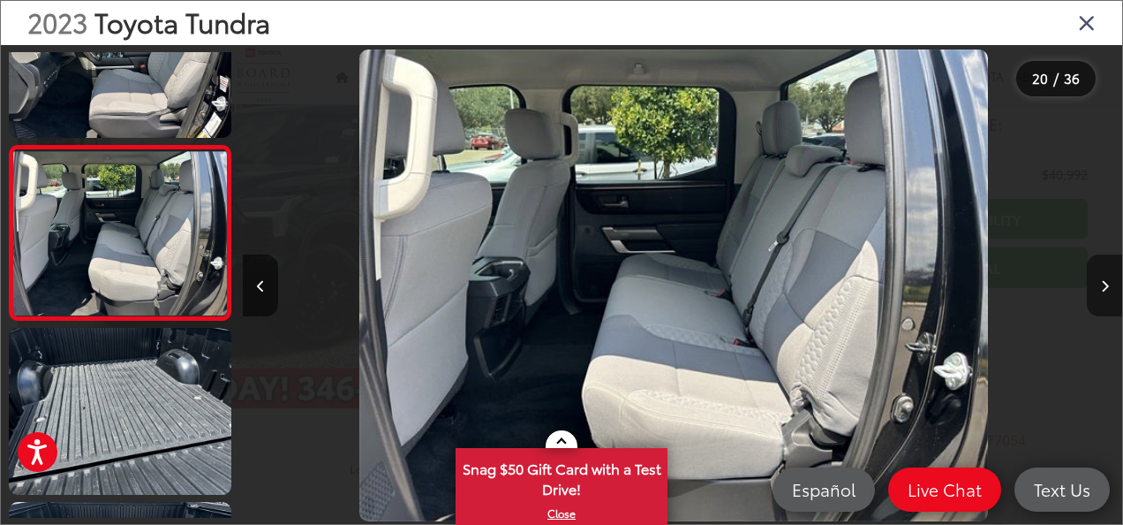
click at [1093, 298] on button "Next image" at bounding box center [1104, 285] width 35 height 62
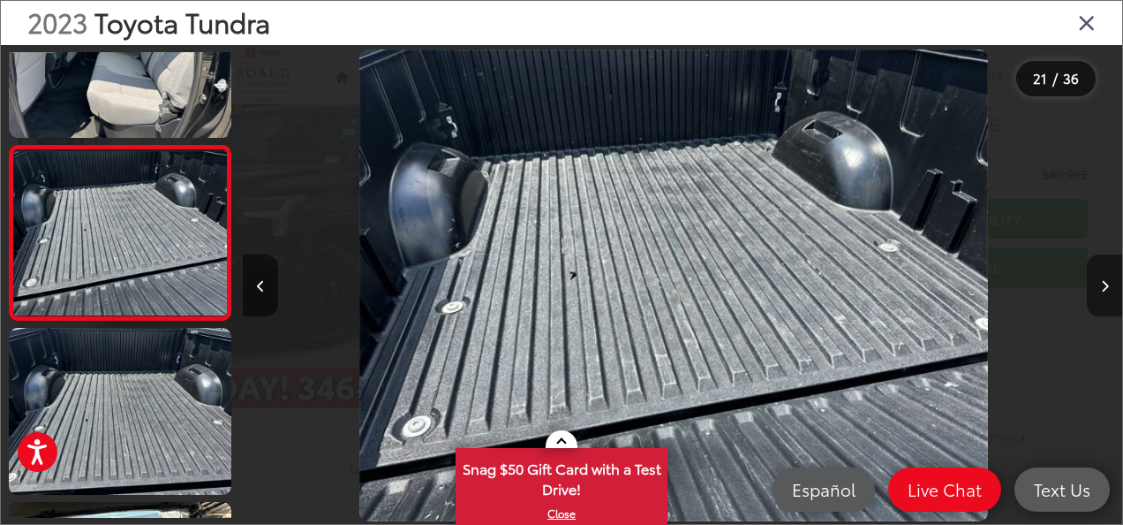
click at [1098, 267] on button "Next image" at bounding box center [1104, 285] width 35 height 62
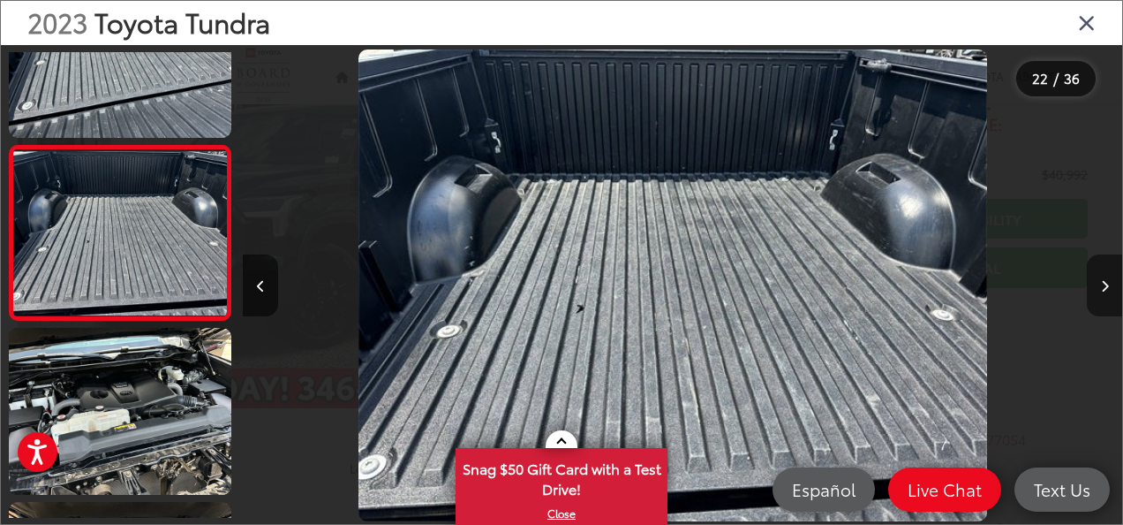
click at [1098, 267] on button "Next image" at bounding box center [1104, 285] width 35 height 62
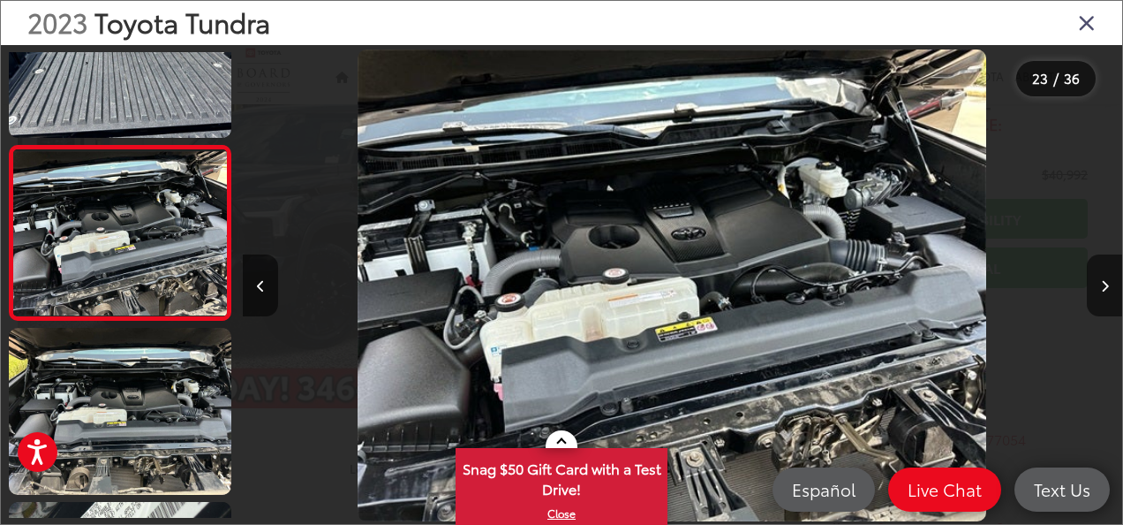
click at [1023, 316] on div at bounding box center [1012, 285] width 220 height 480
click at [1105, 286] on icon "Next image" at bounding box center [1105, 286] width 8 height 12
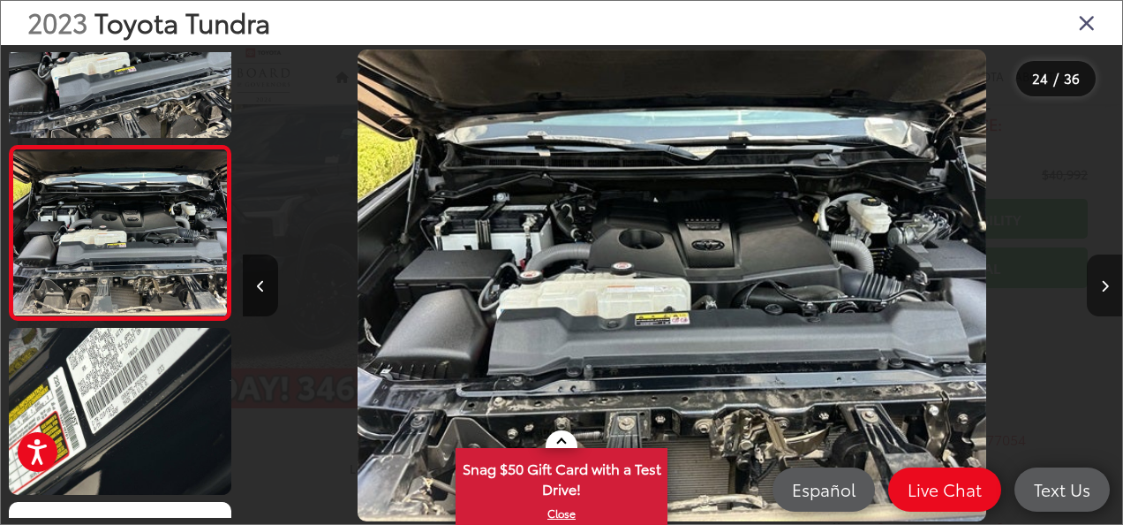
click at [1093, 291] on button "Next image" at bounding box center [1104, 285] width 35 height 62
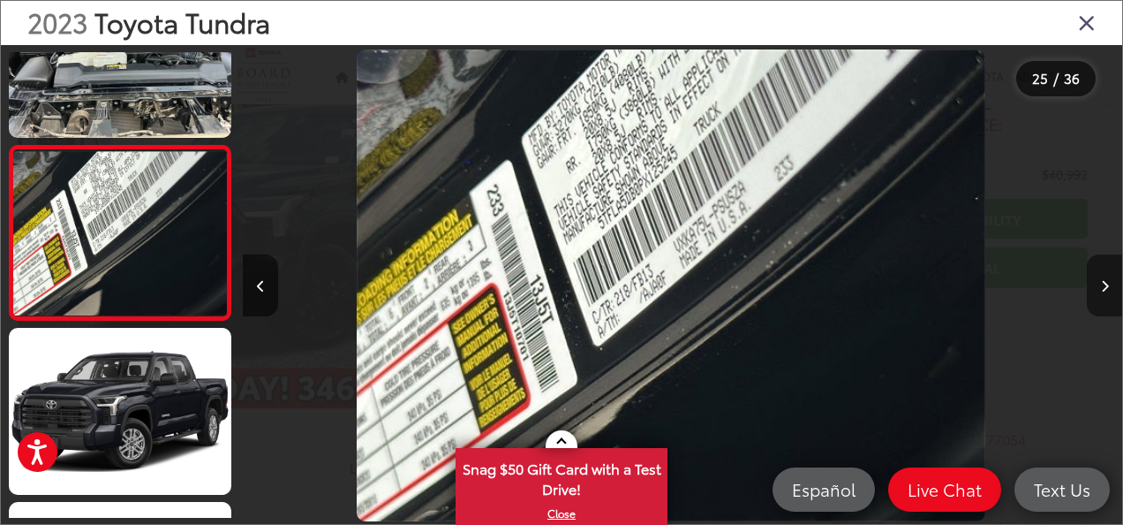
click at [1093, 291] on button "Next image" at bounding box center [1104, 285] width 35 height 62
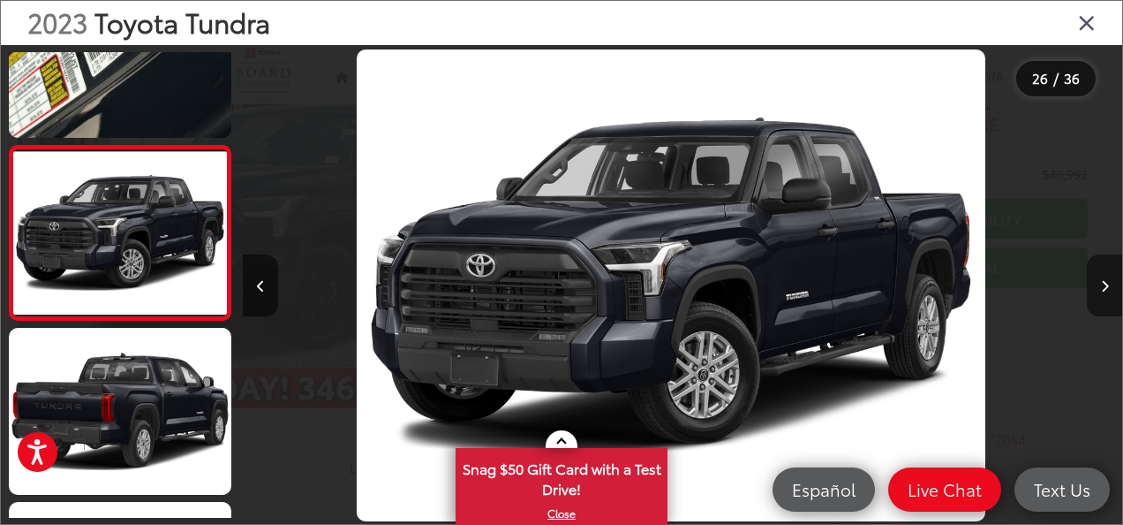
click at [1093, 291] on button "Next image" at bounding box center [1104, 285] width 35 height 62
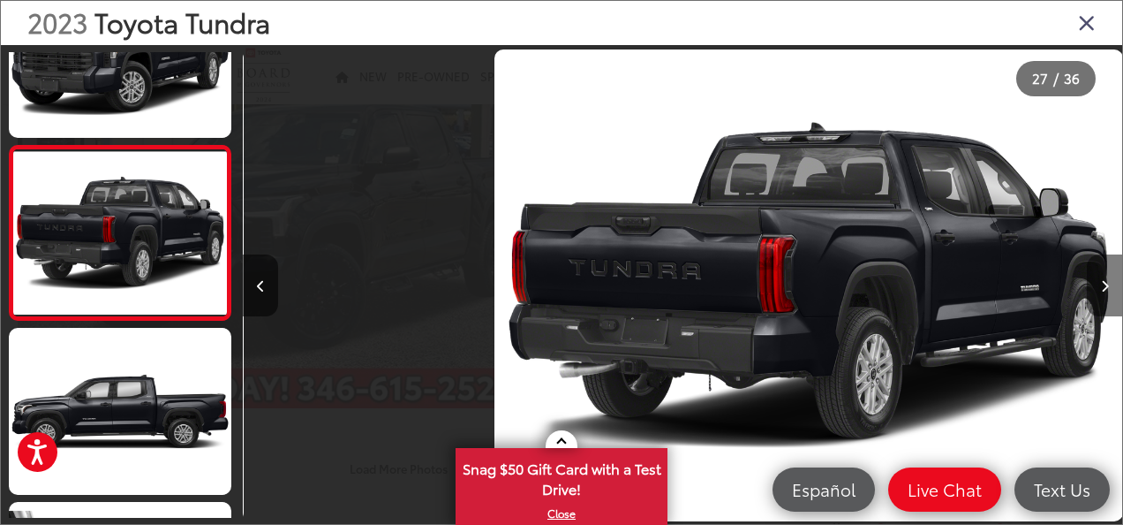
click at [1101, 290] on icon "Next image" at bounding box center [1105, 286] width 8 height 12
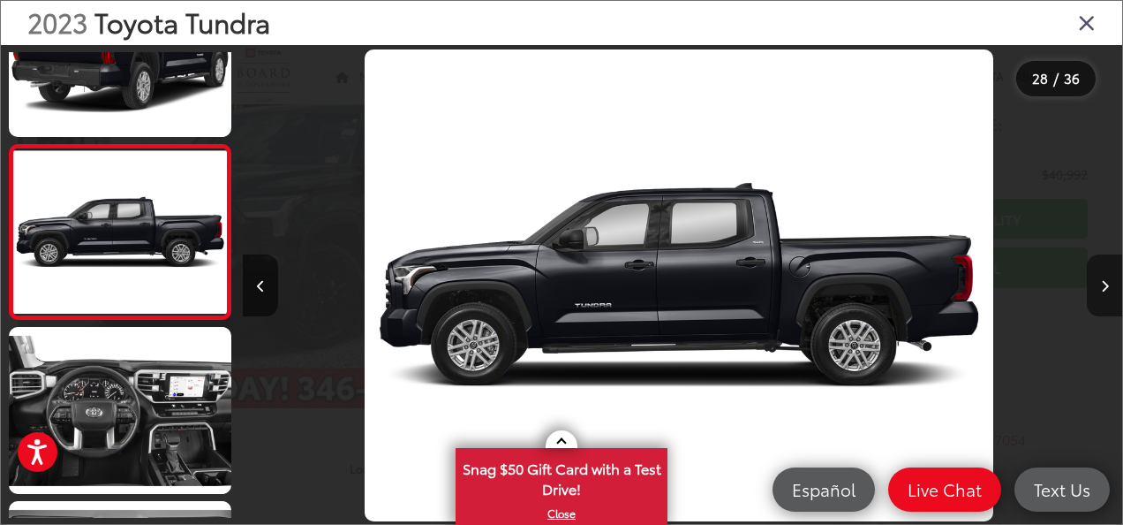
click at [1101, 290] on icon "Next image" at bounding box center [1105, 286] width 8 height 12
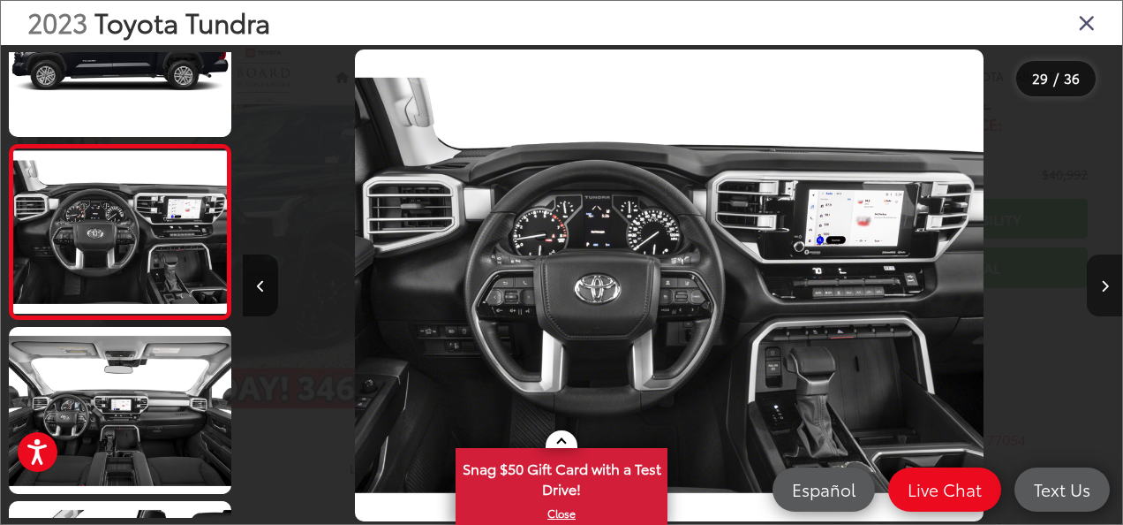
click at [1091, 288] on button "Next image" at bounding box center [1104, 285] width 35 height 62
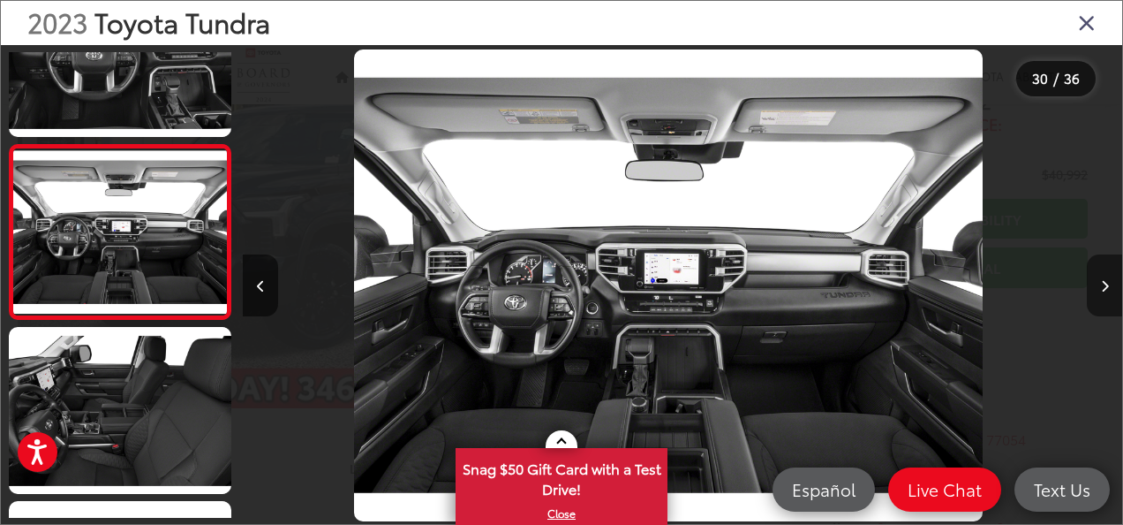
click at [1106, 287] on icon "Next image" at bounding box center [1105, 286] width 8 height 12
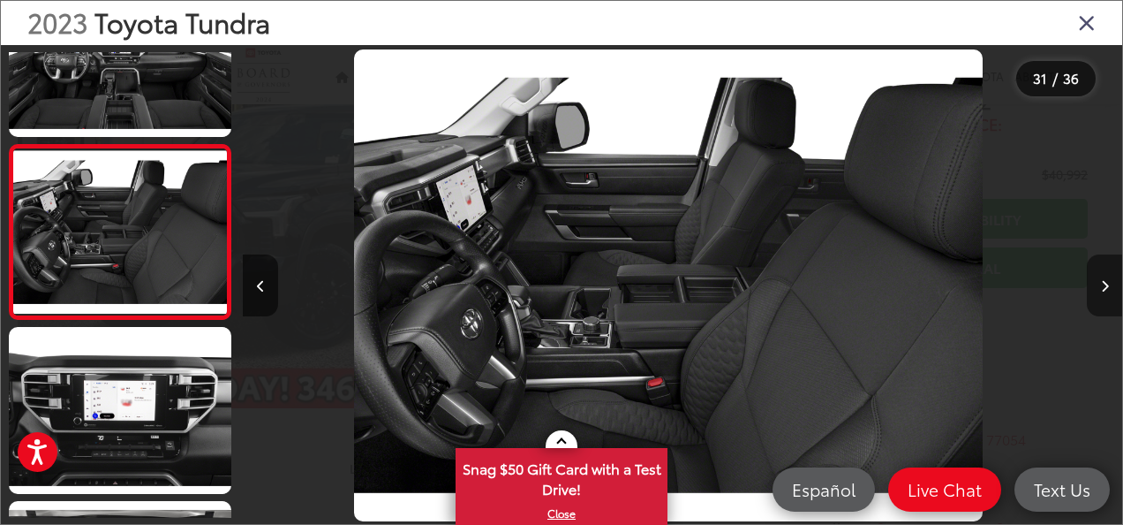
click at [1106, 287] on icon "Next image" at bounding box center [1105, 286] width 8 height 12
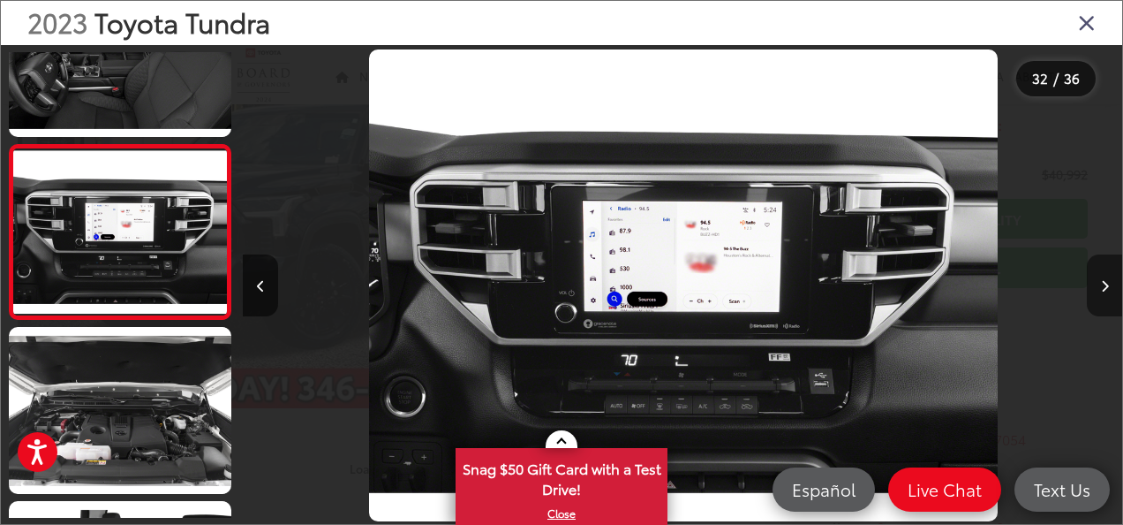
click at [1092, 281] on button "Next image" at bounding box center [1104, 285] width 35 height 62
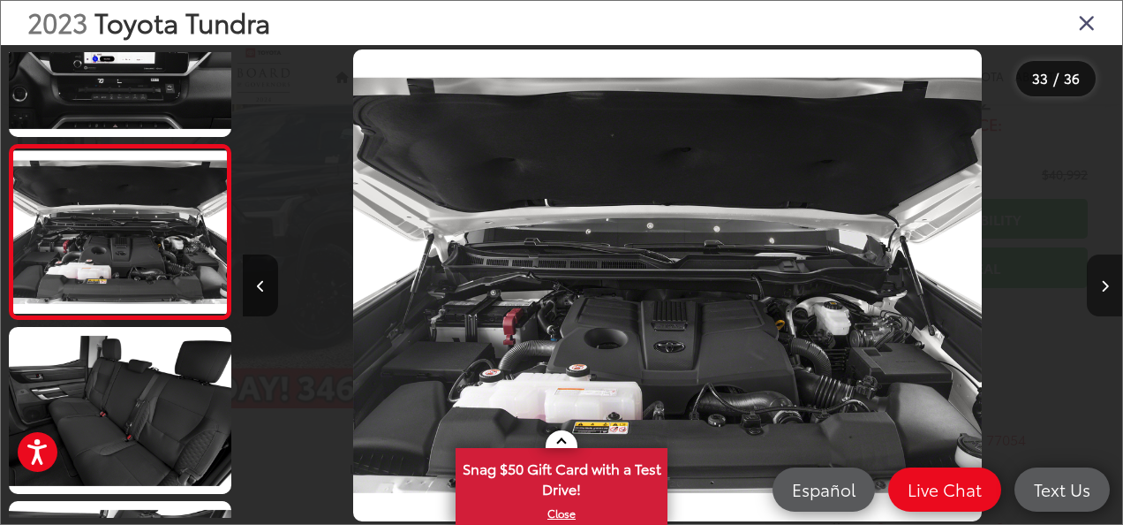
click at [1092, 281] on button "Next image" at bounding box center [1104, 285] width 35 height 62
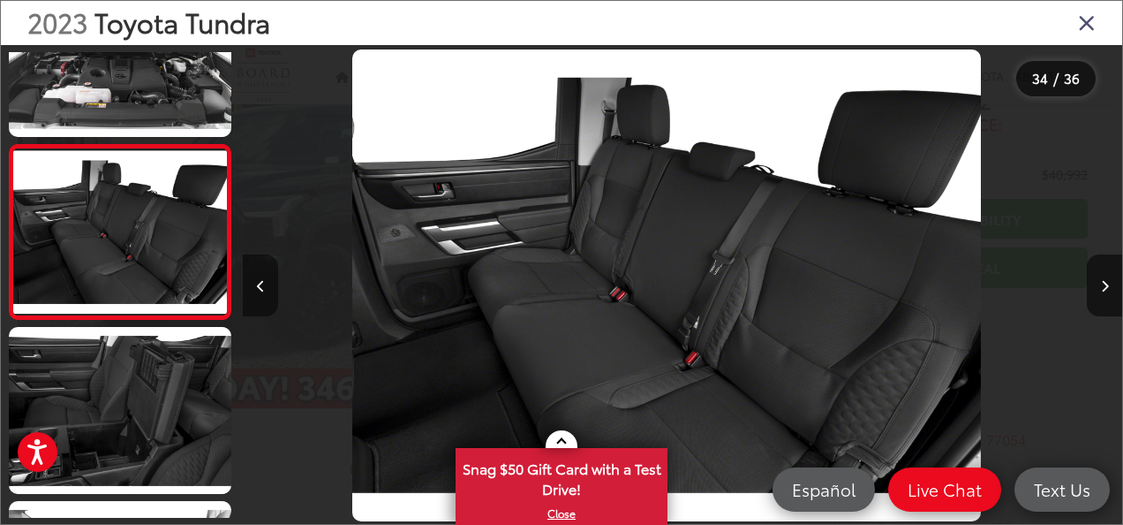
click at [271, 279] on button "Previous image" at bounding box center [260, 285] width 35 height 62
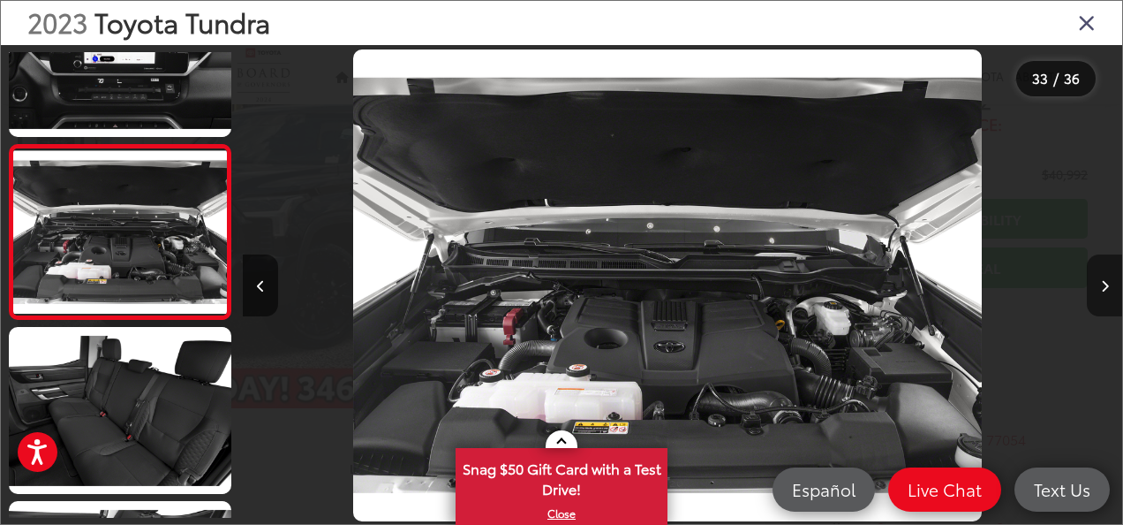
click at [1092, 303] on button "Next image" at bounding box center [1104, 285] width 35 height 62
